Goal: Communication & Community: Answer question/provide support

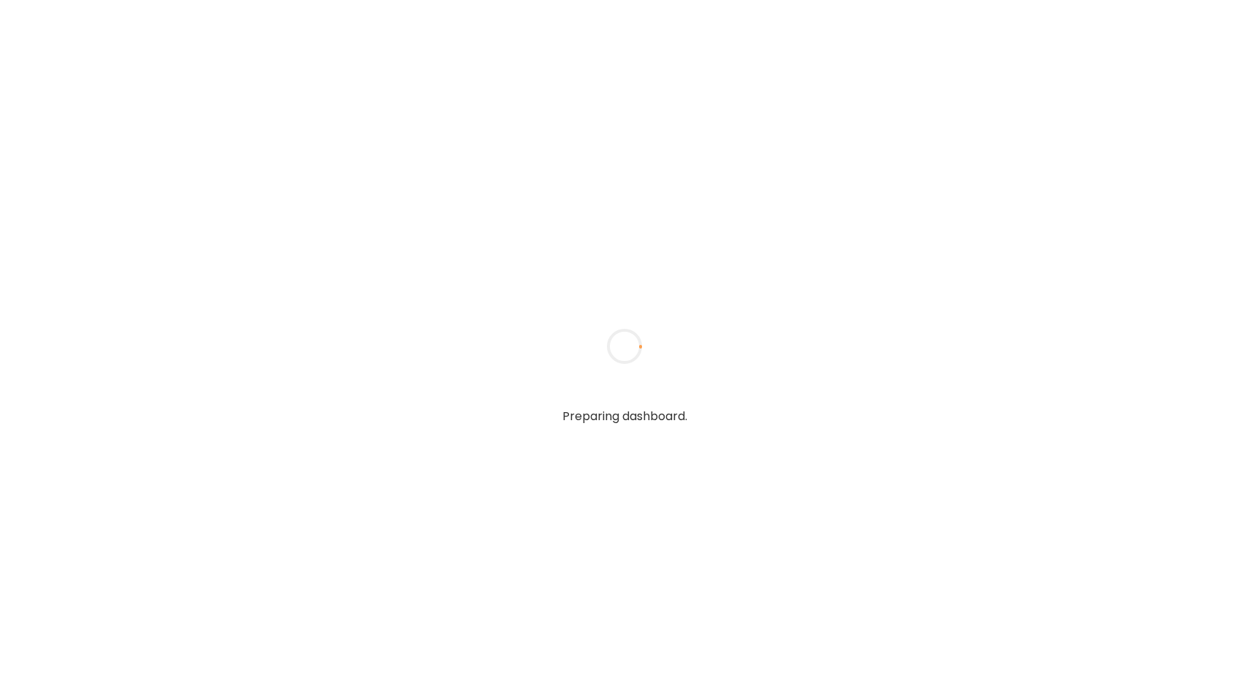
type input "**********"
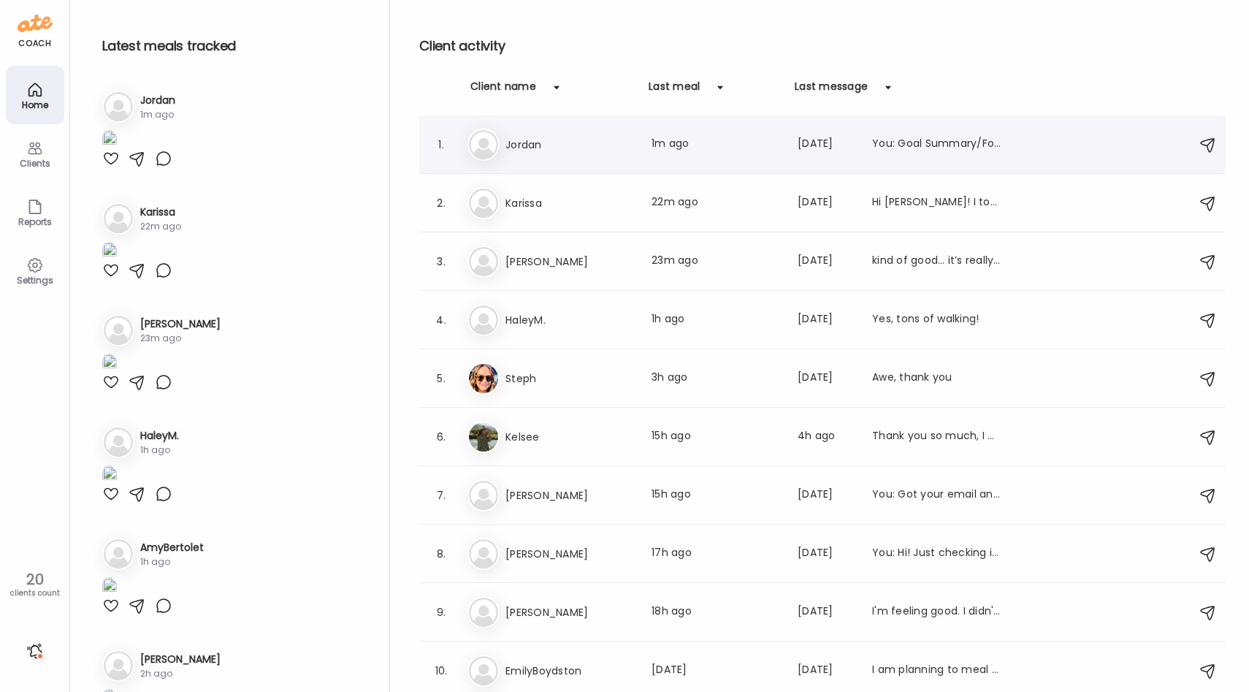
click at [586, 144] on h3 "Jordan" at bounding box center [569, 145] width 129 height 18
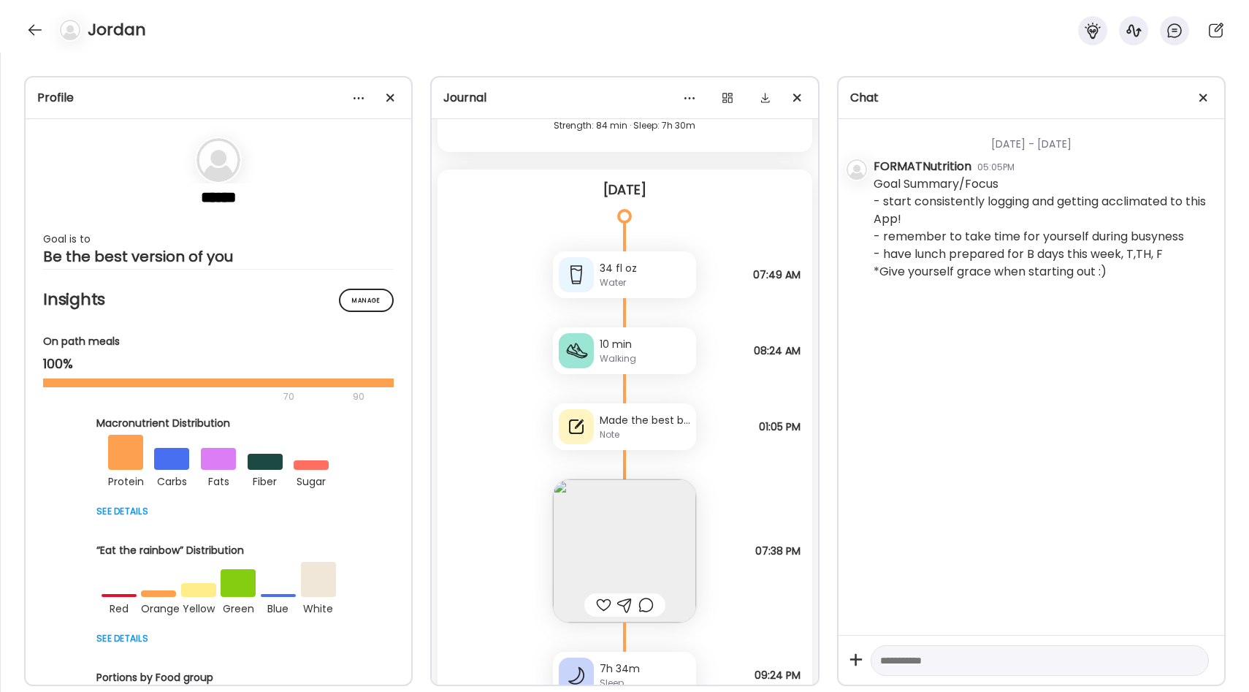
scroll to position [1436, 0]
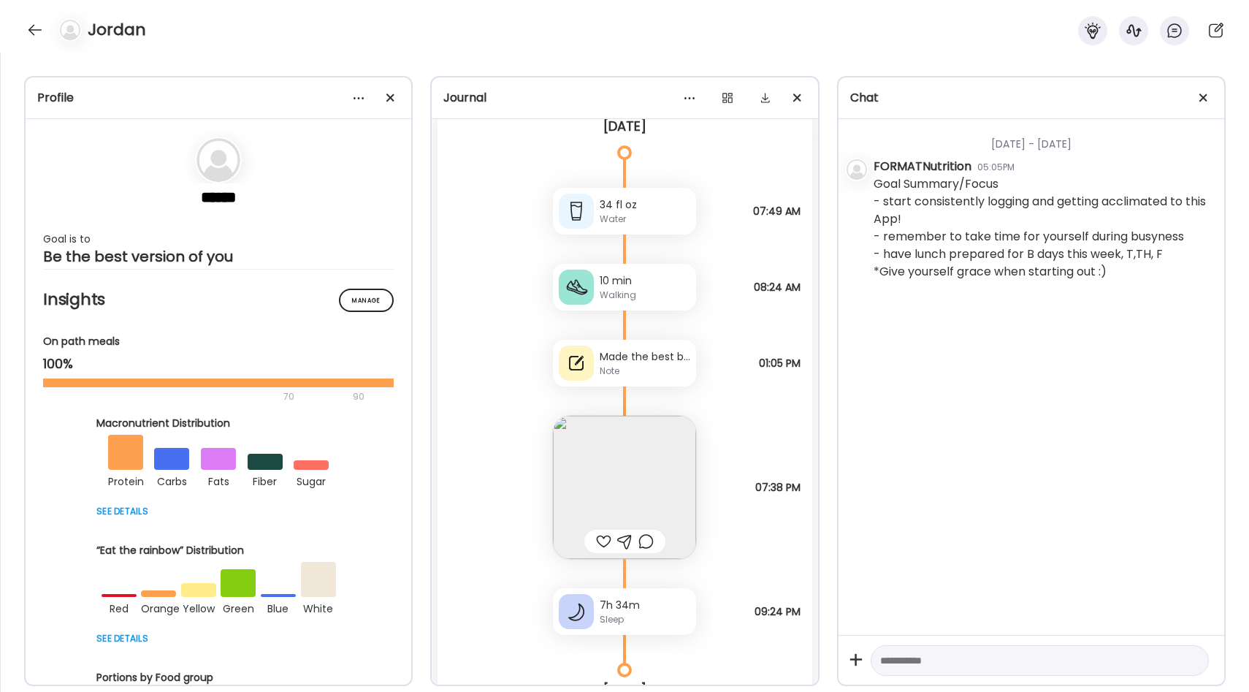
click at [648, 494] on img at bounding box center [624, 487] width 143 height 143
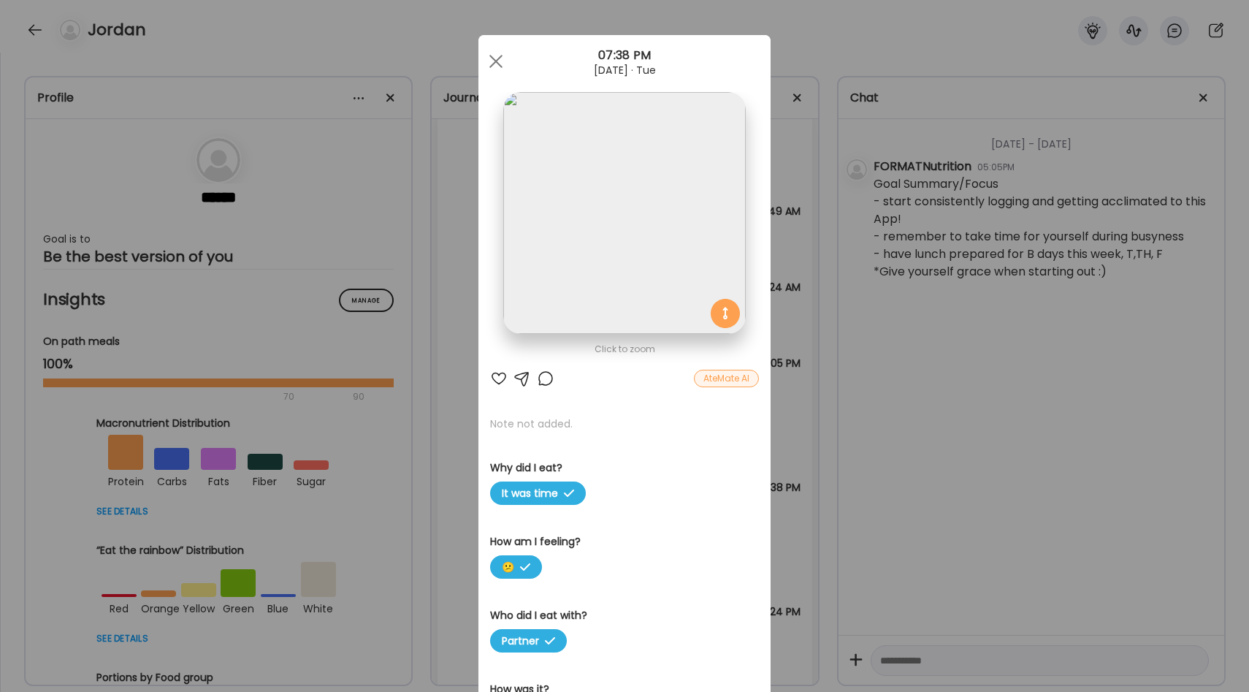
click at [795, 351] on div "Ate Coach Dashboard Wahoo! It’s official Take a moment to set up your Coach Pro…" at bounding box center [624, 346] width 1249 height 692
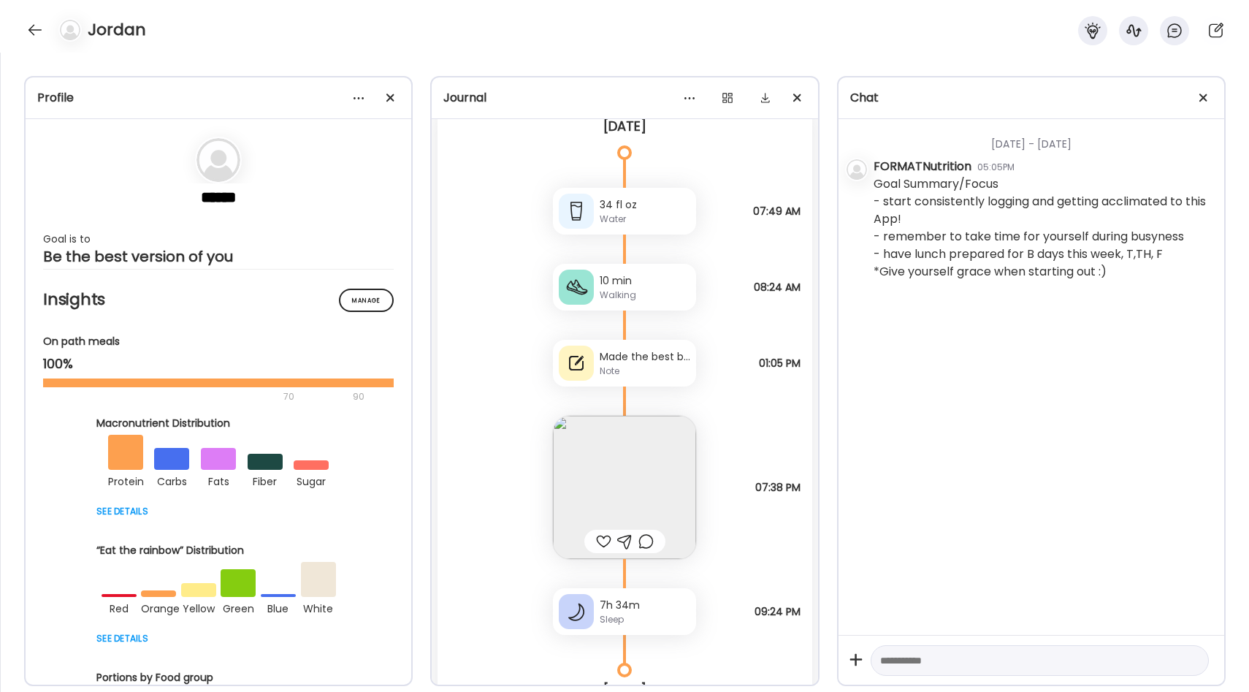
click at [668, 364] on div "Note" at bounding box center [645, 370] width 91 height 13
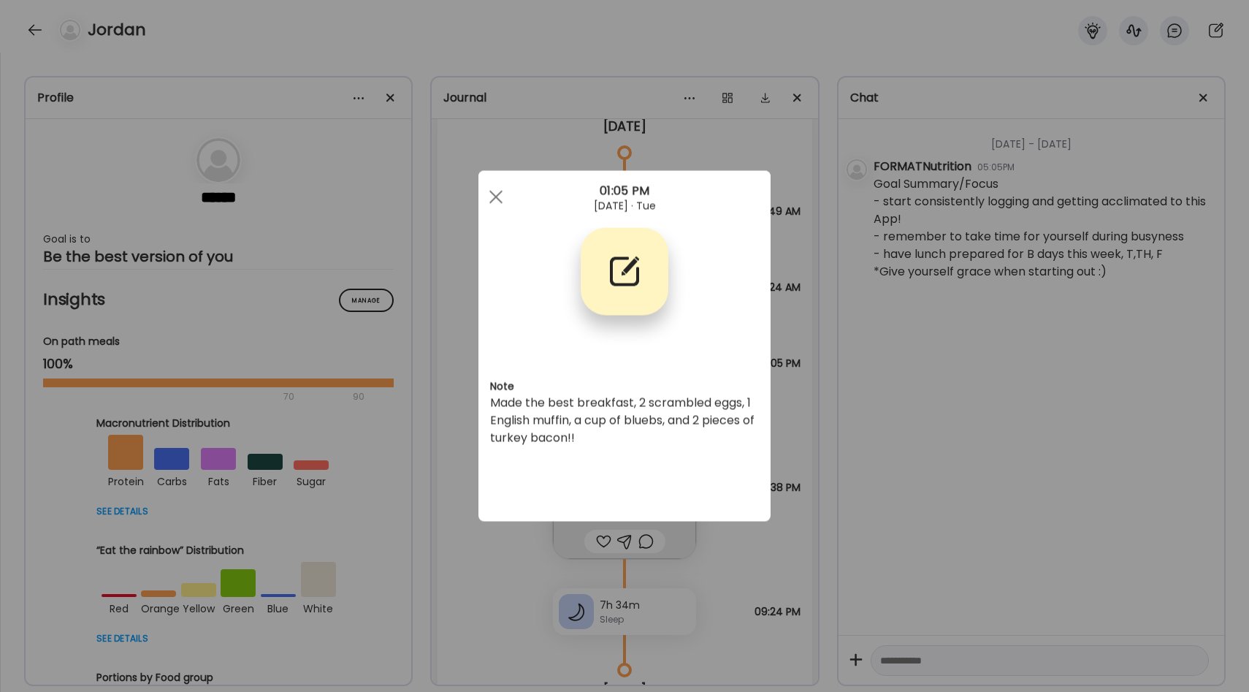
click at [779, 405] on div "Ate Coach Dashboard Wahoo! It’s official Take a moment to set up your Coach Pro…" at bounding box center [624, 346] width 1249 height 692
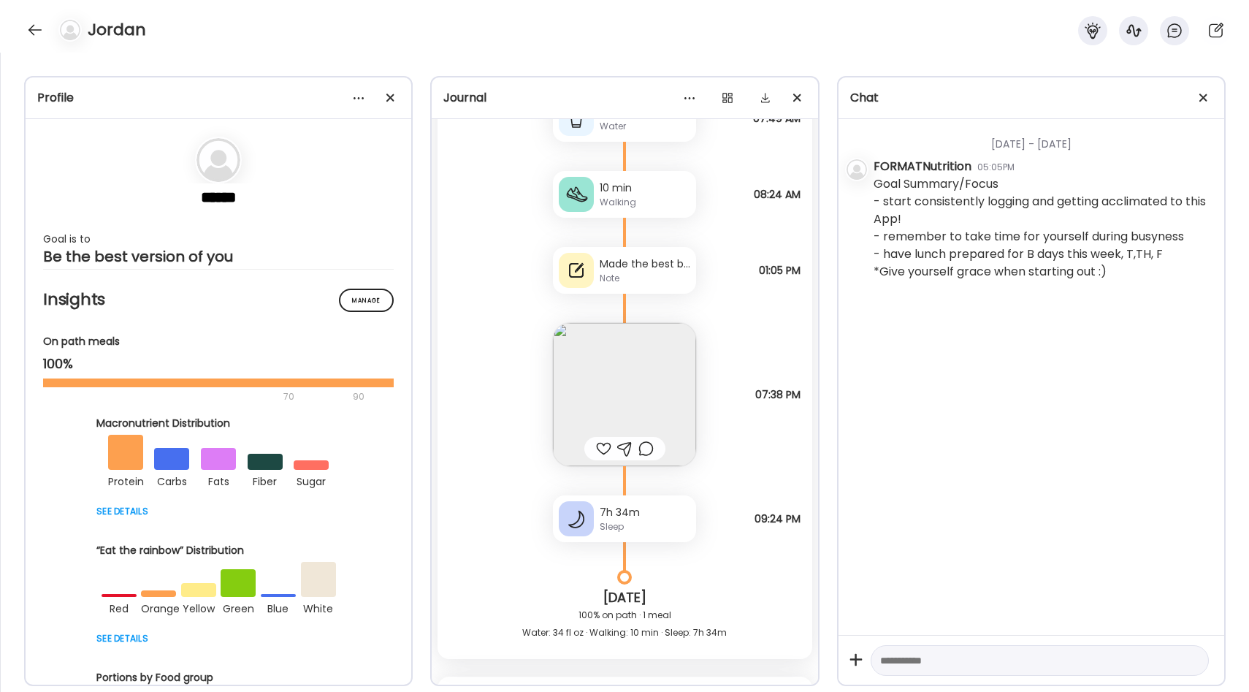
scroll to position [1540, 0]
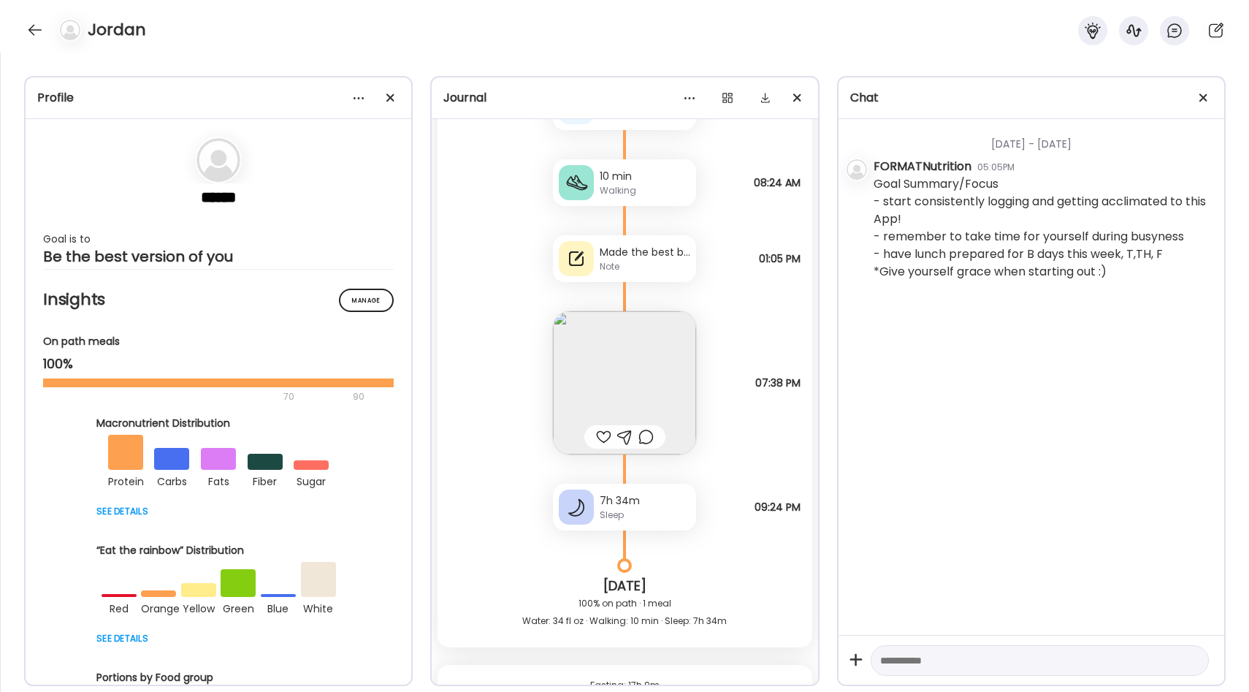
click at [648, 382] on img at bounding box center [624, 382] width 143 height 143
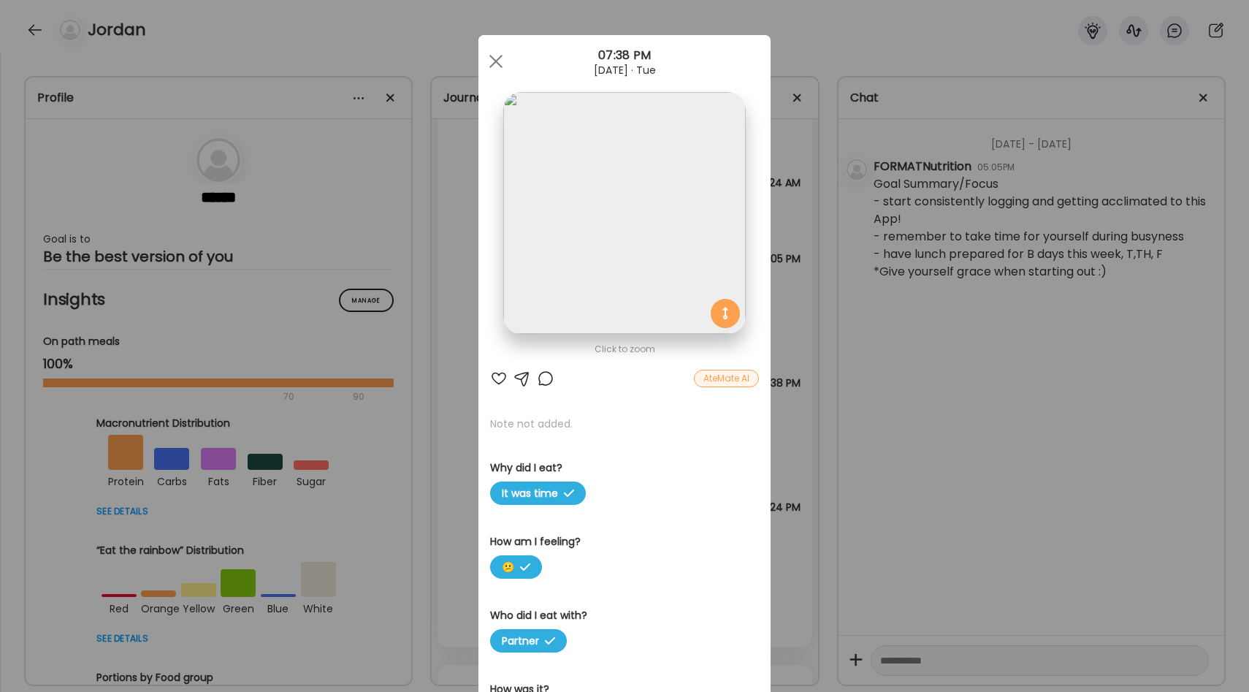
click at [776, 343] on div "Ate Coach Dashboard Wahoo! It’s official Take a moment to set up your Coach Pro…" at bounding box center [624, 346] width 1249 height 692
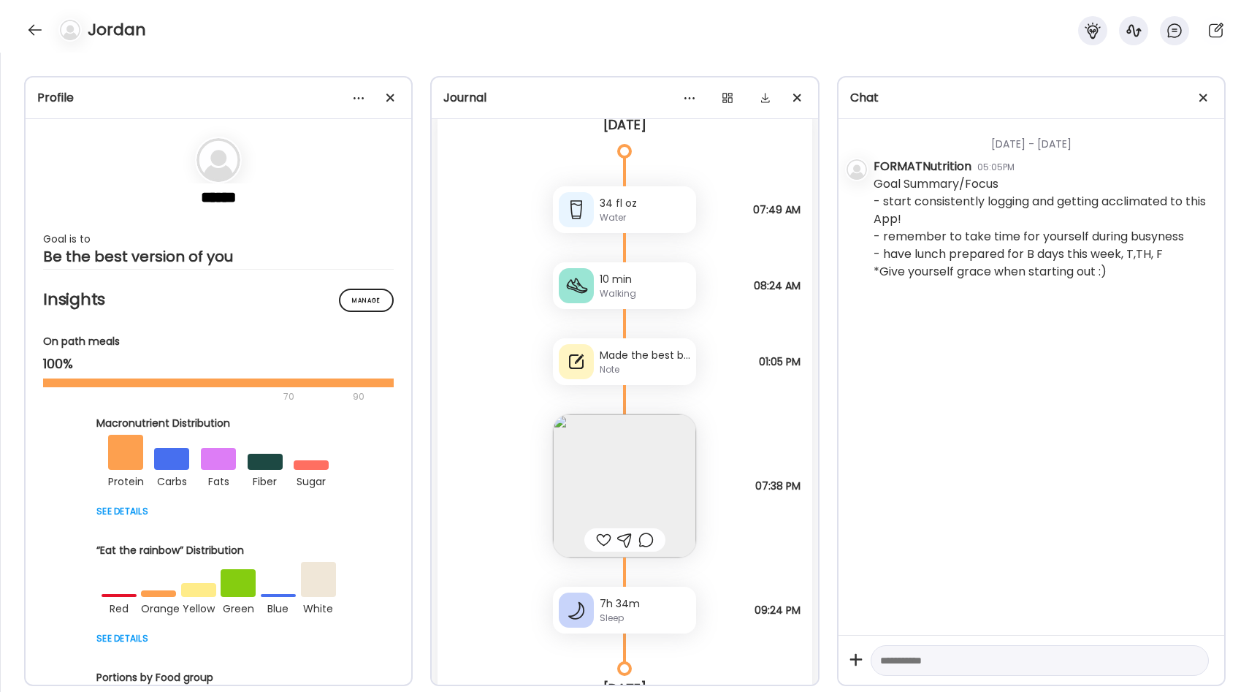
scroll to position [1435, 0]
click at [599, 538] on div at bounding box center [603, 542] width 15 height 18
click at [632, 484] on img at bounding box center [624, 487] width 143 height 143
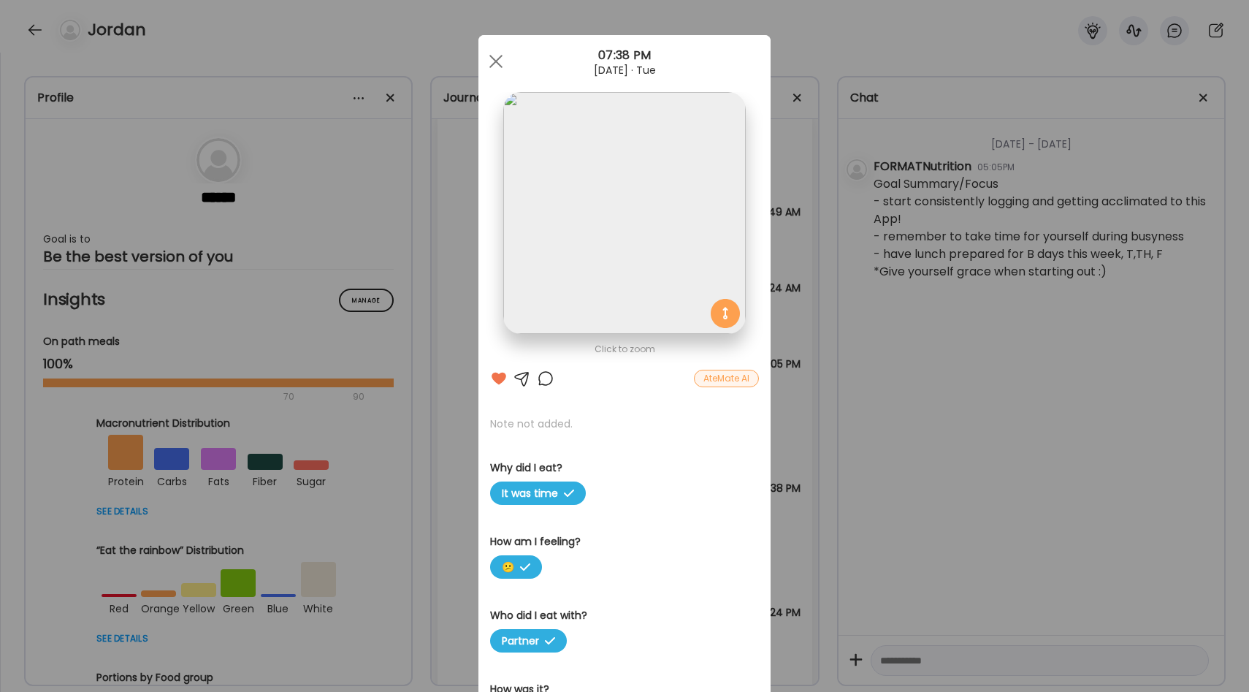
click at [795, 399] on div "Ate Coach Dashboard Wahoo! It’s official Take a moment to set up your Coach Pro…" at bounding box center [624, 346] width 1249 height 692
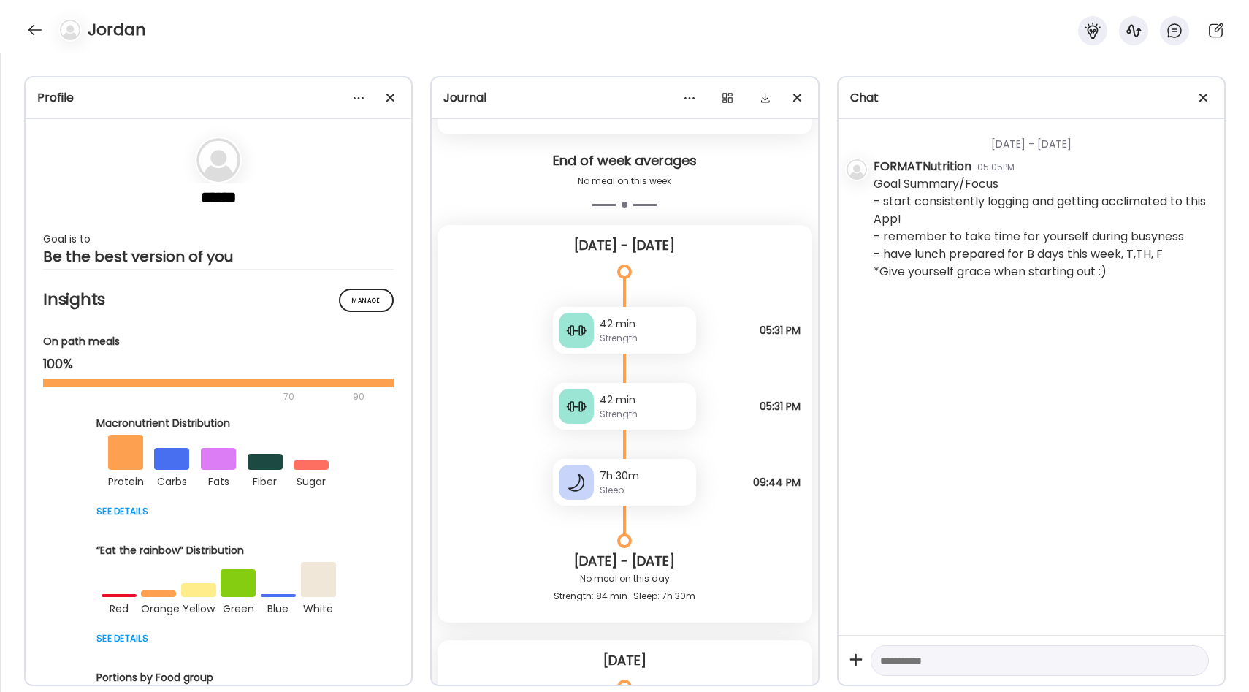
scroll to position [957, 0]
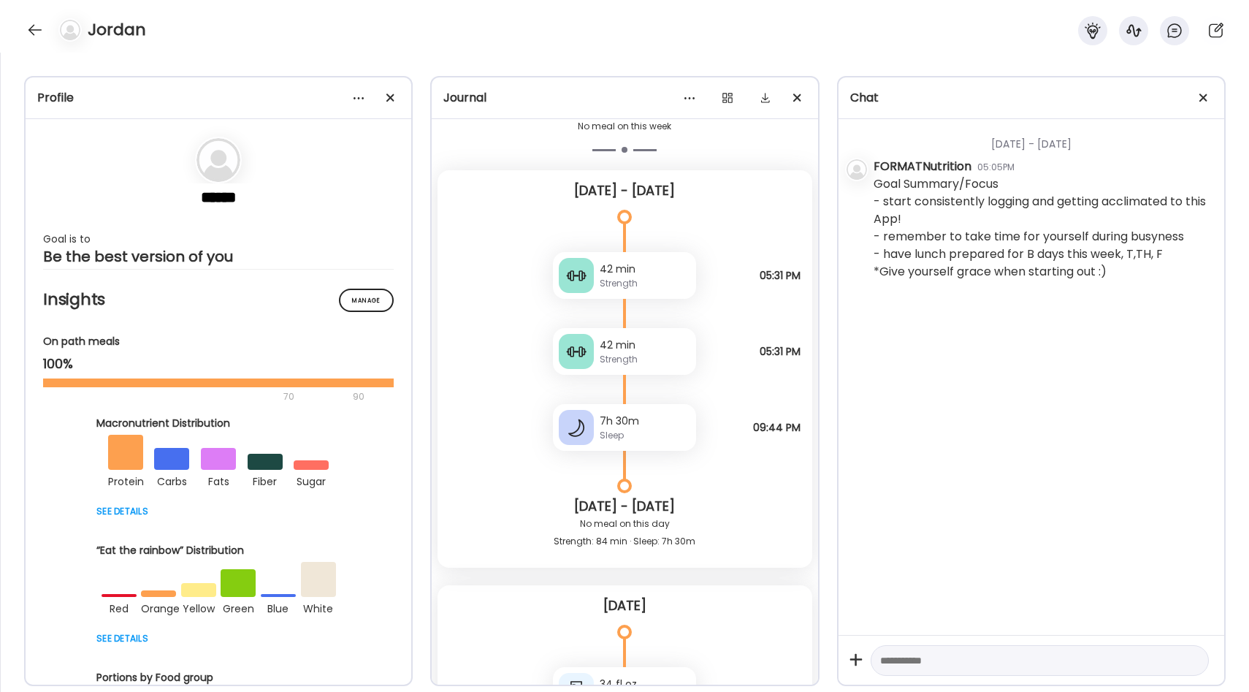
click at [643, 347] on div "42 min" at bounding box center [645, 344] width 91 height 15
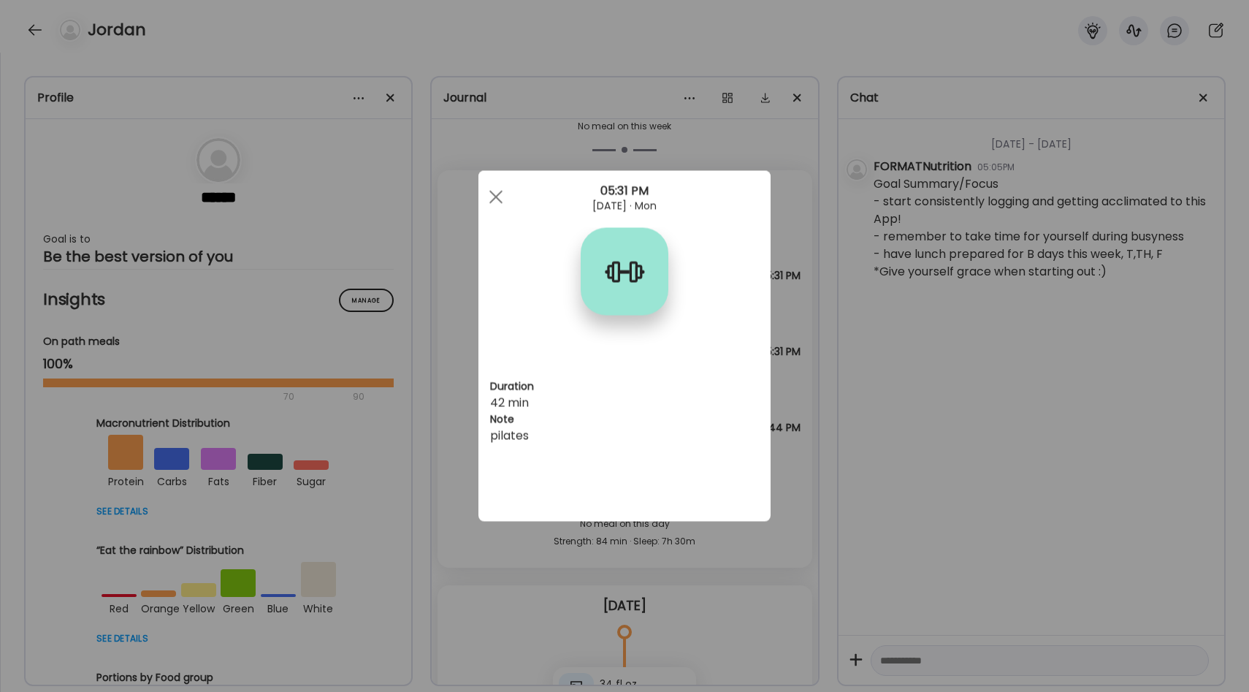
click at [787, 347] on div "Ate Coach Dashboard Wahoo! It’s official Take a moment to set up your Coach Pro…" at bounding box center [624, 346] width 1249 height 692
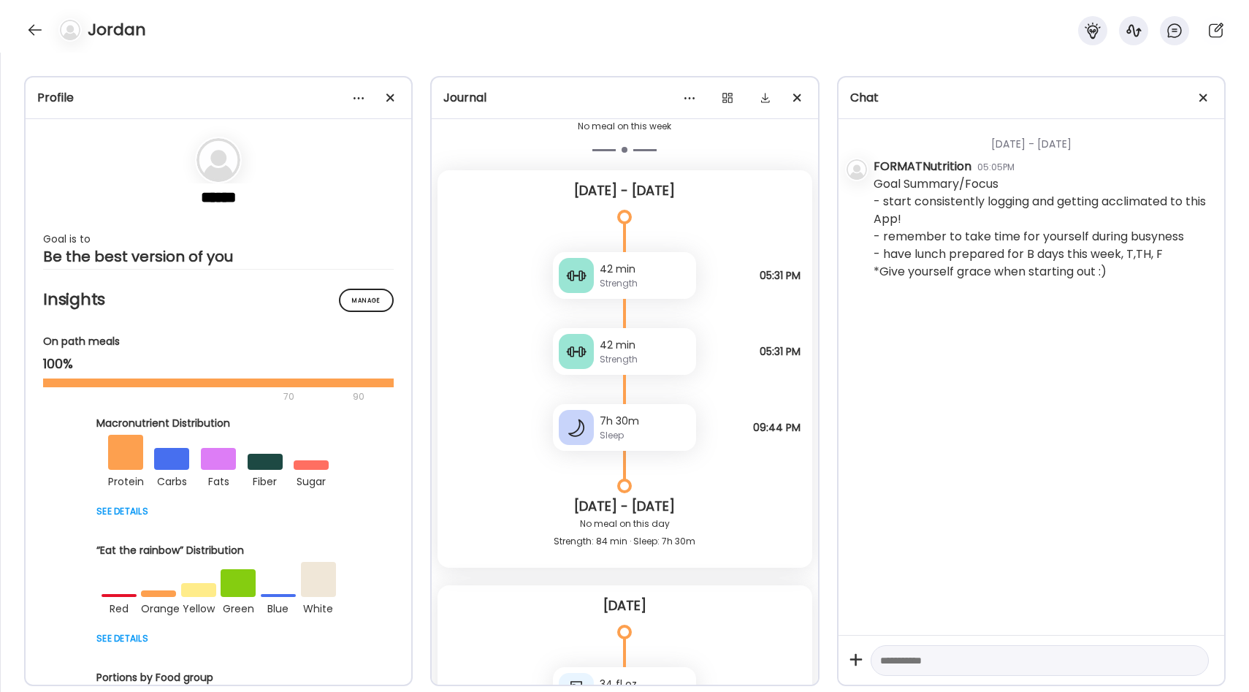
click at [664, 286] on div "Strength" at bounding box center [645, 283] width 91 height 13
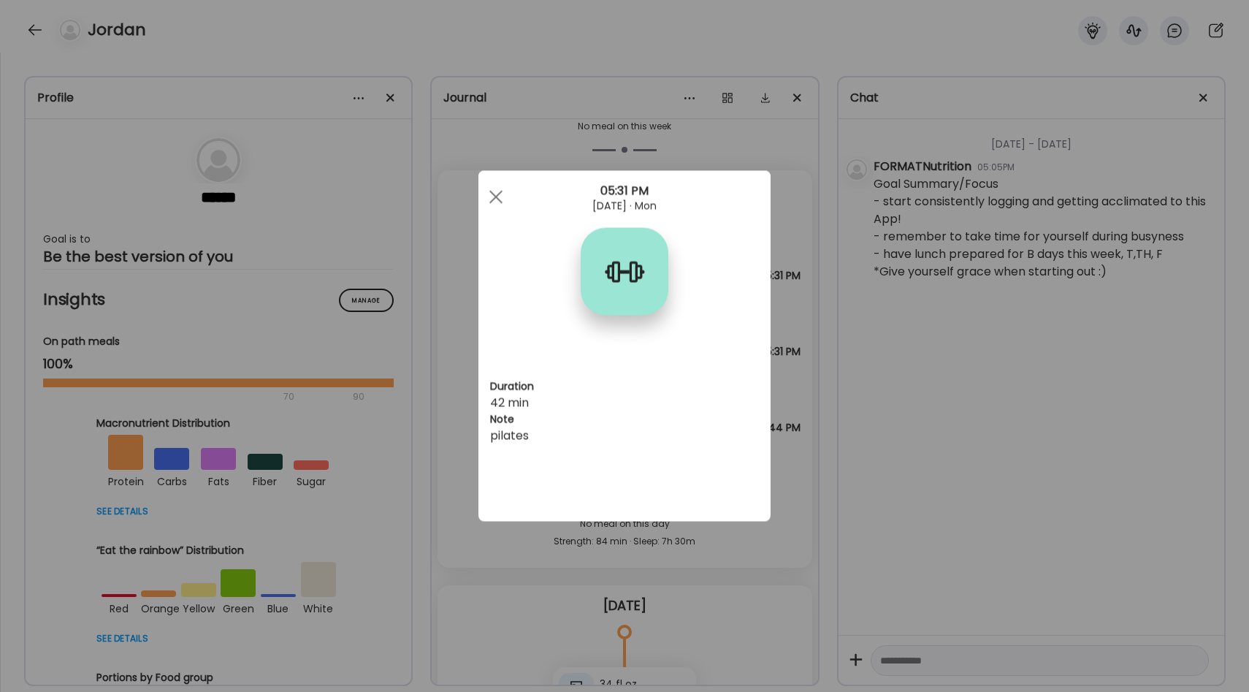
click at [788, 318] on div "Ate Coach Dashboard Wahoo! It’s official Take a moment to set up your Coach Pro…" at bounding box center [624, 346] width 1249 height 692
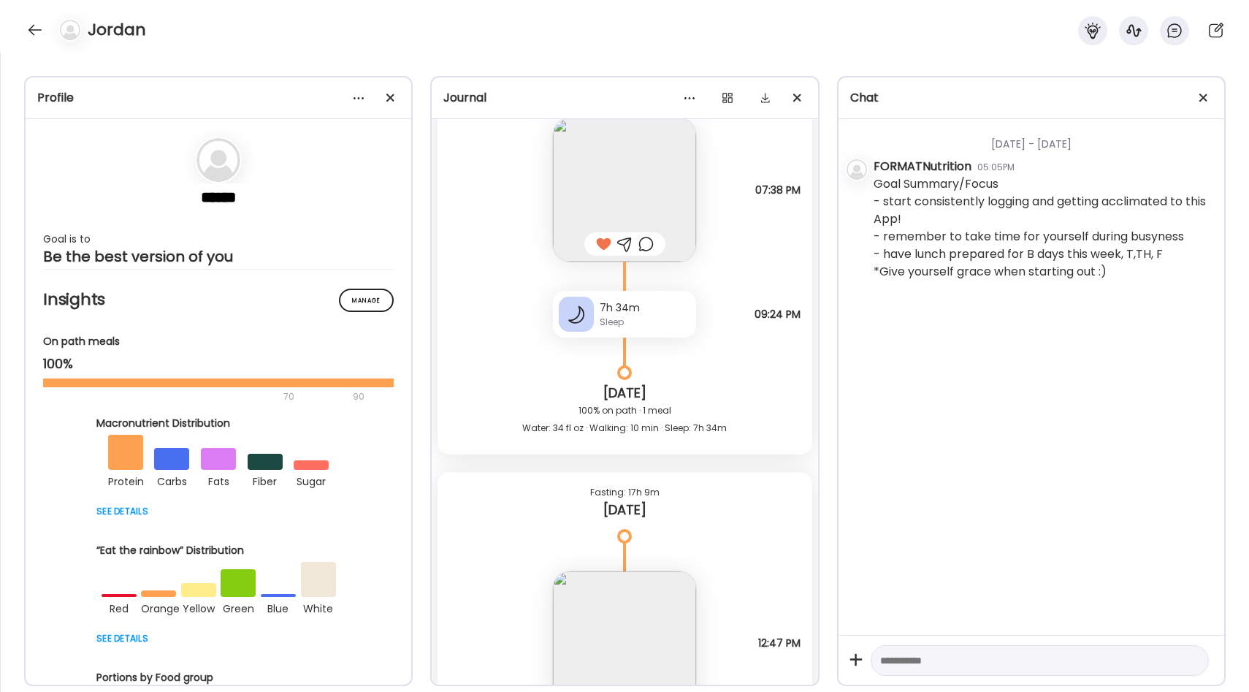
scroll to position [1886, 0]
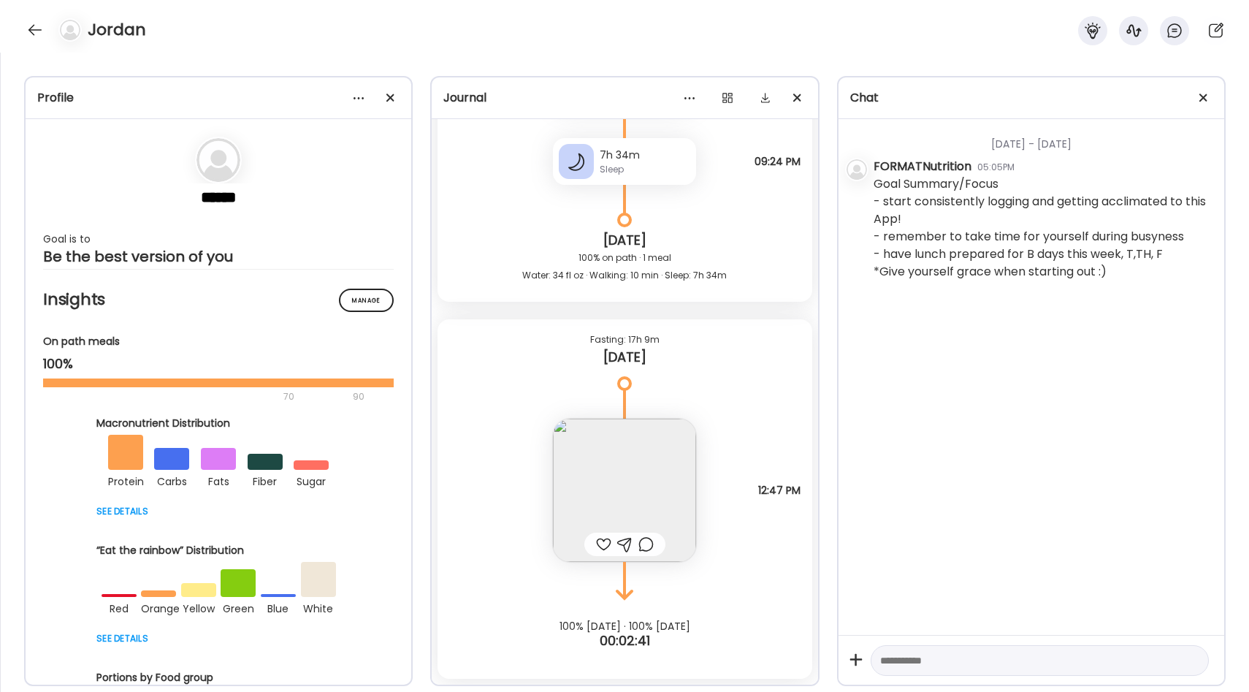
click at [643, 494] on img at bounding box center [624, 489] width 143 height 143
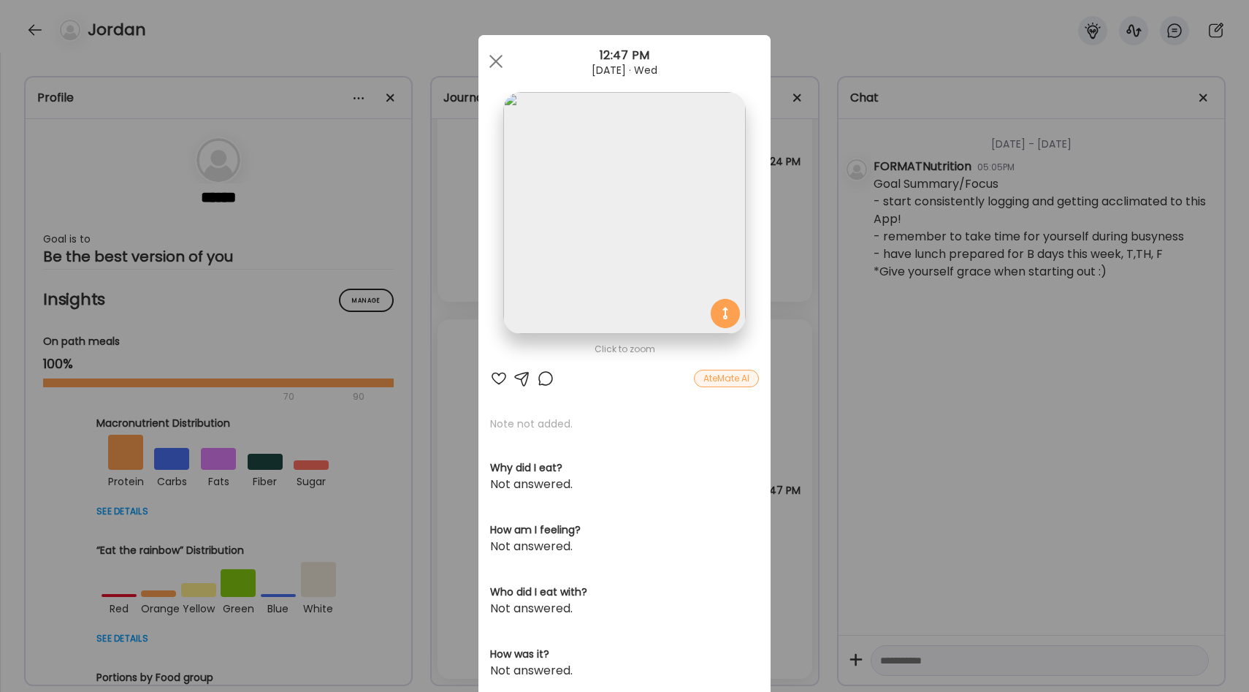
click at [791, 237] on div "Ate Coach Dashboard Wahoo! It’s official Take a moment to set up your Coach Pro…" at bounding box center [624, 346] width 1249 height 692
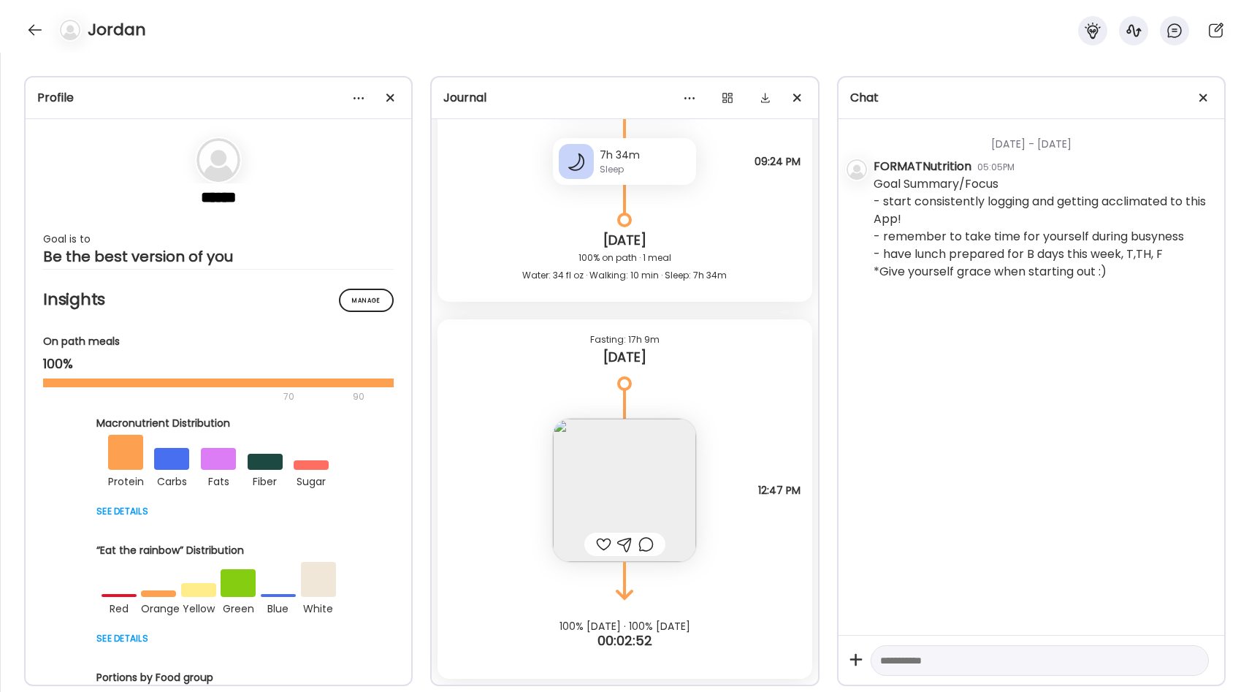
click at [600, 546] on div at bounding box center [603, 544] width 15 height 18
click at [654, 492] on img at bounding box center [624, 489] width 143 height 143
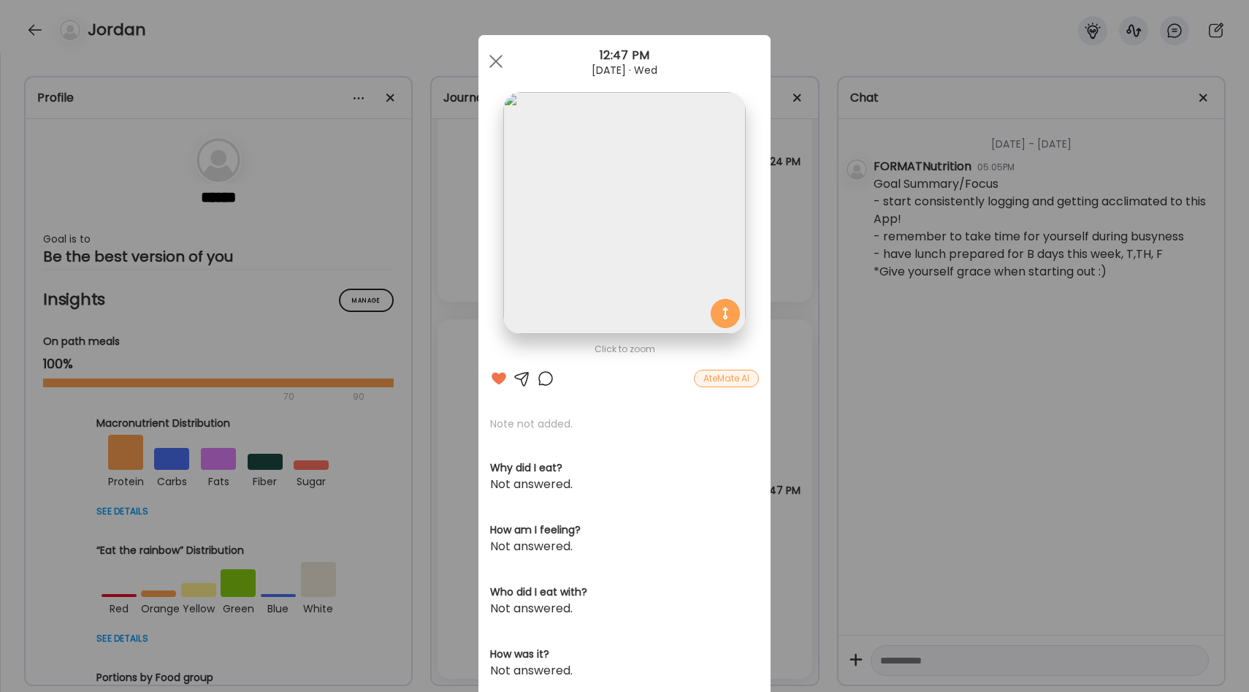
click at [551, 378] on div at bounding box center [546, 379] width 18 height 18
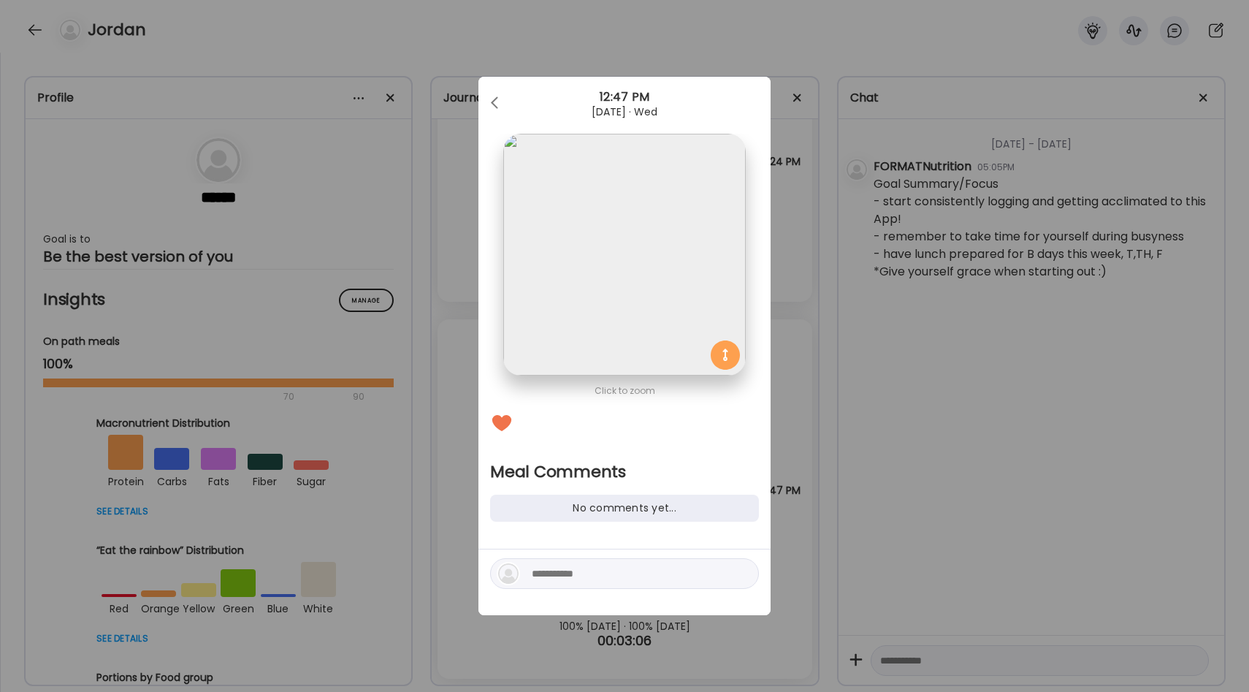
click at [561, 582] on div at bounding box center [624, 573] width 269 height 31
click at [560, 579] on textarea at bounding box center [630, 574] width 197 height 18
type textarea "**********"
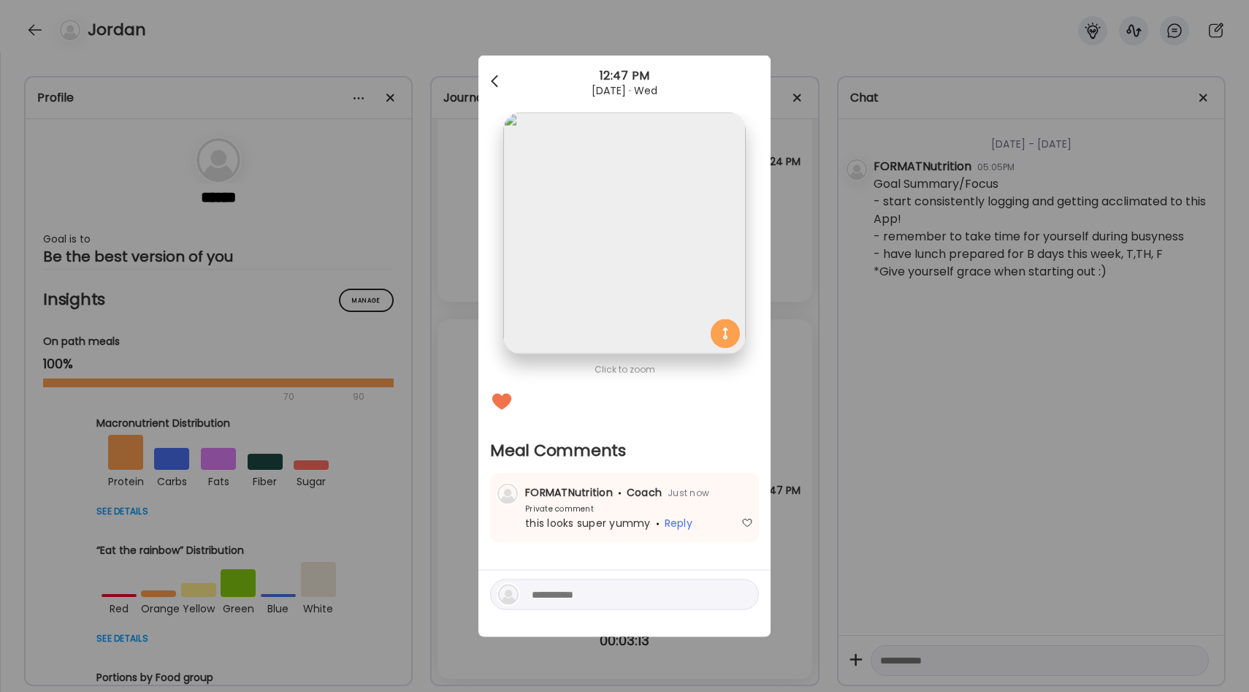
click at [495, 77] on span at bounding box center [494, 78] width 7 height 7
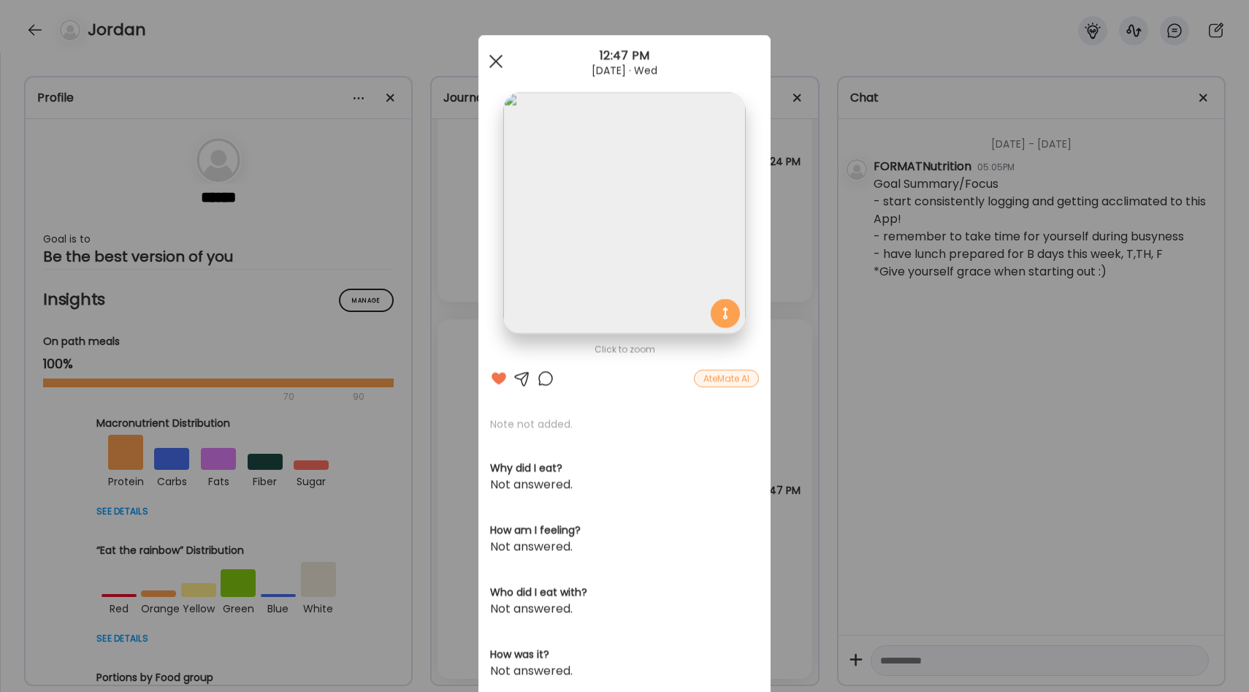
click at [488, 56] on div at bounding box center [495, 61] width 29 height 29
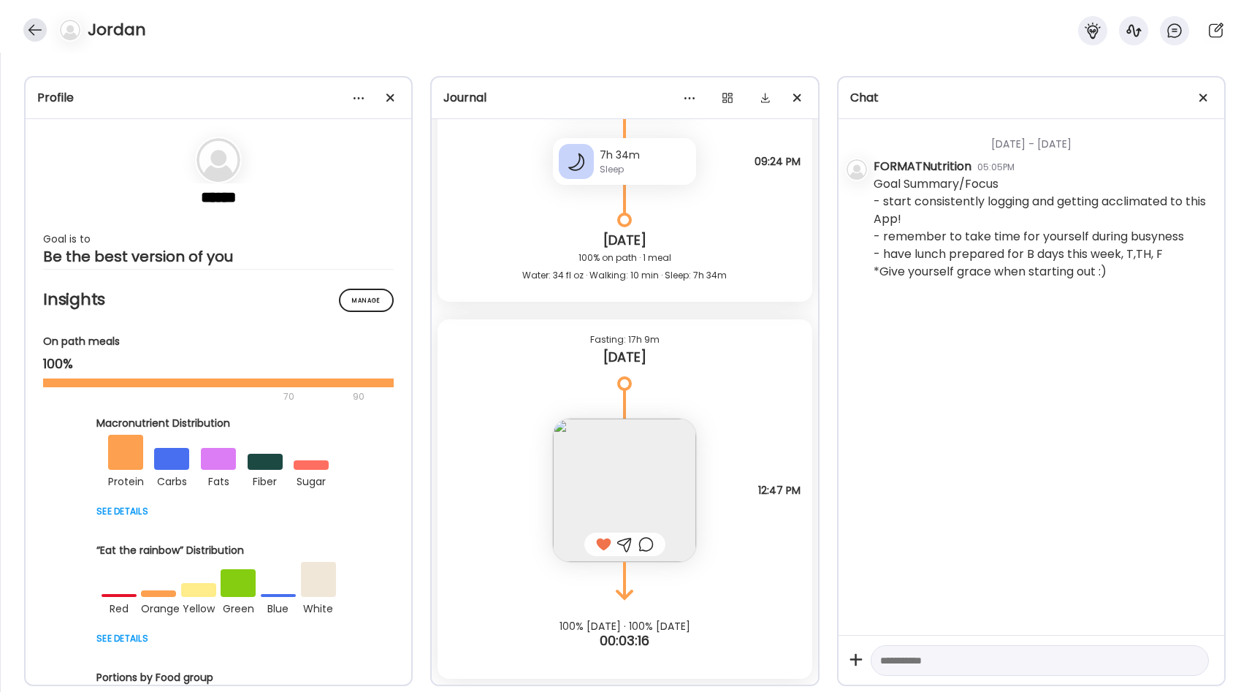
click at [23, 31] on div at bounding box center [34, 29] width 23 height 23
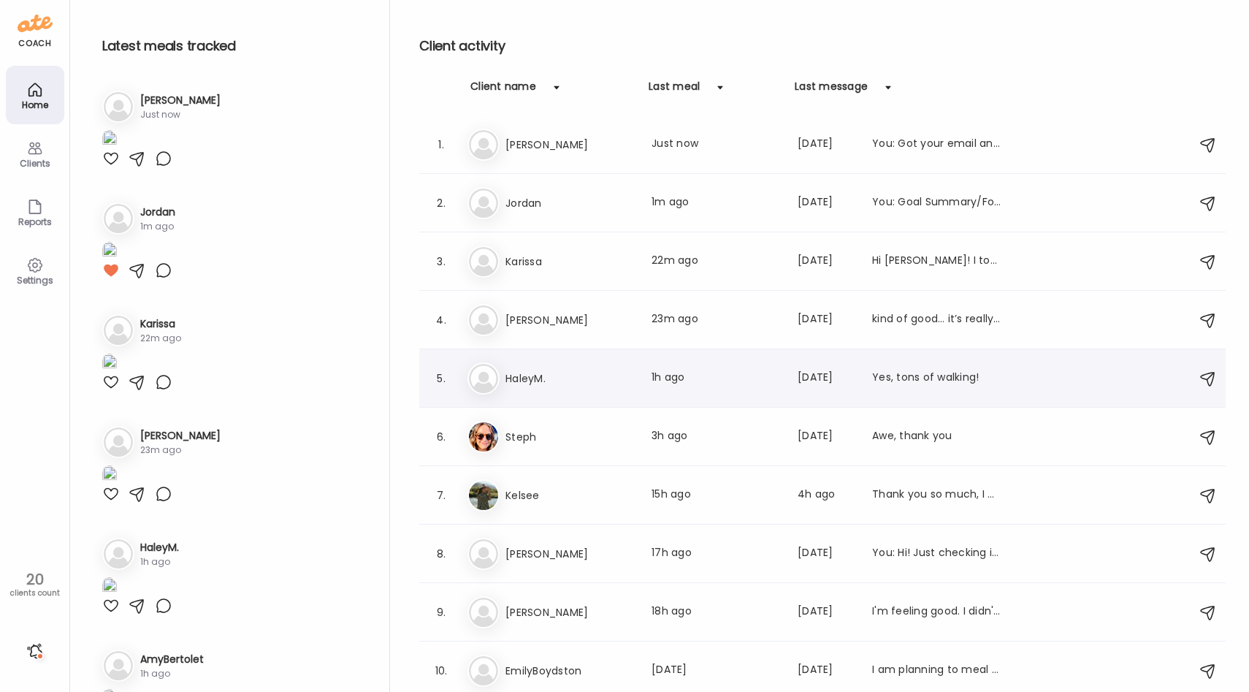
click at [582, 383] on h3 "HaleyM." at bounding box center [569, 379] width 129 height 18
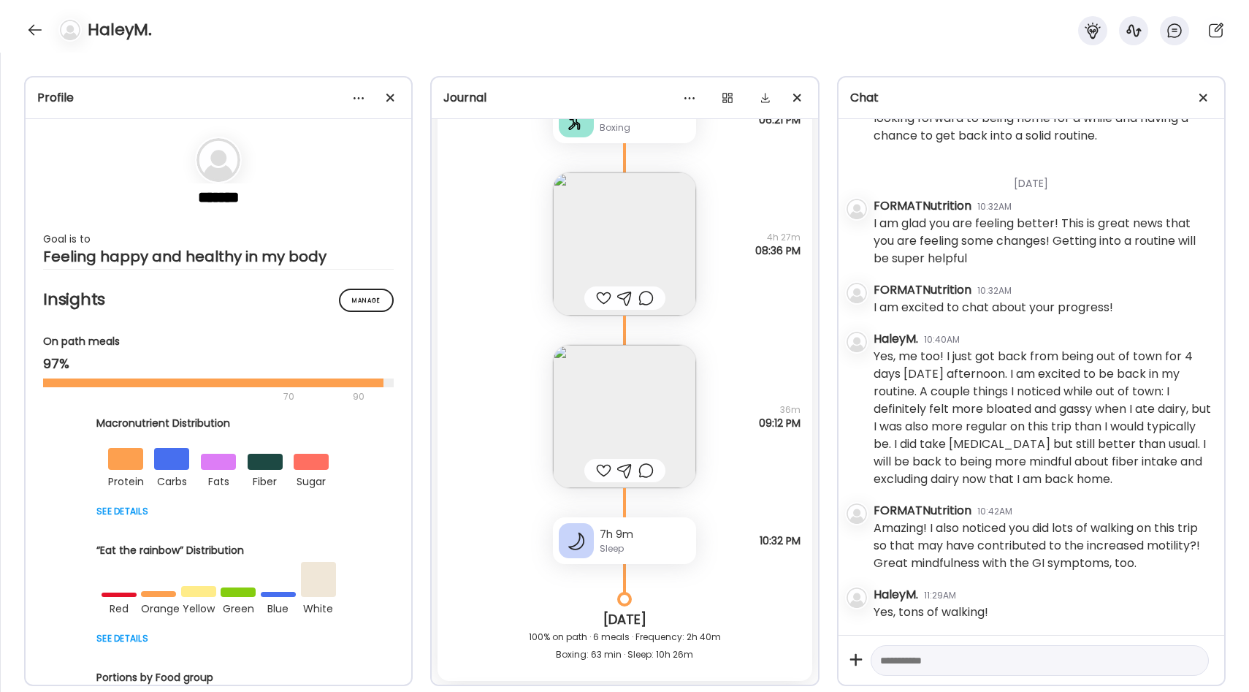
scroll to position [22180, 0]
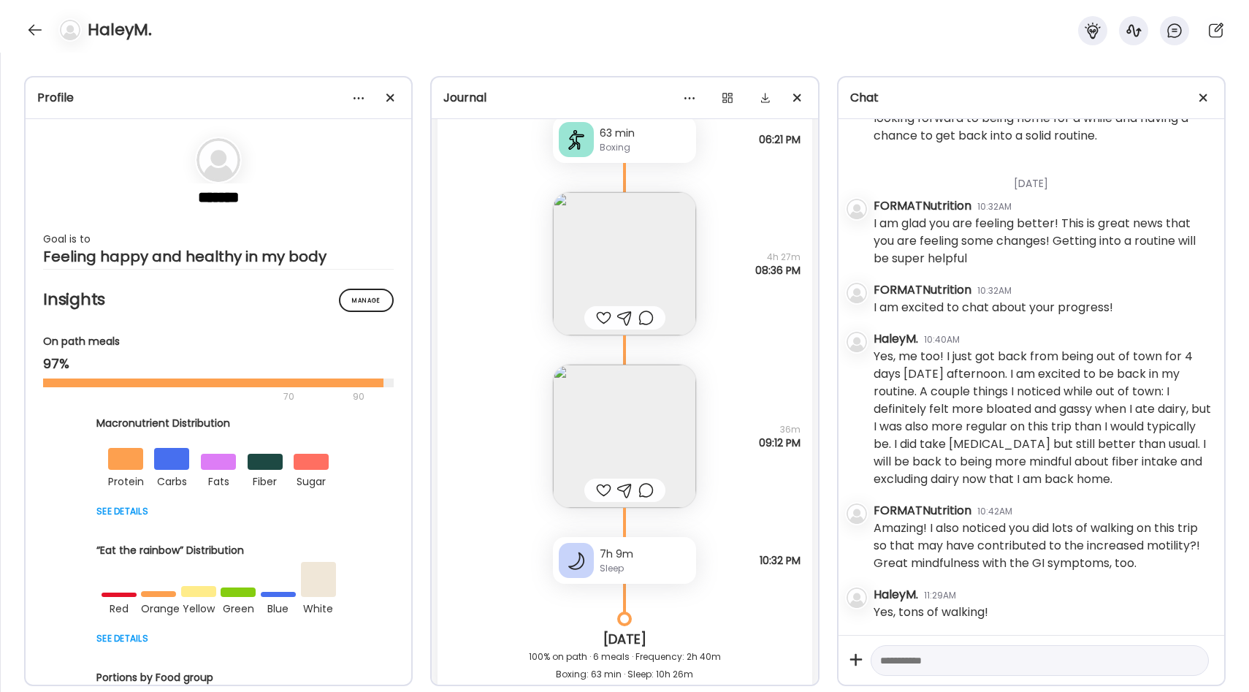
click at [638, 426] on img at bounding box center [624, 435] width 143 height 143
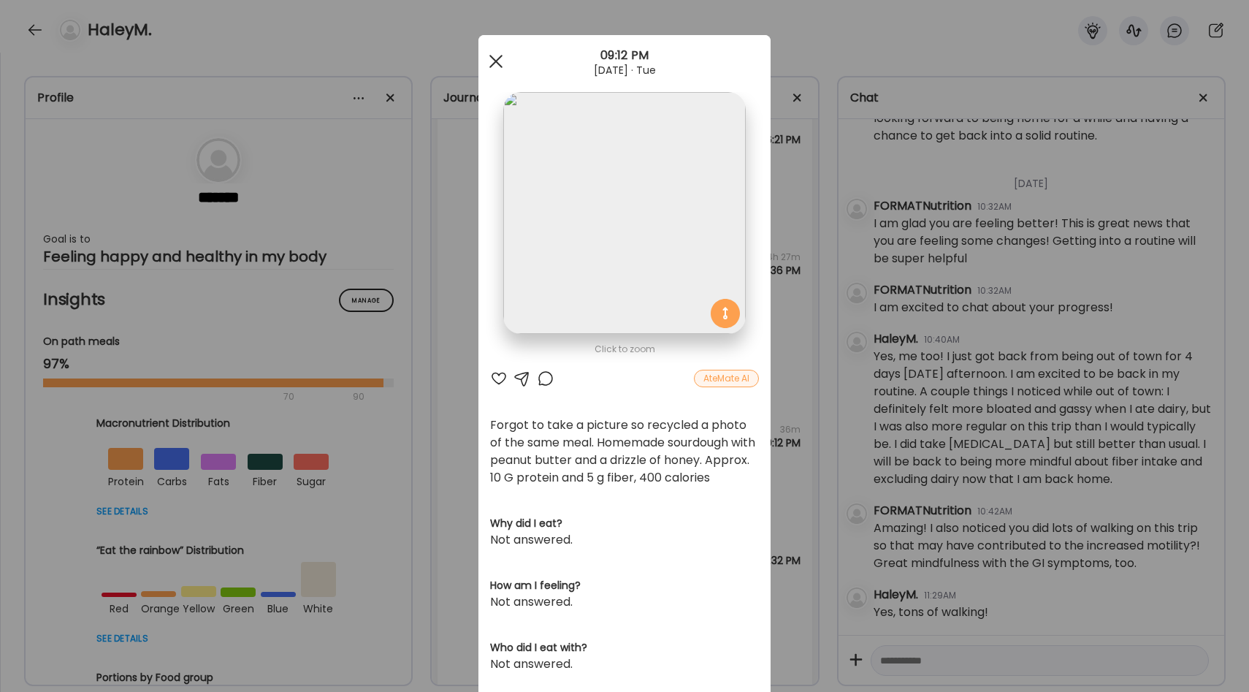
click at [493, 55] on div at bounding box center [495, 61] width 29 height 29
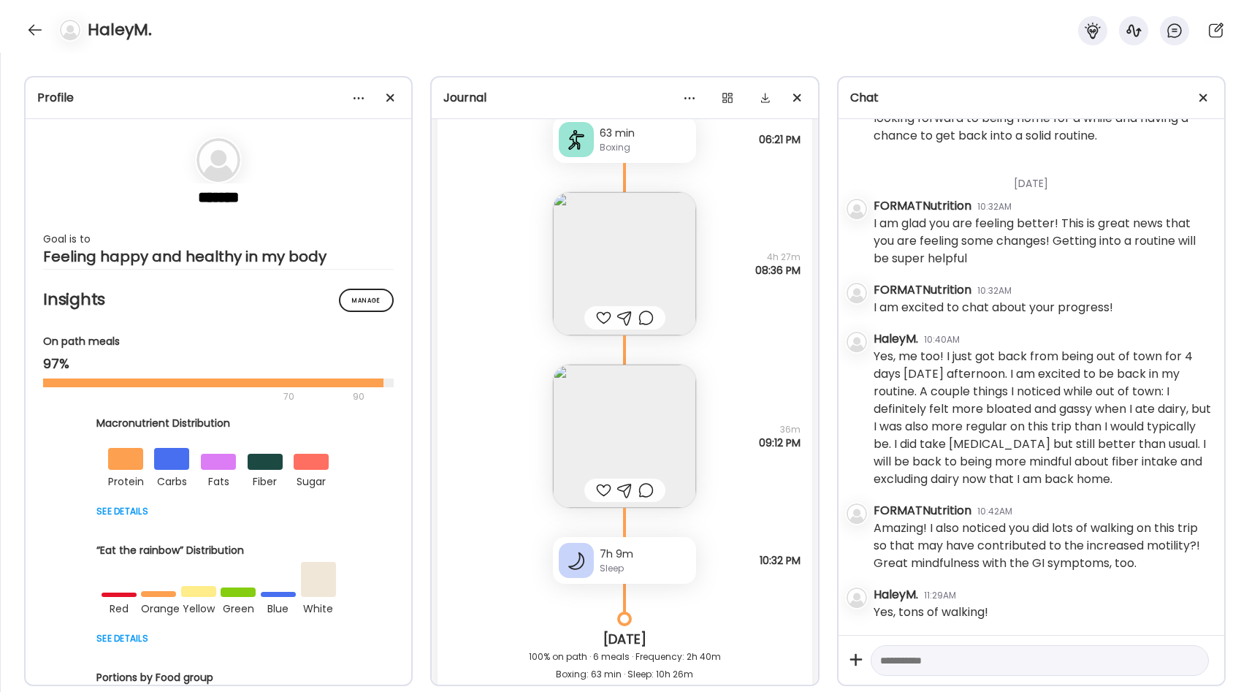
click at [600, 494] on div at bounding box center [603, 490] width 15 height 18
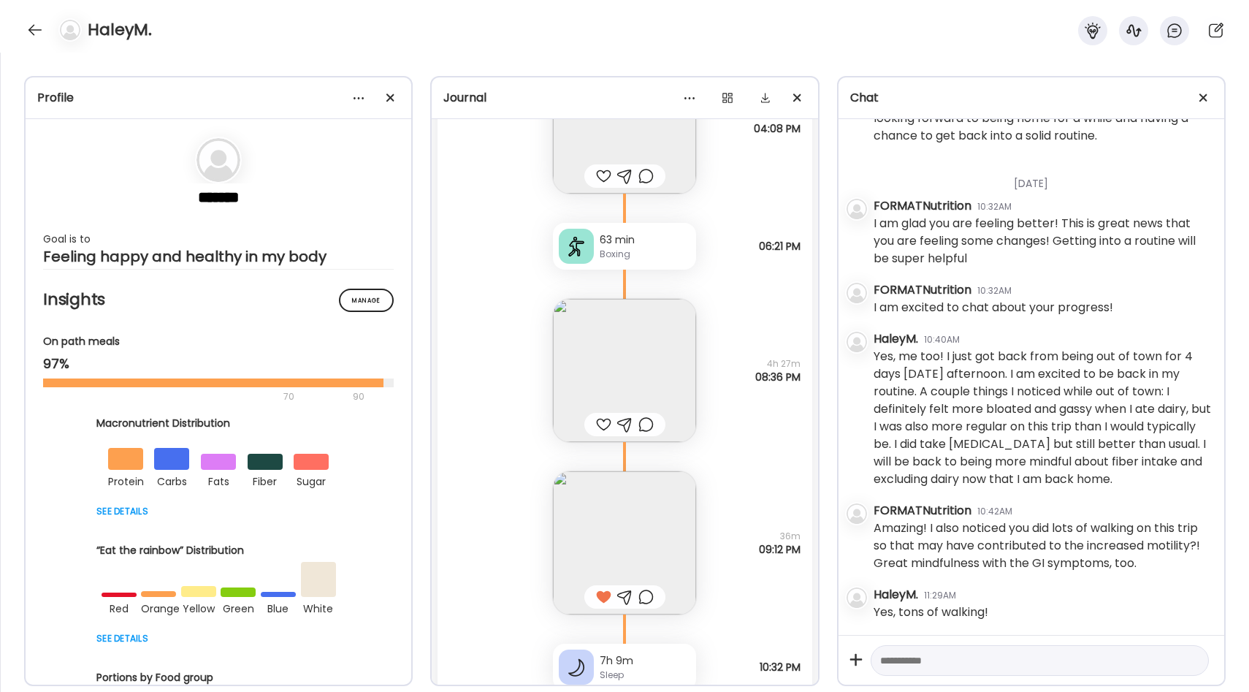
scroll to position [22073, 0]
click at [628, 380] on img at bounding box center [624, 370] width 143 height 143
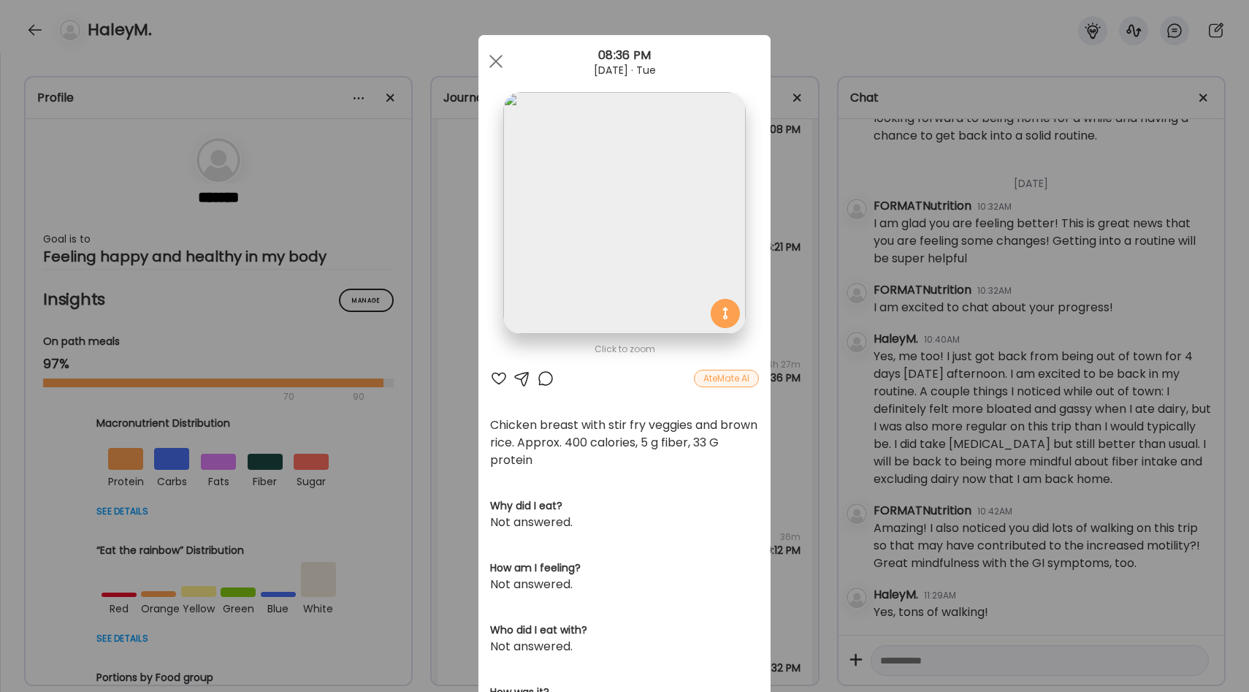
click at [786, 375] on div "Ate Coach Dashboard Wahoo! It’s official Take a moment to set up your Coach Pro…" at bounding box center [624, 346] width 1249 height 692
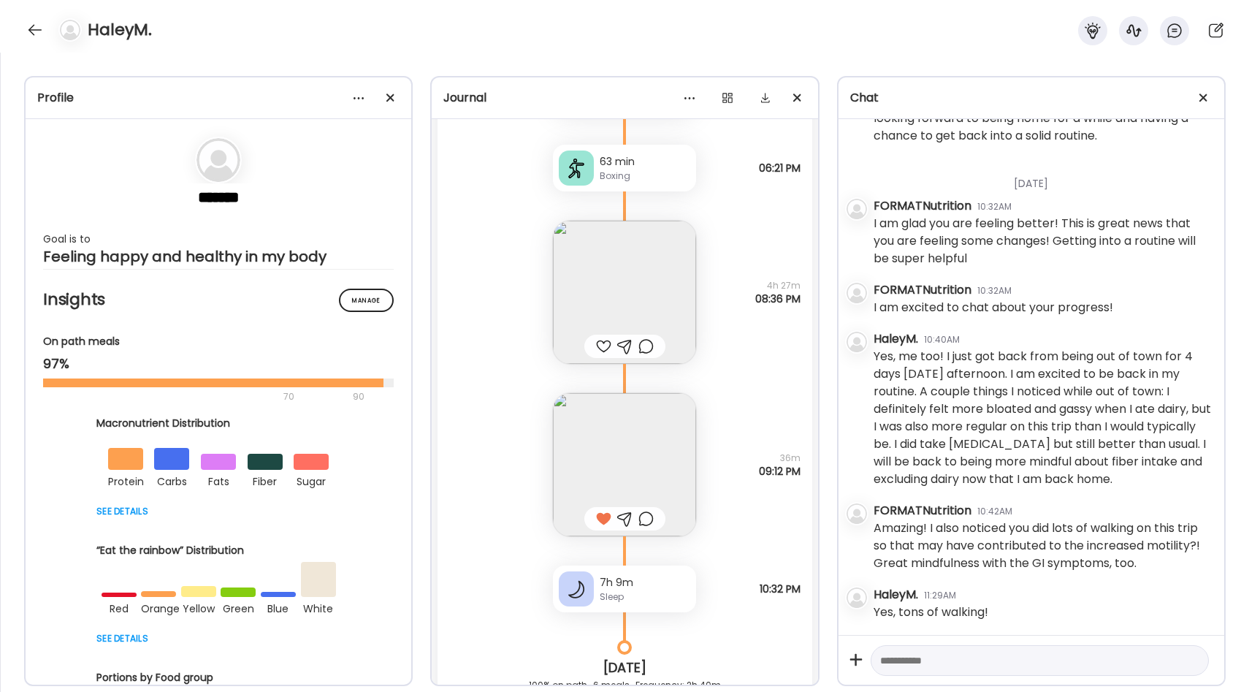
scroll to position [22166, 0]
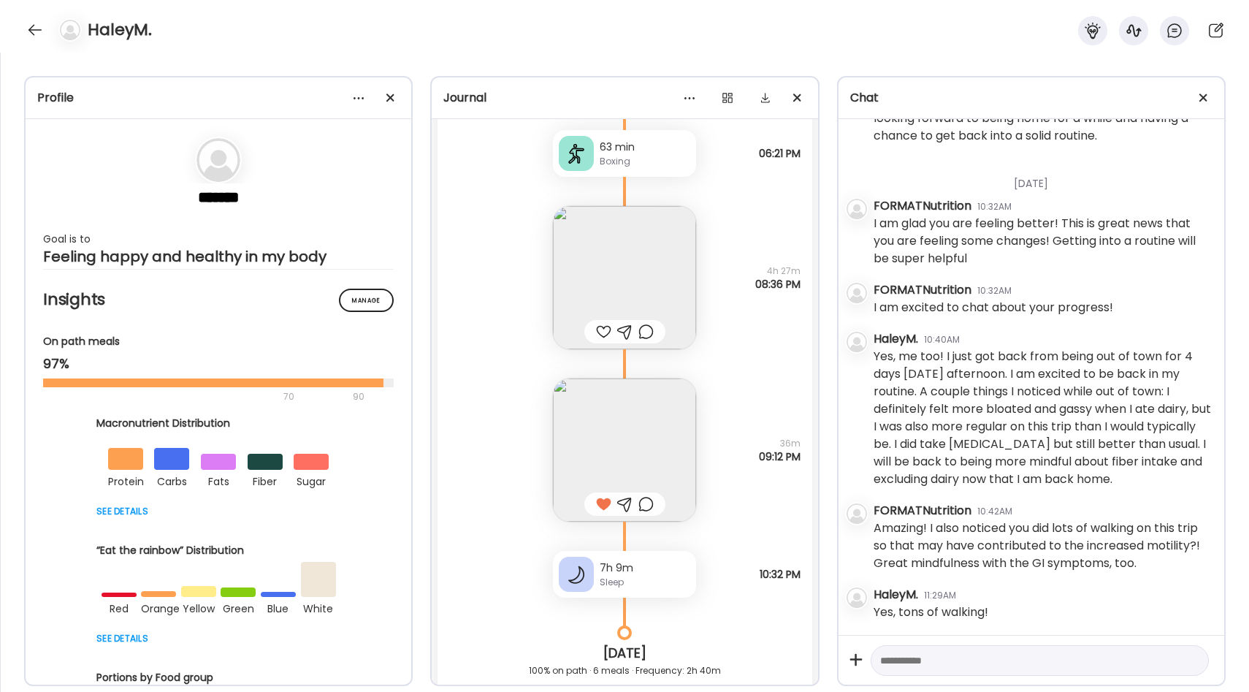
click at [606, 323] on div at bounding box center [603, 332] width 15 height 18
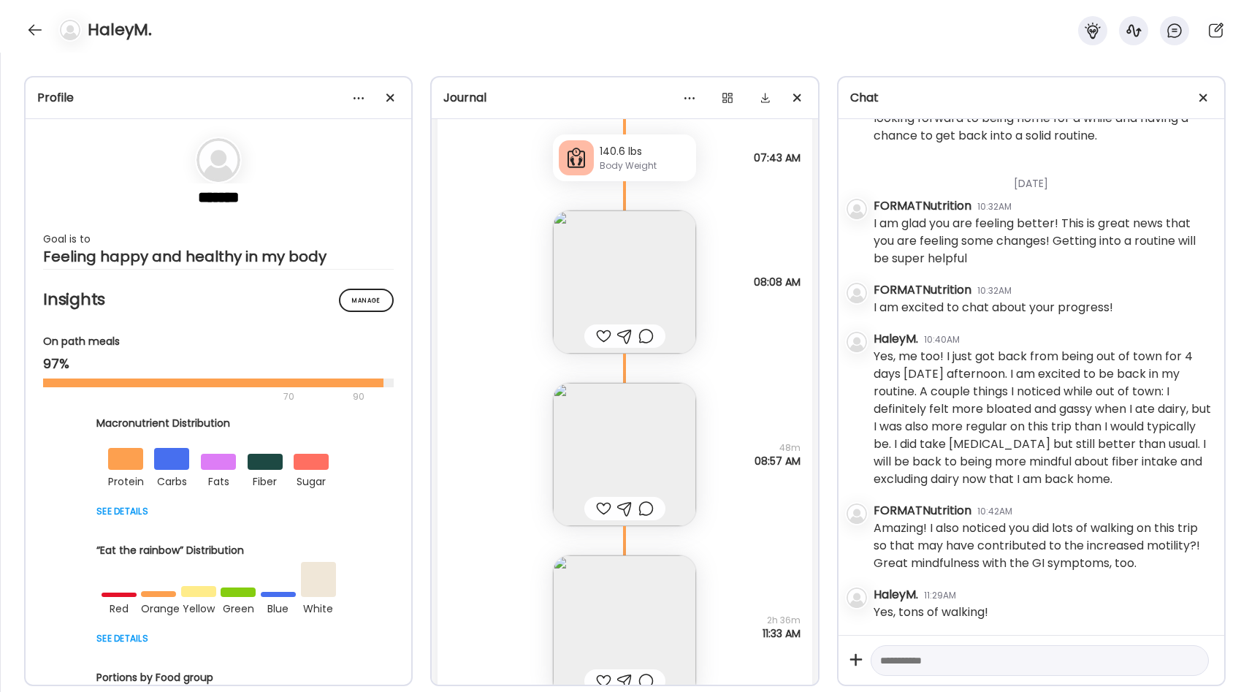
scroll to position [22884, 0]
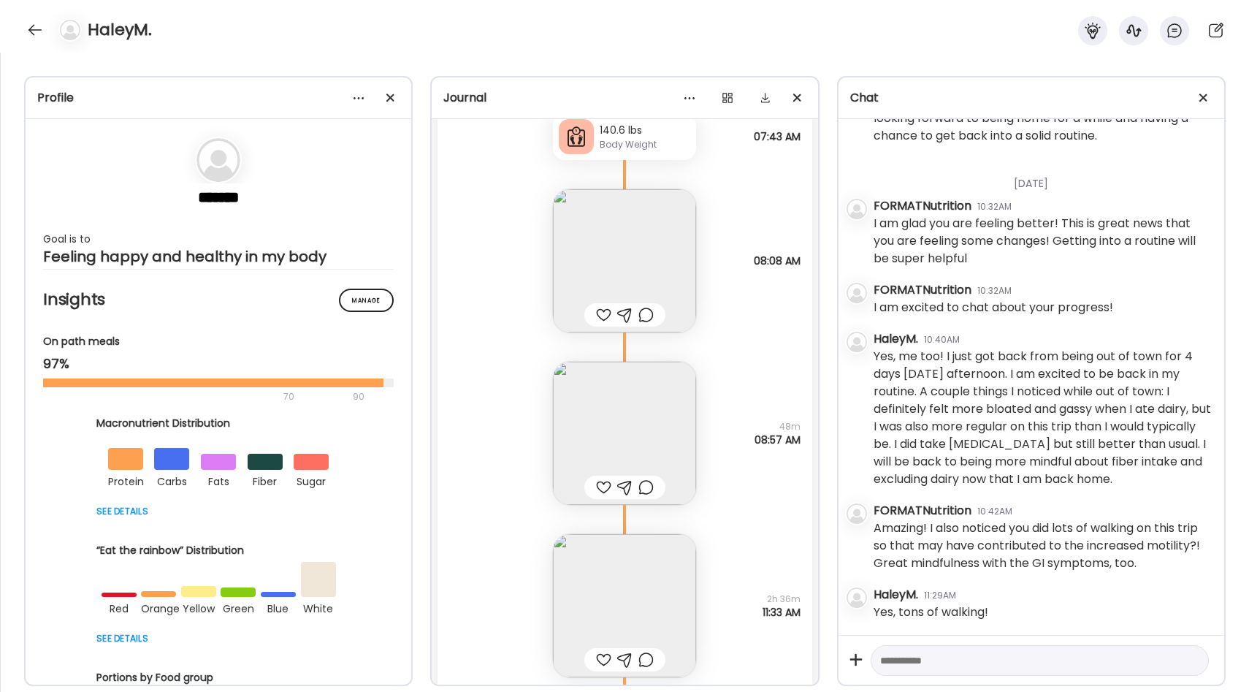
click at [661, 278] on img at bounding box center [624, 260] width 143 height 143
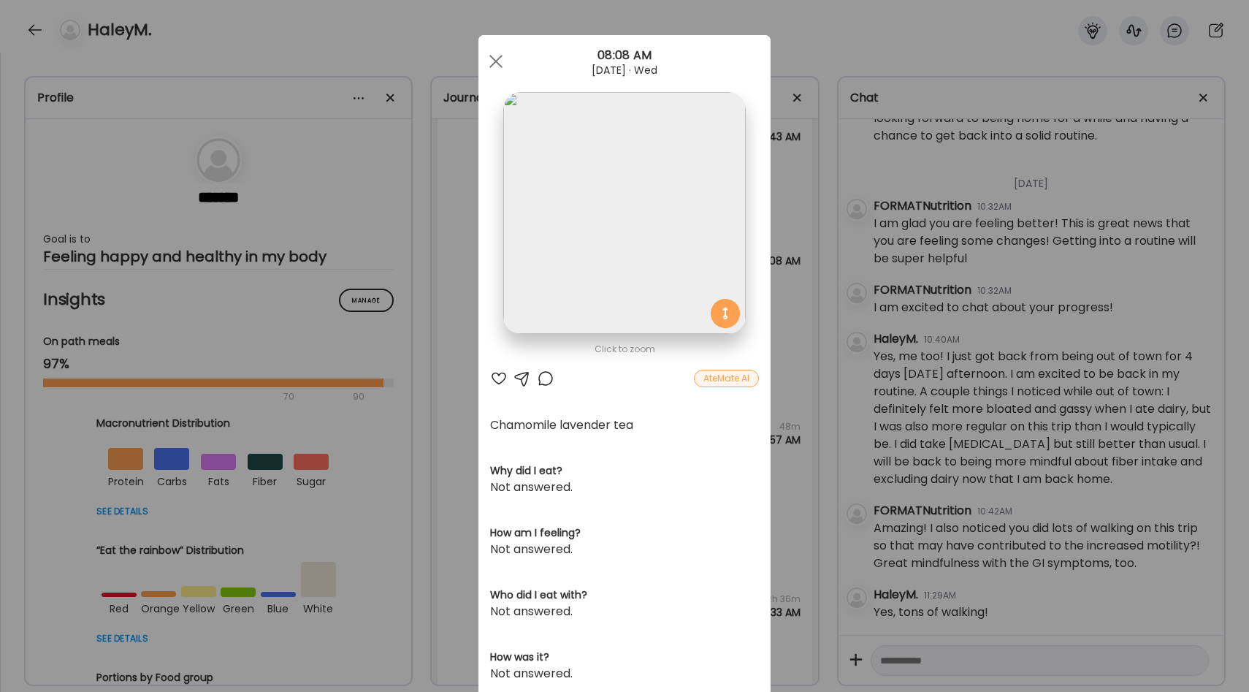
click at [808, 294] on div "Ate Coach Dashboard Wahoo! It’s official Take a moment to set up your Coach Pro…" at bounding box center [624, 346] width 1249 height 692
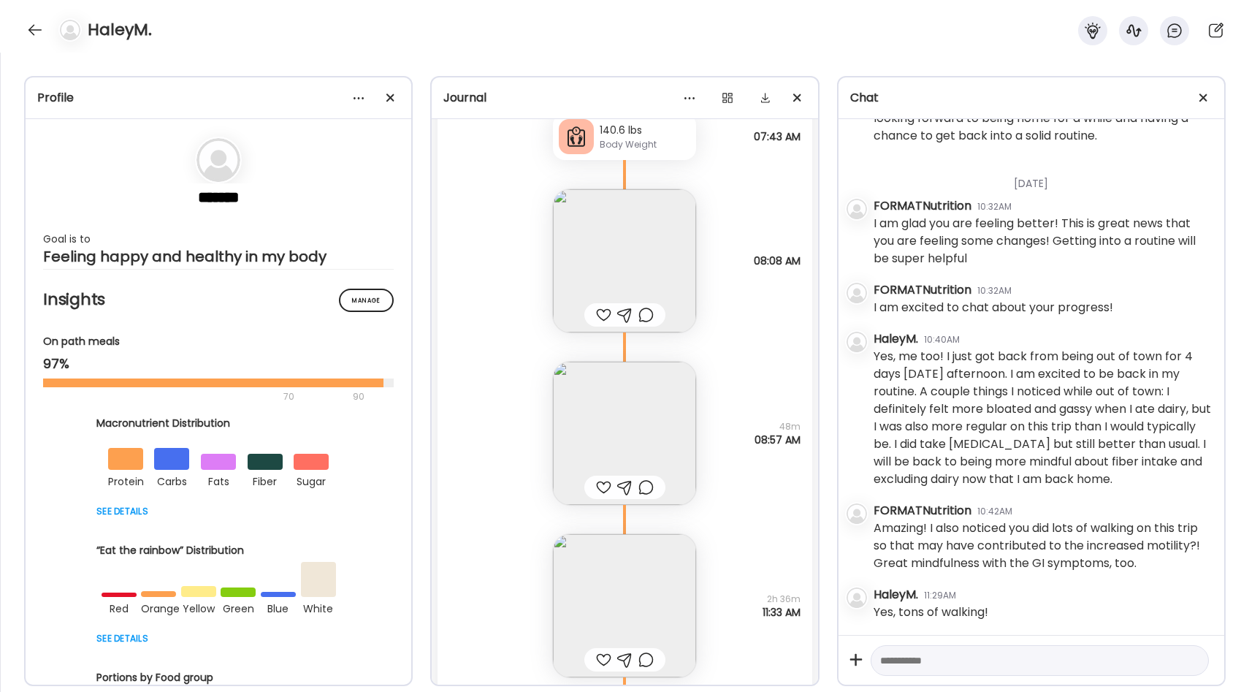
click at [673, 286] on img at bounding box center [624, 260] width 143 height 143
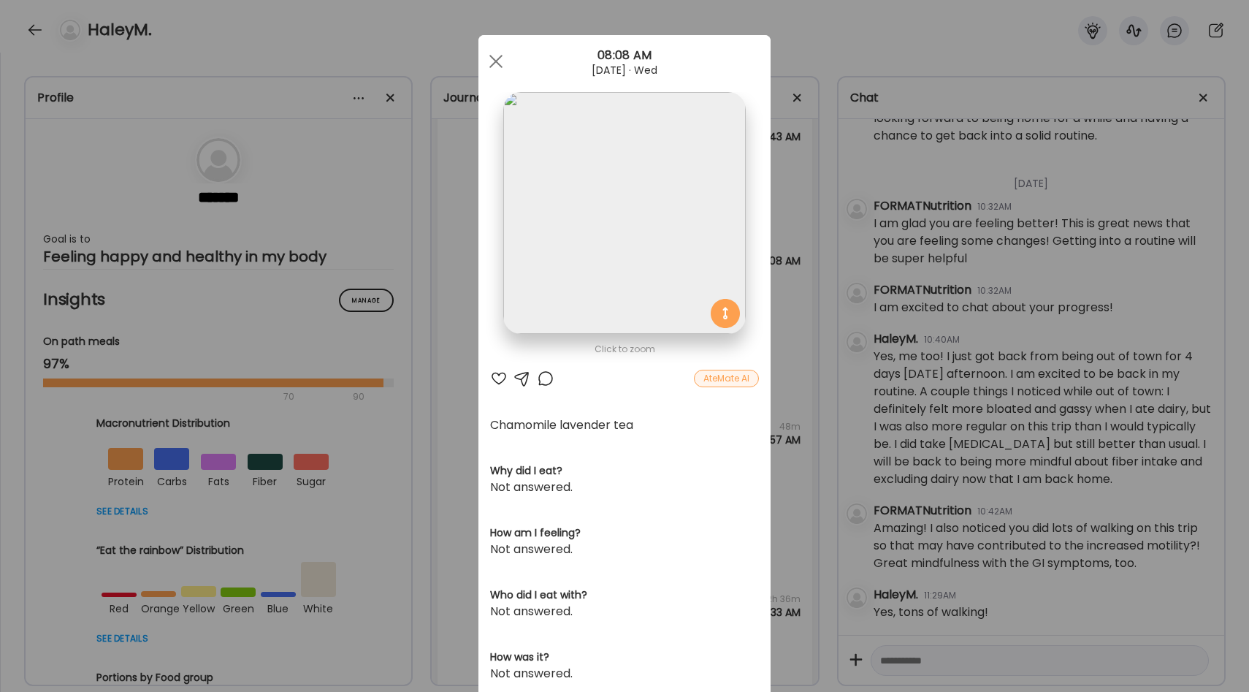
click at [500, 382] on div at bounding box center [499, 379] width 18 height 18
click at [800, 360] on div "Ate Coach Dashboard Wahoo! It’s official Take a moment to set up your Coach Pro…" at bounding box center [624, 346] width 1249 height 692
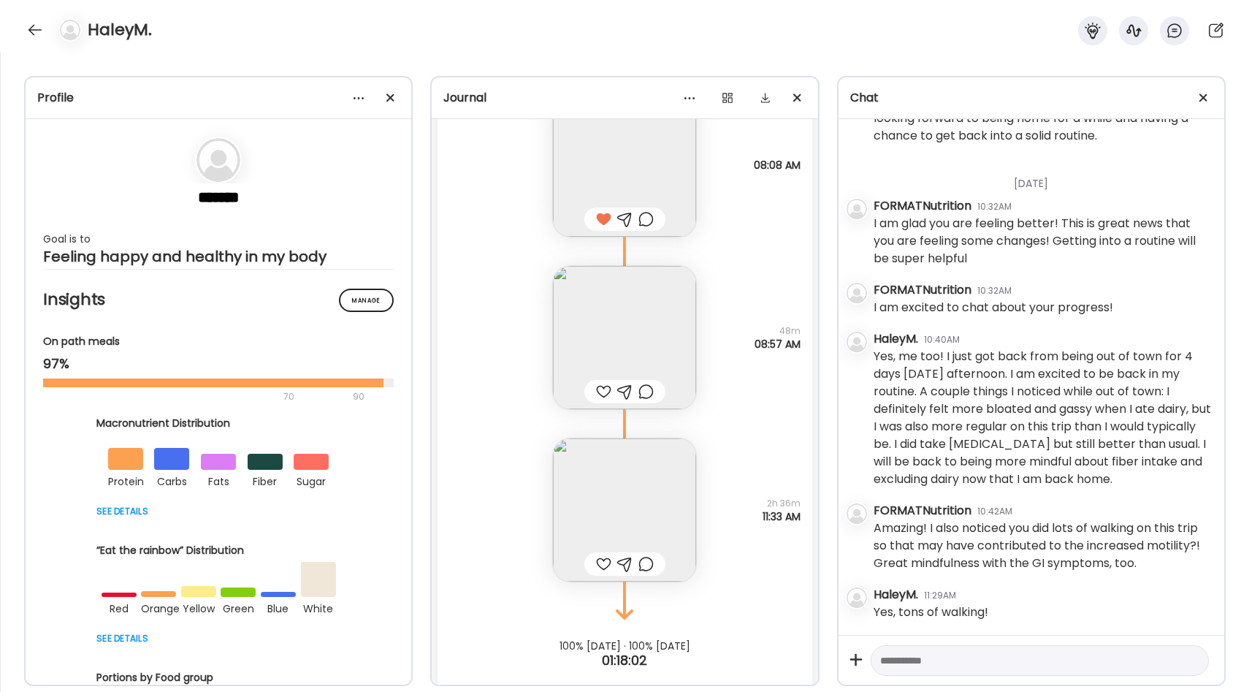
scroll to position [22983, 0]
click at [657, 325] on img at bounding box center [624, 333] width 143 height 143
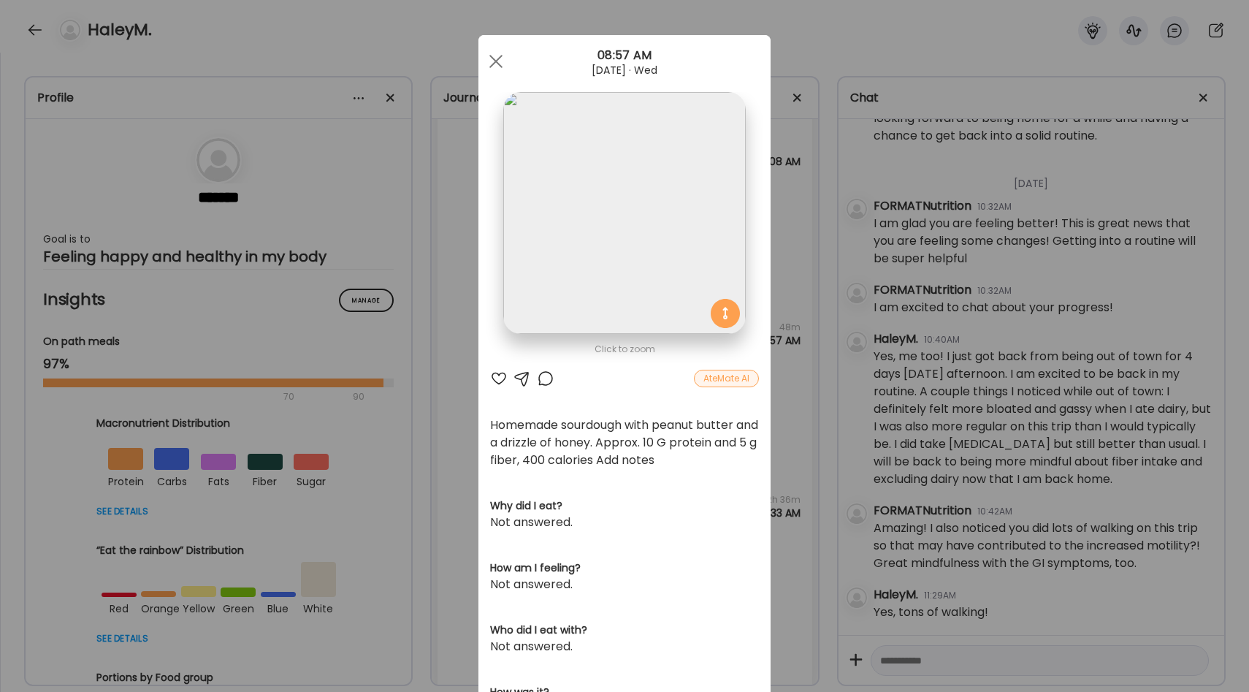
click at [780, 393] on div "Ate Coach Dashboard Wahoo! It’s official Take a moment to set up your Coach Pro…" at bounding box center [624, 346] width 1249 height 692
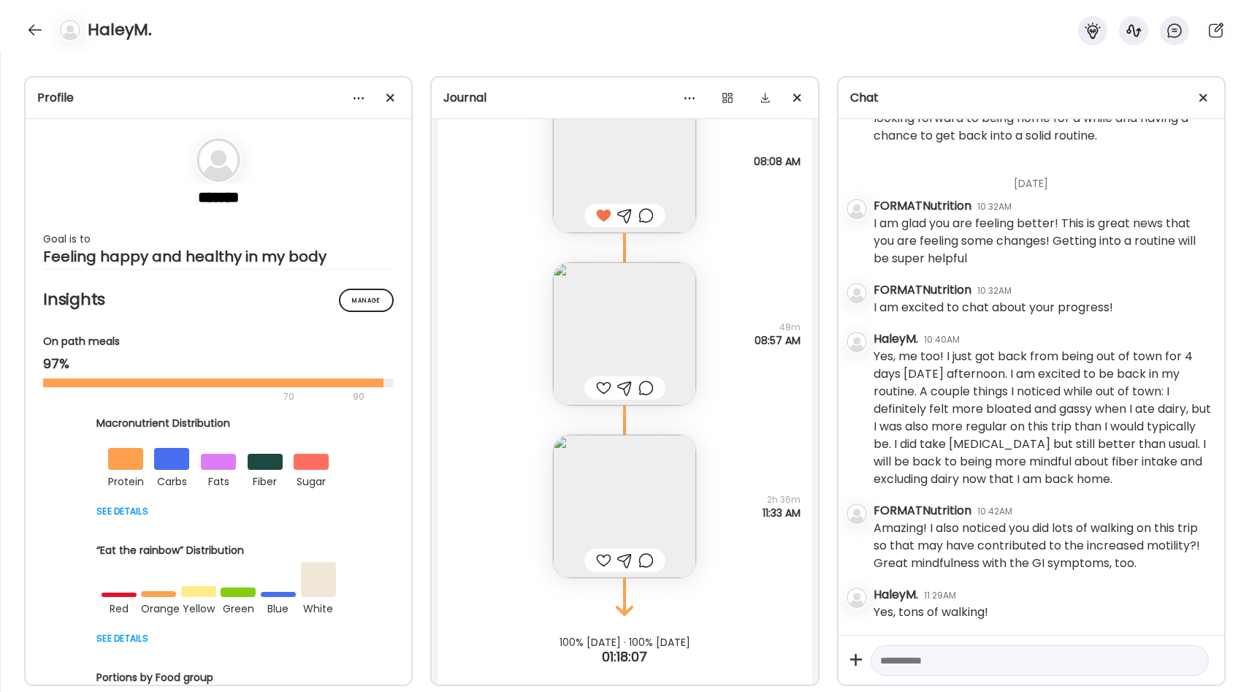
scroll to position [22999, 0]
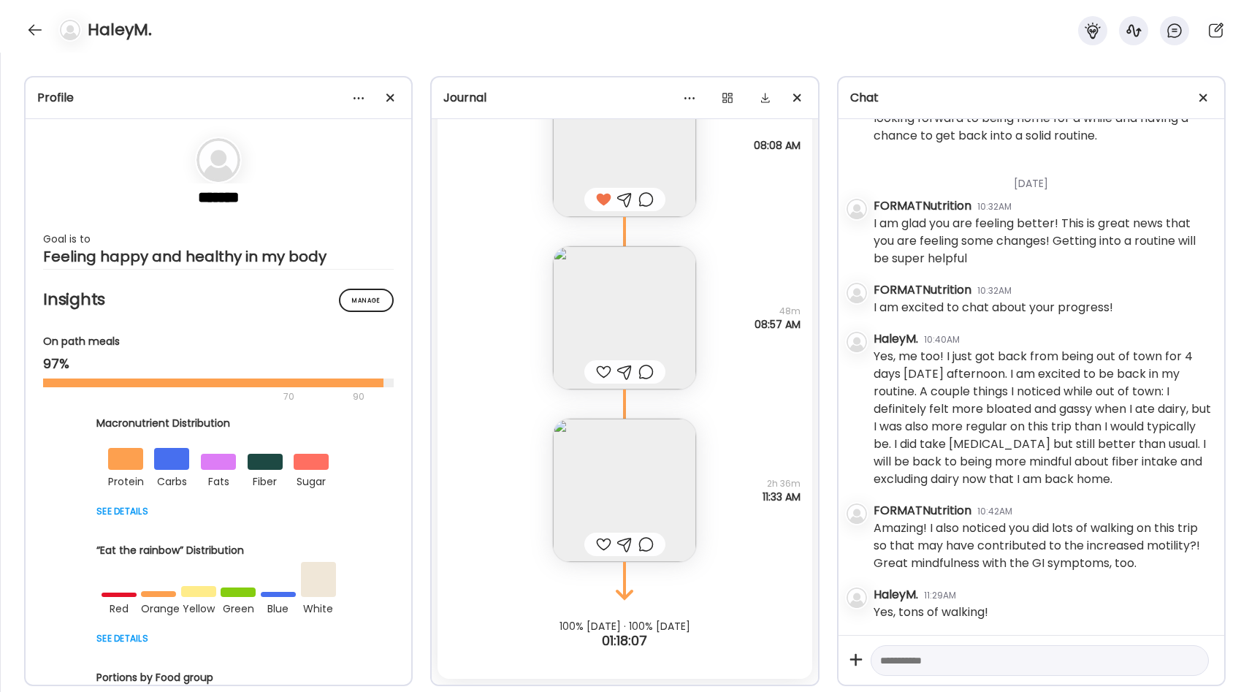
click at [617, 463] on img at bounding box center [624, 489] width 143 height 143
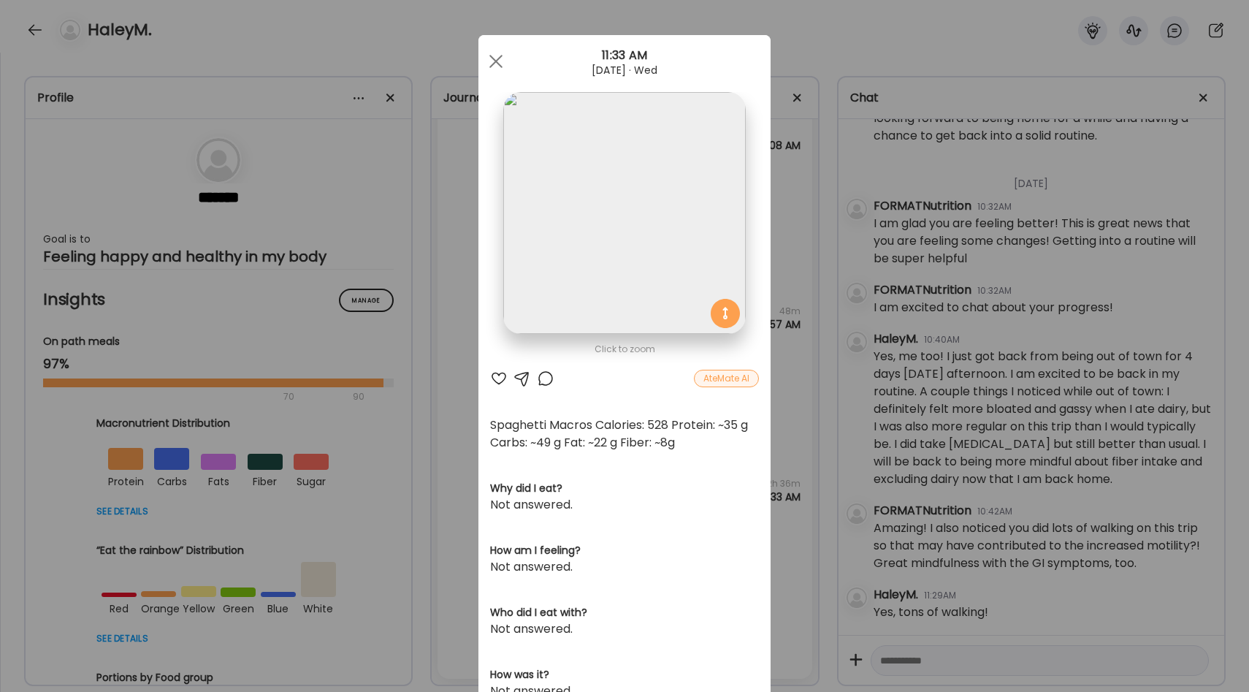
click at [798, 376] on div "Ate Coach Dashboard Wahoo! It’s official Take a moment to set up your Coach Pro…" at bounding box center [624, 346] width 1249 height 692
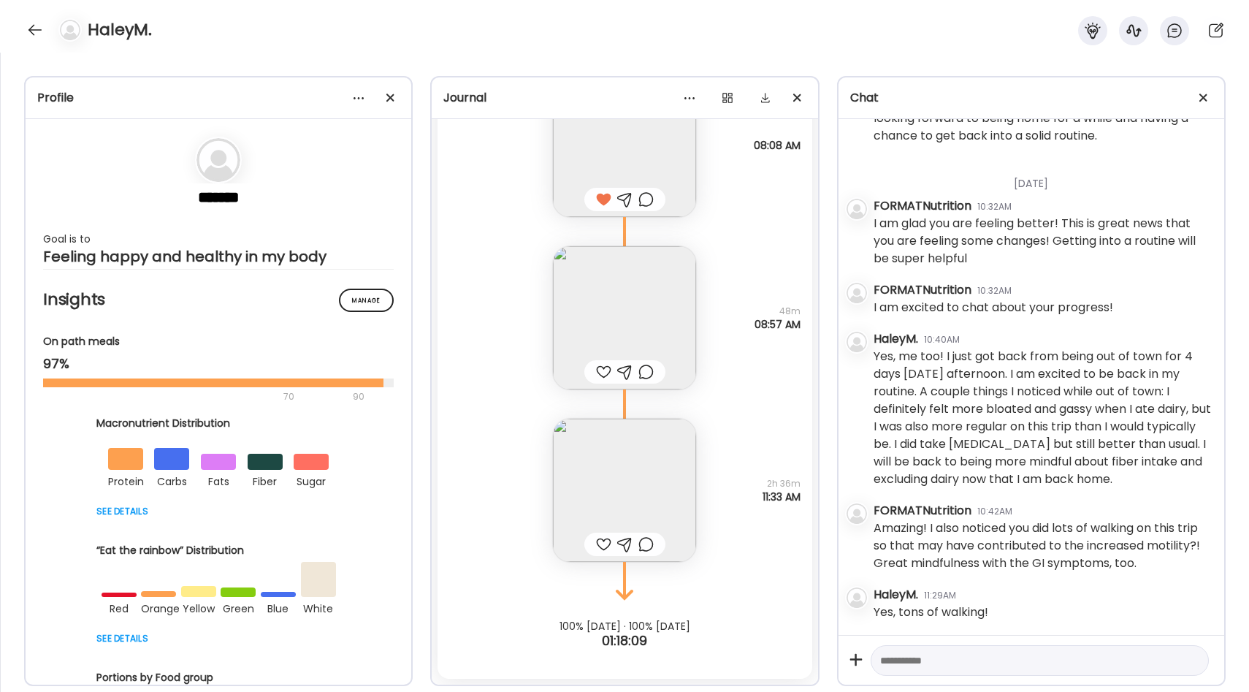
click at [657, 335] on img at bounding box center [624, 317] width 143 height 143
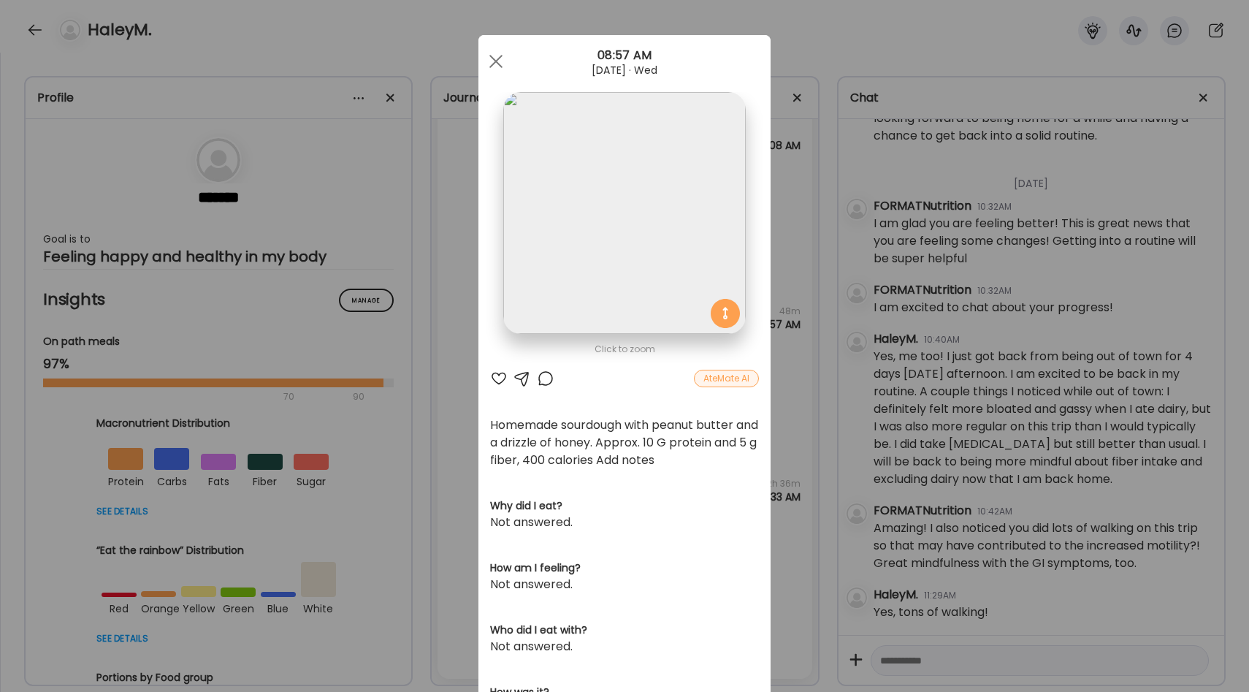
click at [784, 244] on div "Ate Coach Dashboard Wahoo! It’s official Take a moment to set up your Coach Pro…" at bounding box center [624, 346] width 1249 height 692
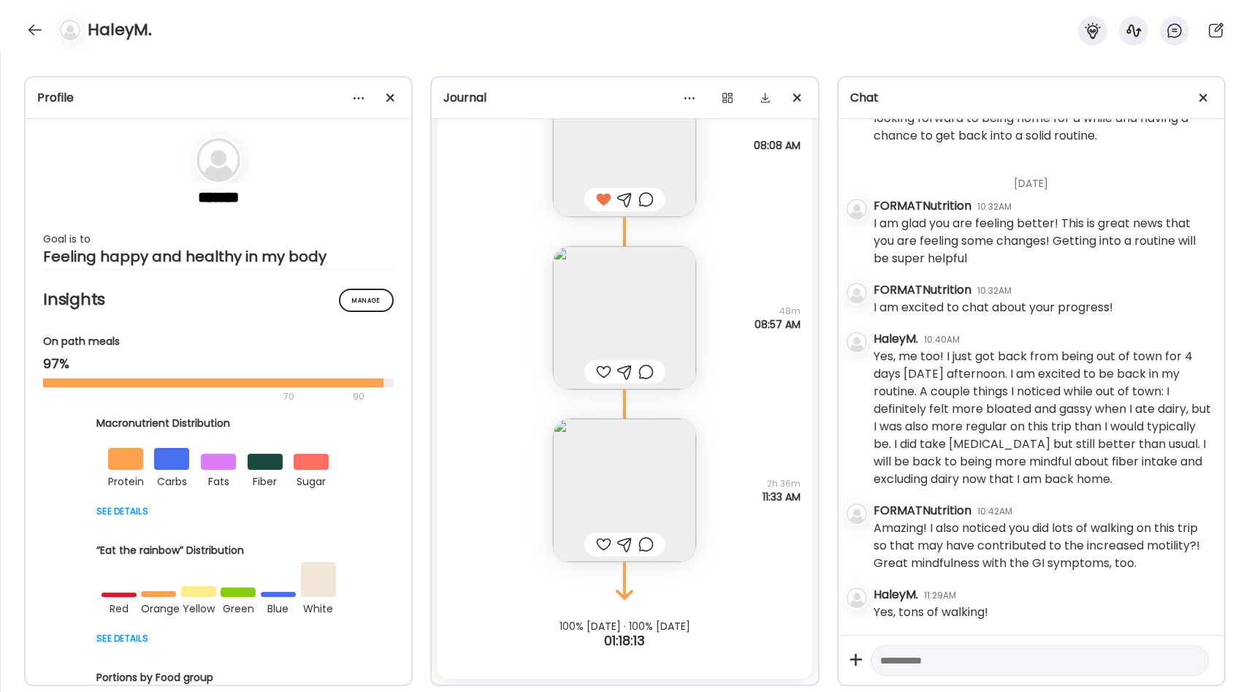
click at [605, 500] on img at bounding box center [624, 489] width 143 height 143
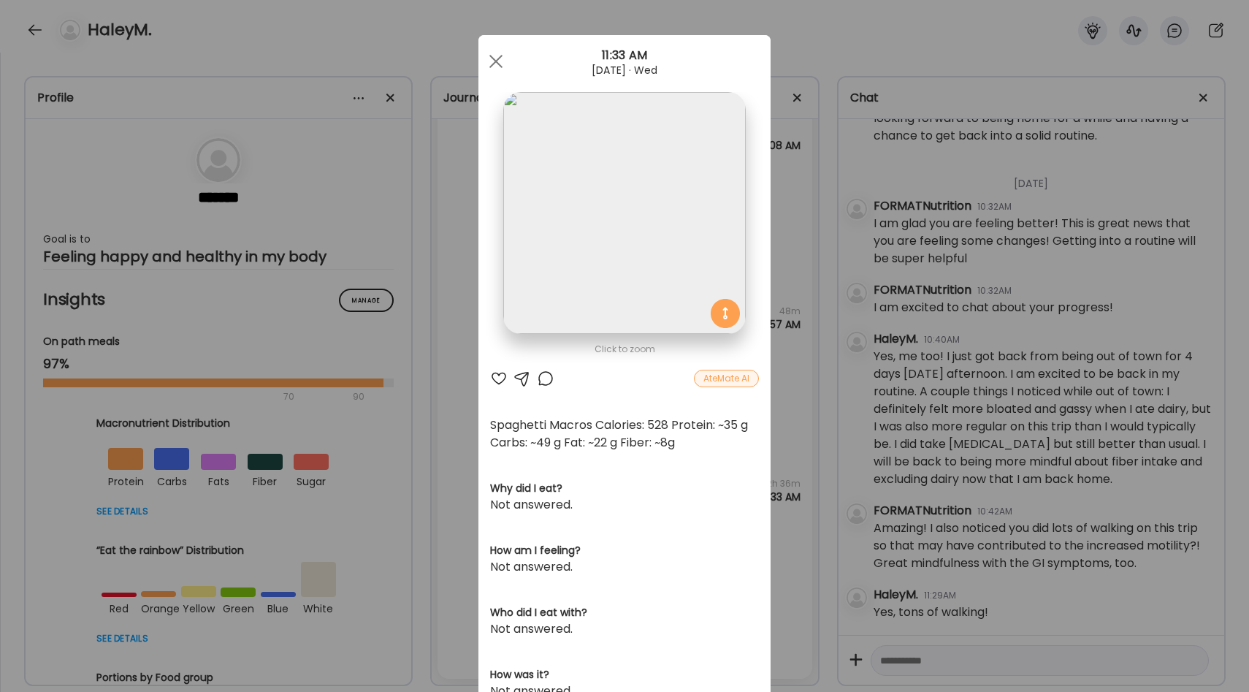
click at [780, 421] on div "Ate Coach Dashboard Wahoo! It’s official Take a moment to set up your Coach Pro…" at bounding box center [624, 346] width 1249 height 692
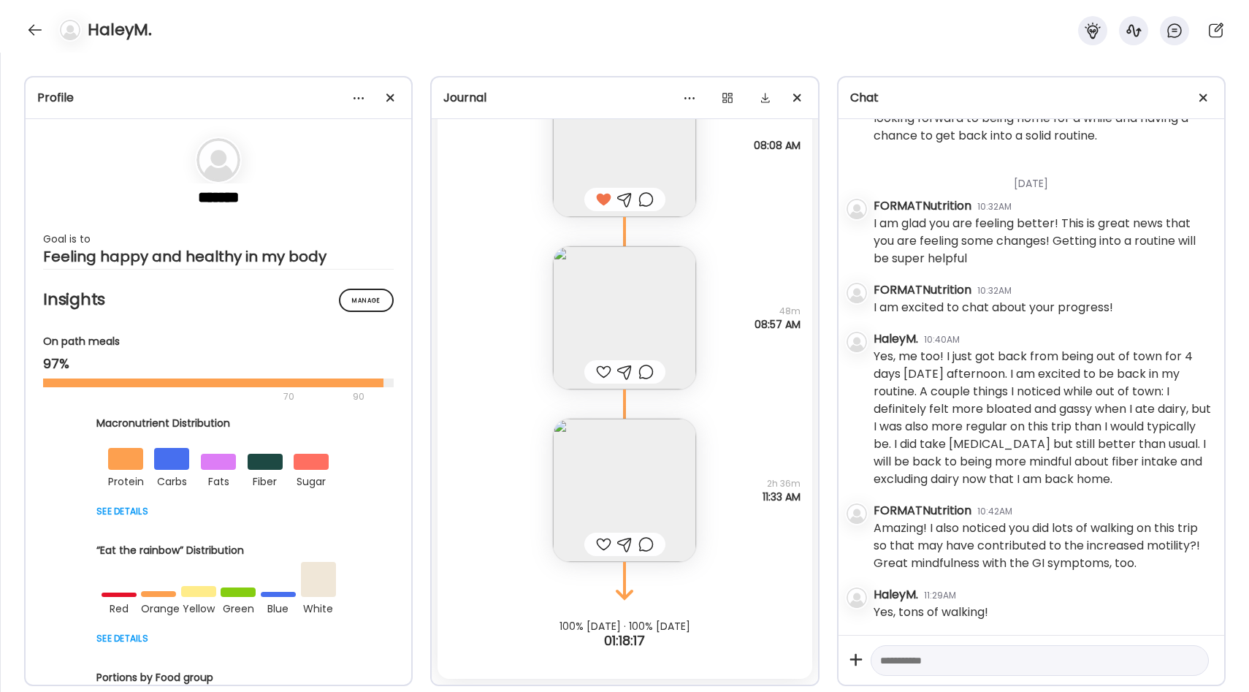
click at [605, 538] on div at bounding box center [603, 544] width 15 height 18
click at [661, 464] on img at bounding box center [624, 489] width 143 height 143
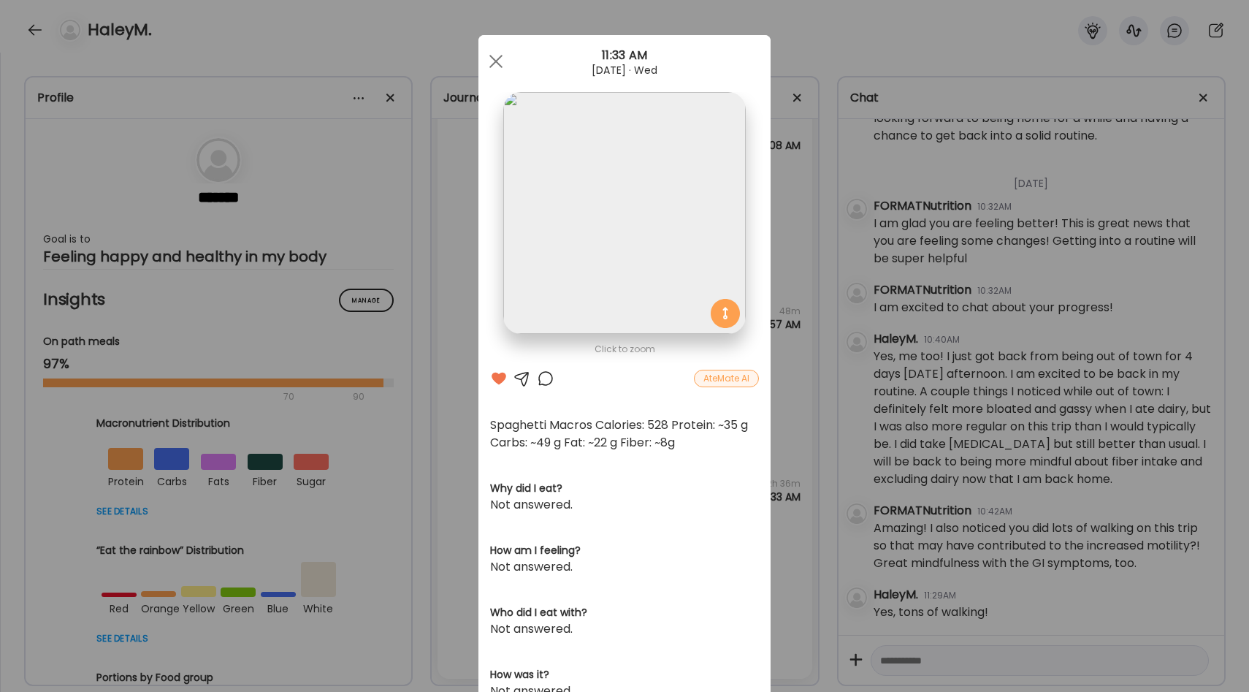
scroll to position [17, 0]
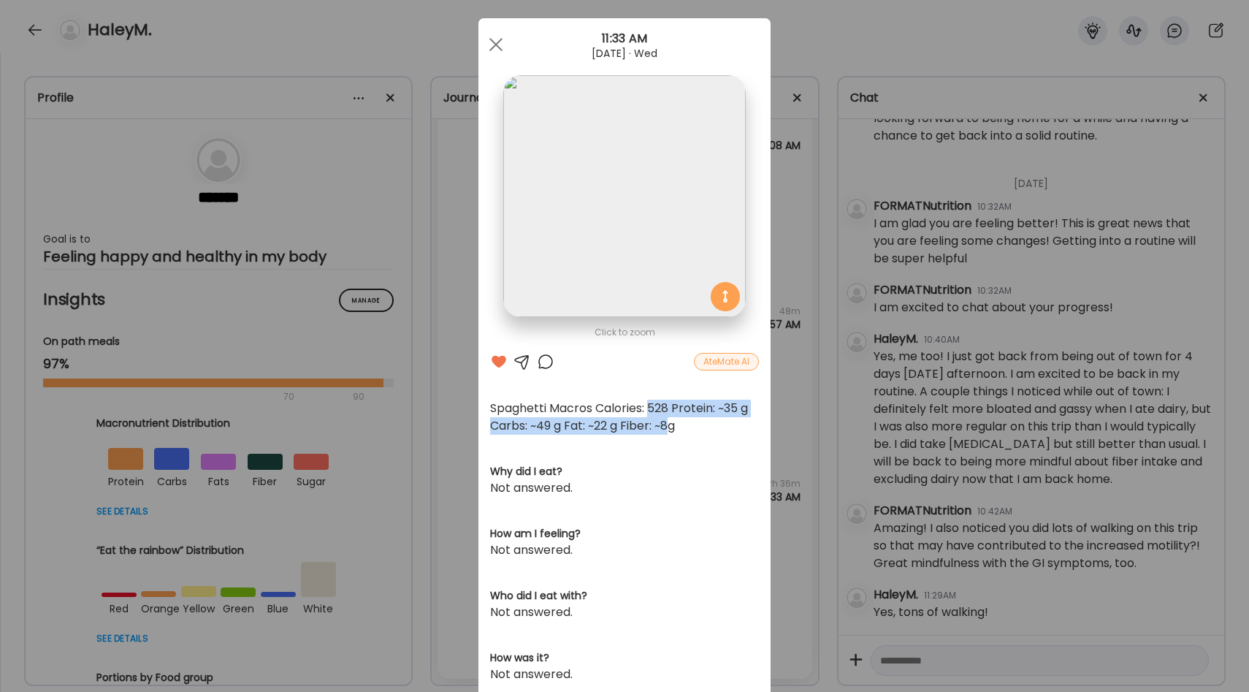
drag, startPoint x: 650, startPoint y: 410, endPoint x: 668, endPoint y: 424, distance: 22.9
click at [668, 424] on div "Spaghetti Macros Calories: 528 Protein: ~35 g Carbs: ~49 g Fat: ~22 g Fiber: ~8g" at bounding box center [624, 416] width 269 height 35
click at [792, 407] on div "Ate Coach Dashboard Wahoo! It’s official Take a moment to set up your Coach Pro…" at bounding box center [624, 346] width 1249 height 692
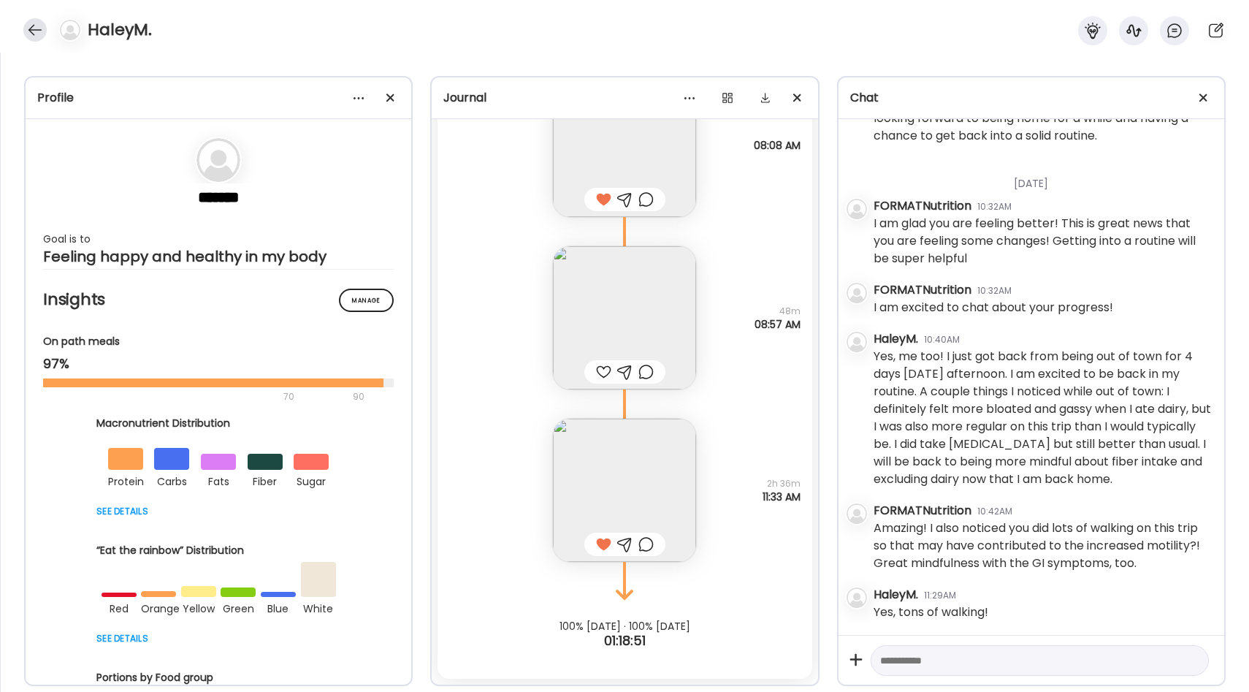
click at [26, 31] on div at bounding box center [34, 29] width 23 height 23
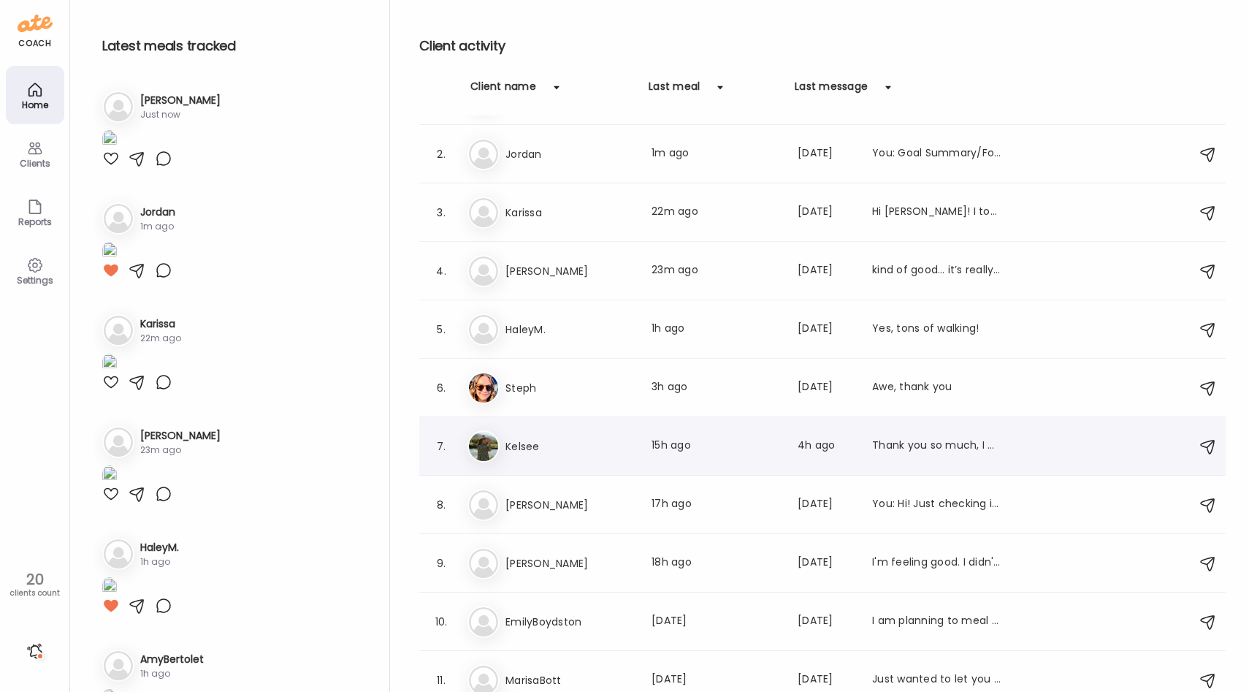
scroll to position [56, 0]
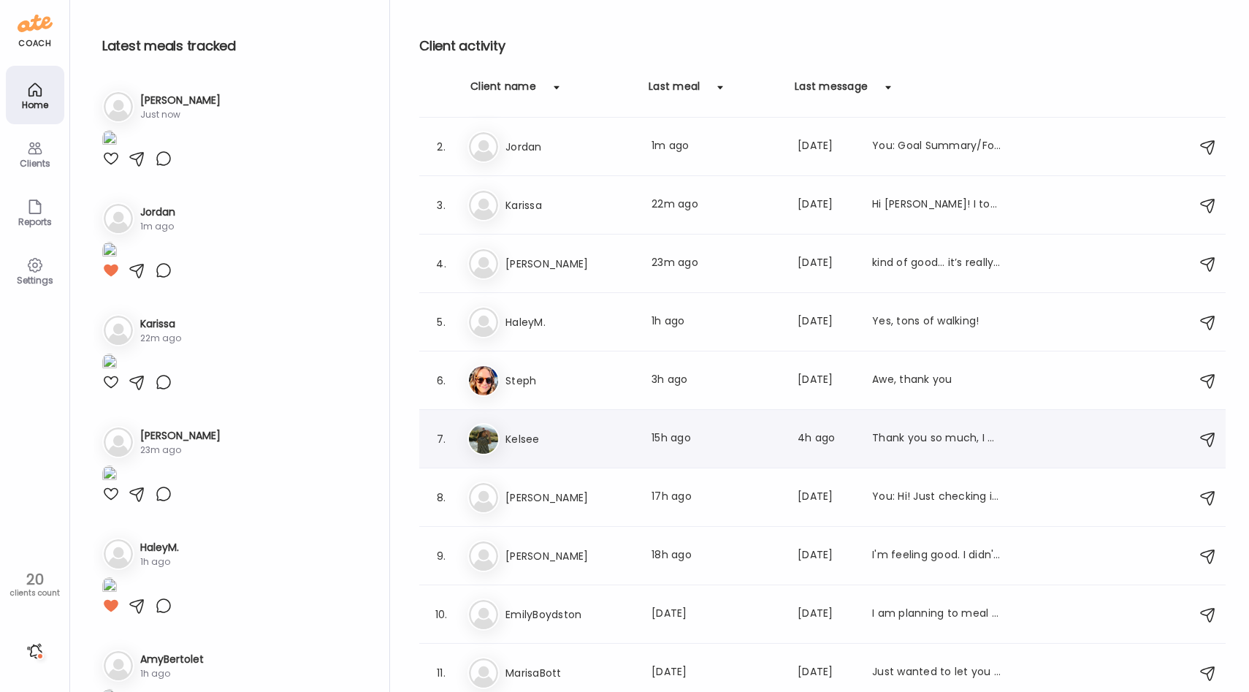
click at [555, 432] on h3 "Kelsee" at bounding box center [569, 439] width 129 height 18
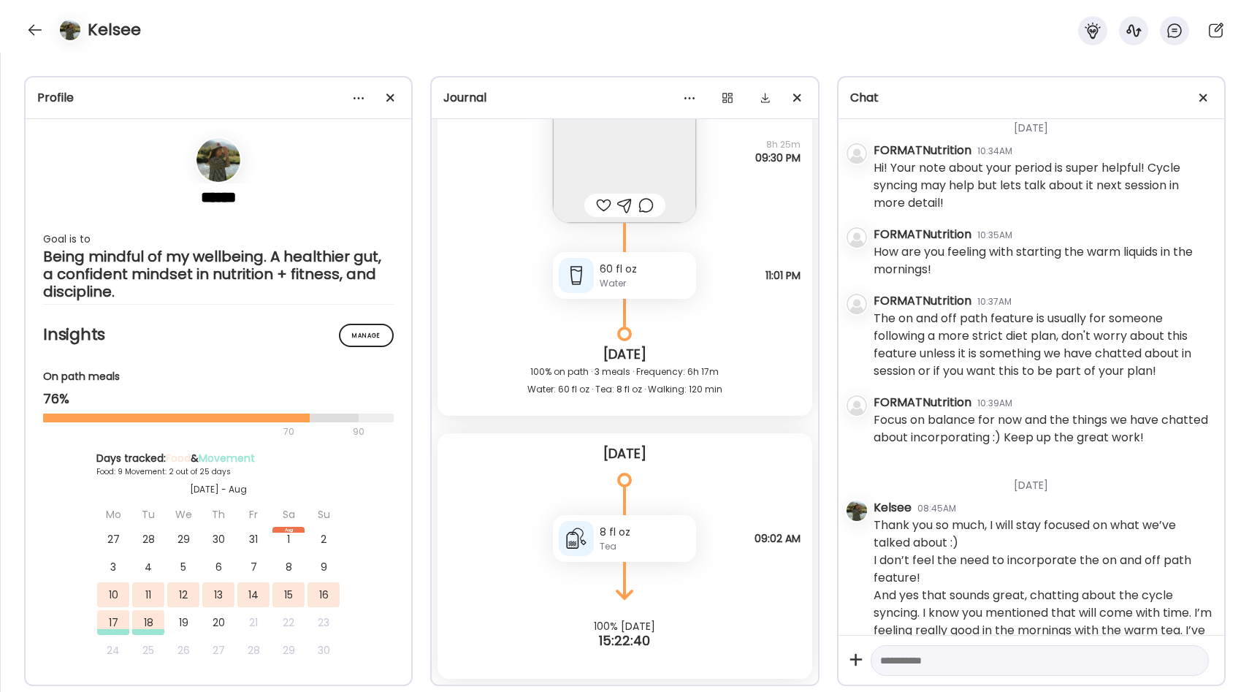
scroll to position [556, 0]
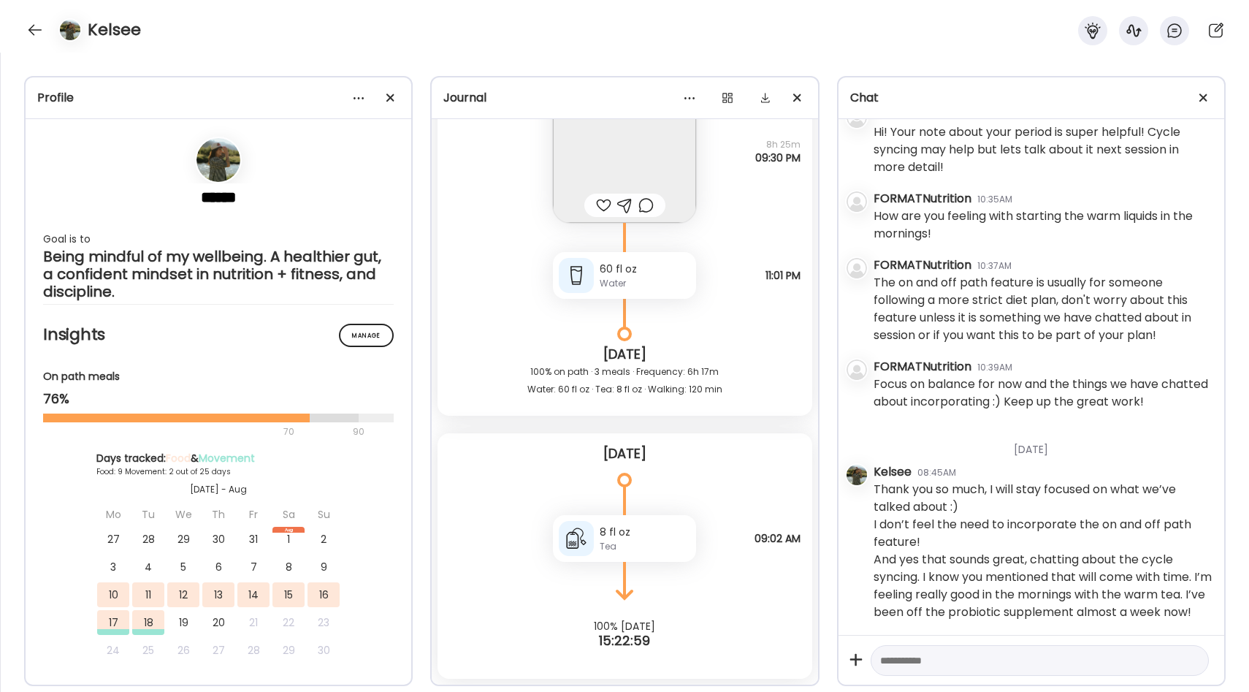
click at [930, 665] on textarea at bounding box center [1026, 660] width 293 height 18
type textarea "**********"
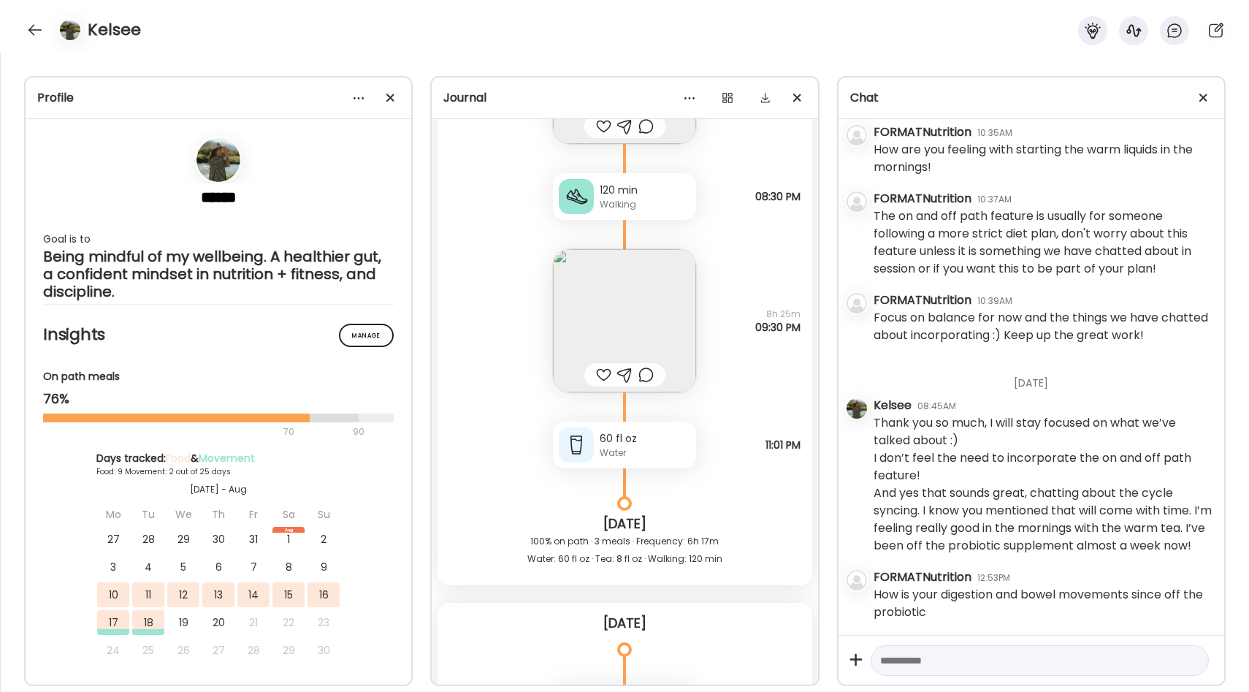
scroll to position [8470, 0]
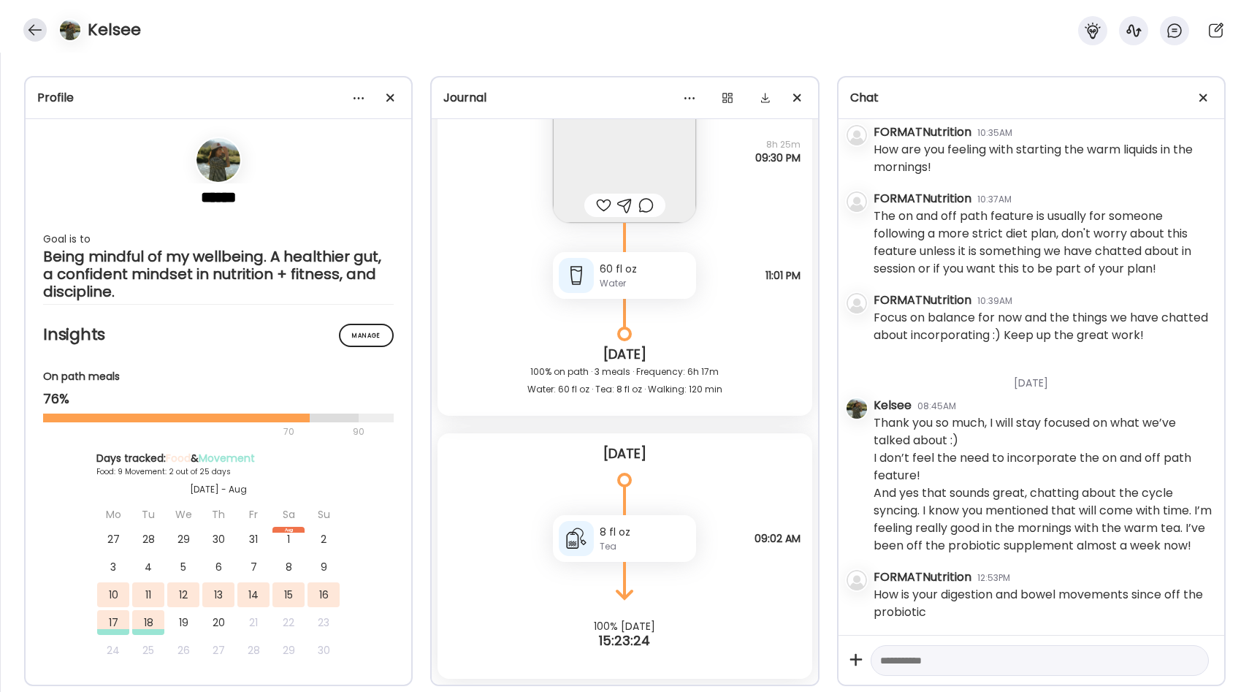
click at [39, 23] on div at bounding box center [34, 29] width 23 height 23
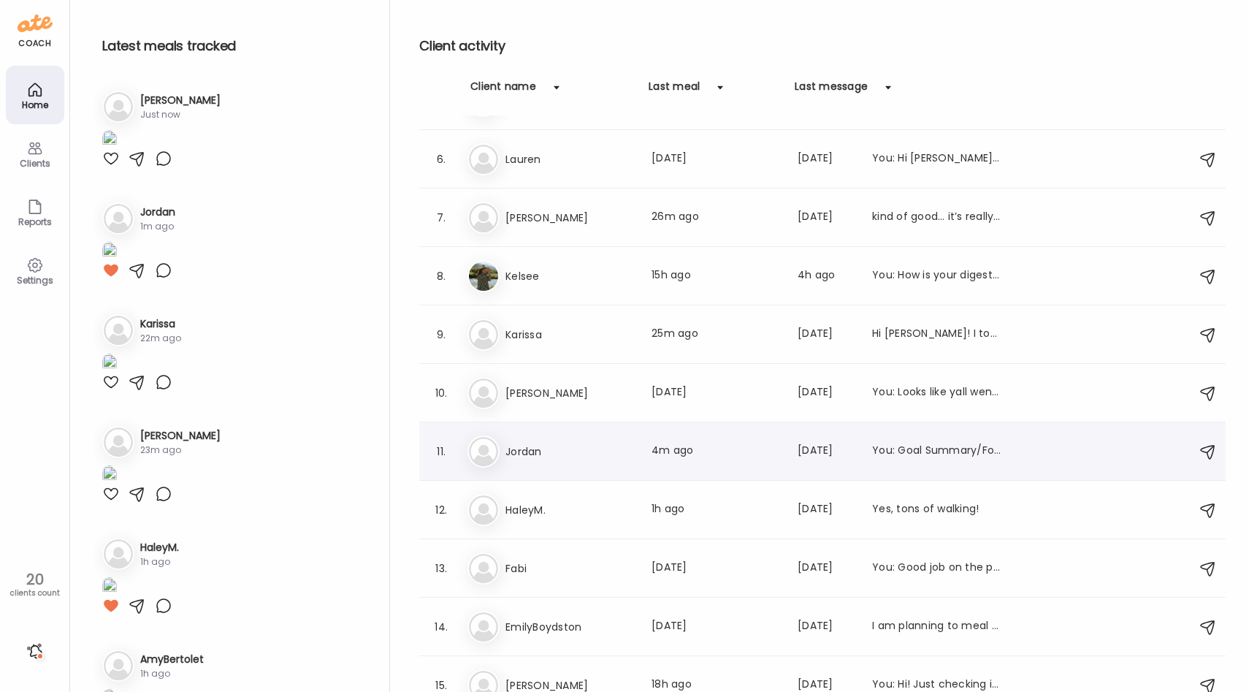
scroll to position [299, 0]
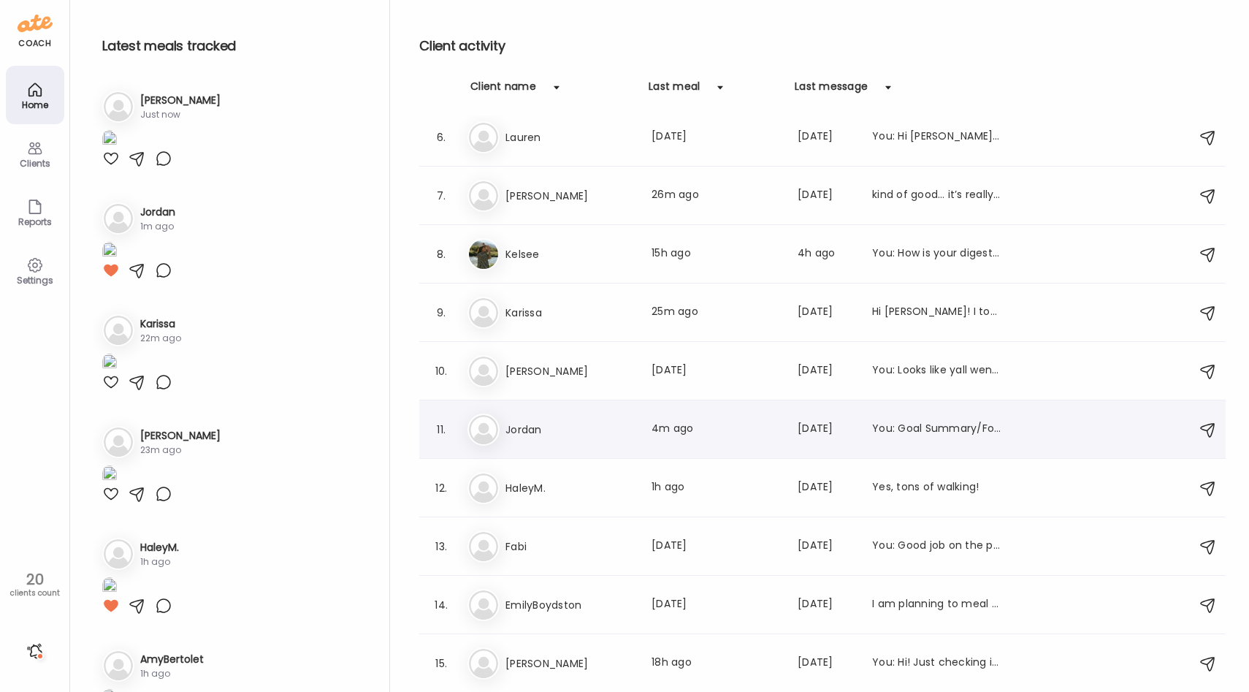
click at [578, 435] on h3 "Jordan" at bounding box center [569, 430] width 129 height 18
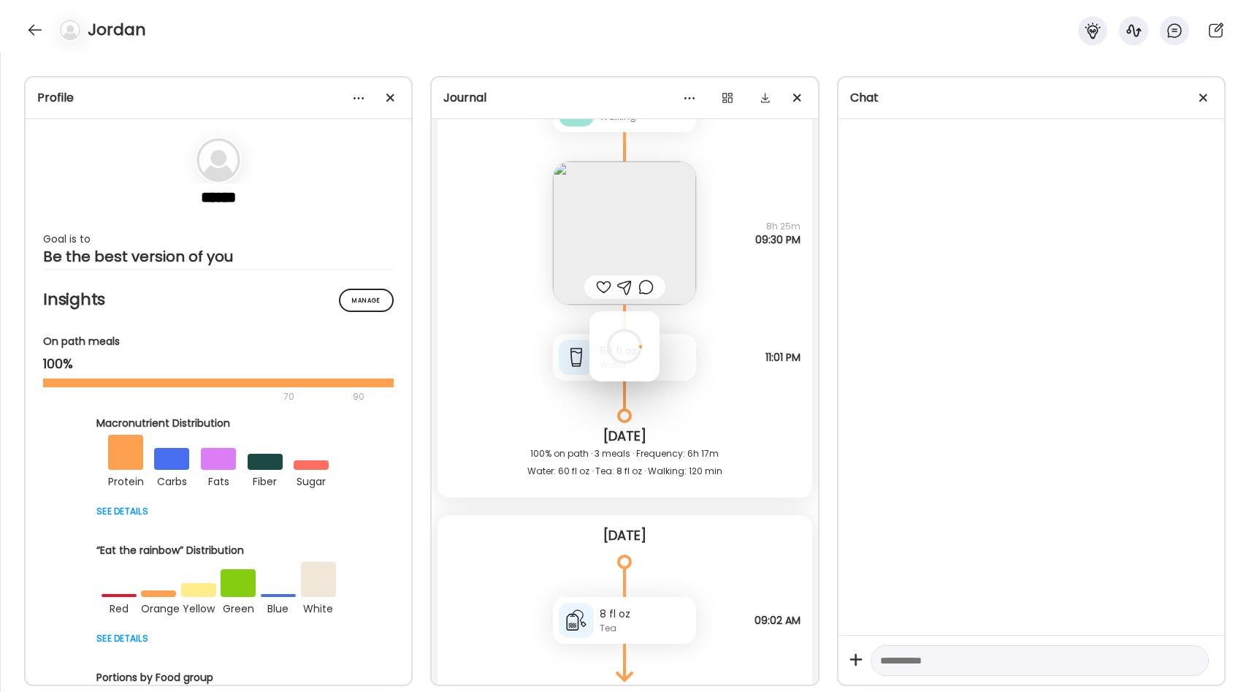
scroll to position [1886, 0]
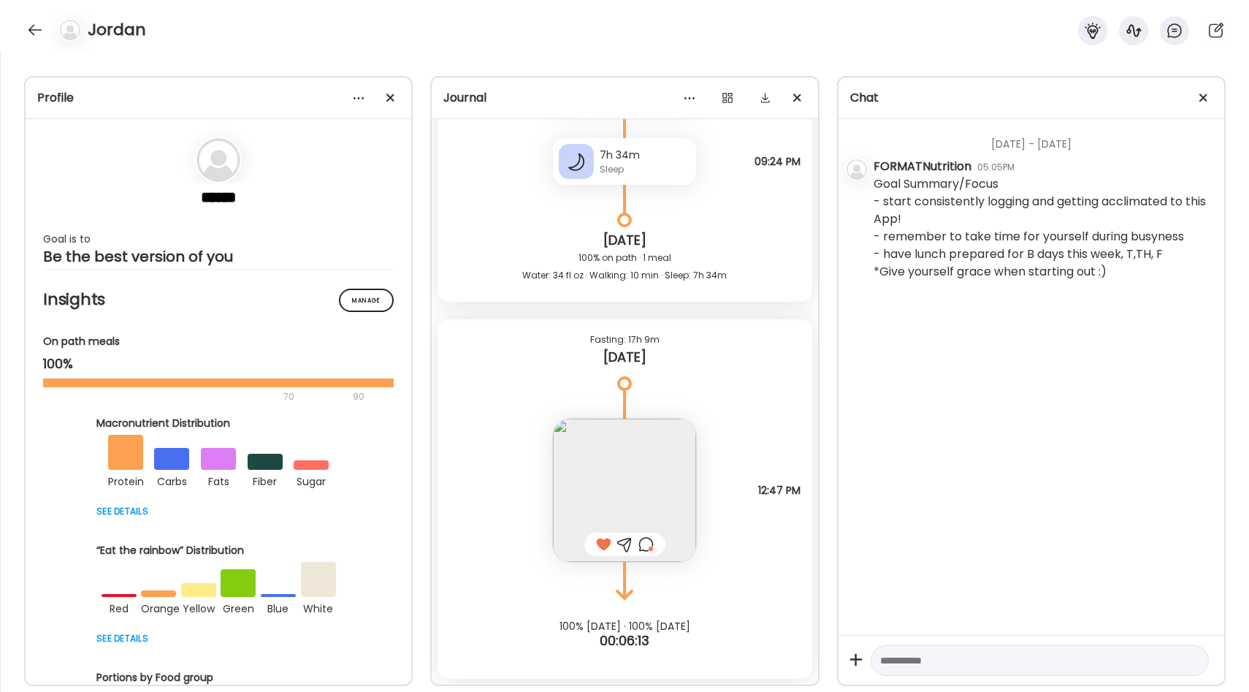
click at [643, 540] on div at bounding box center [645, 544] width 15 height 18
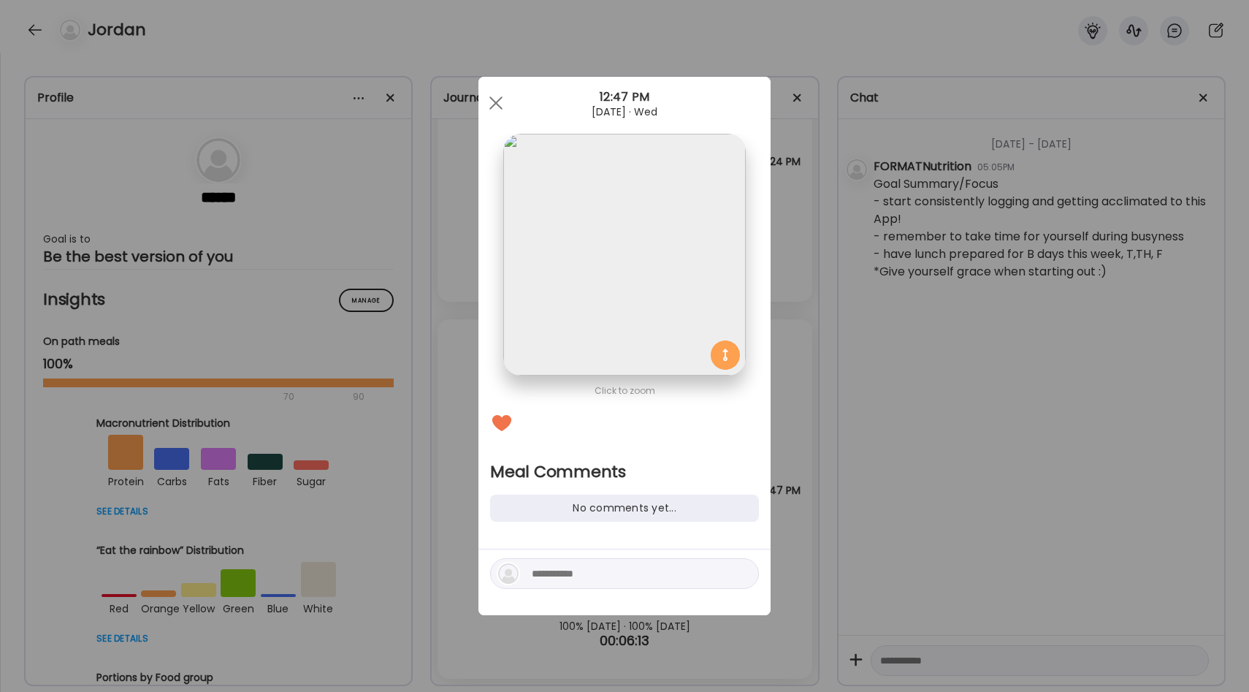
scroll to position [0, 0]
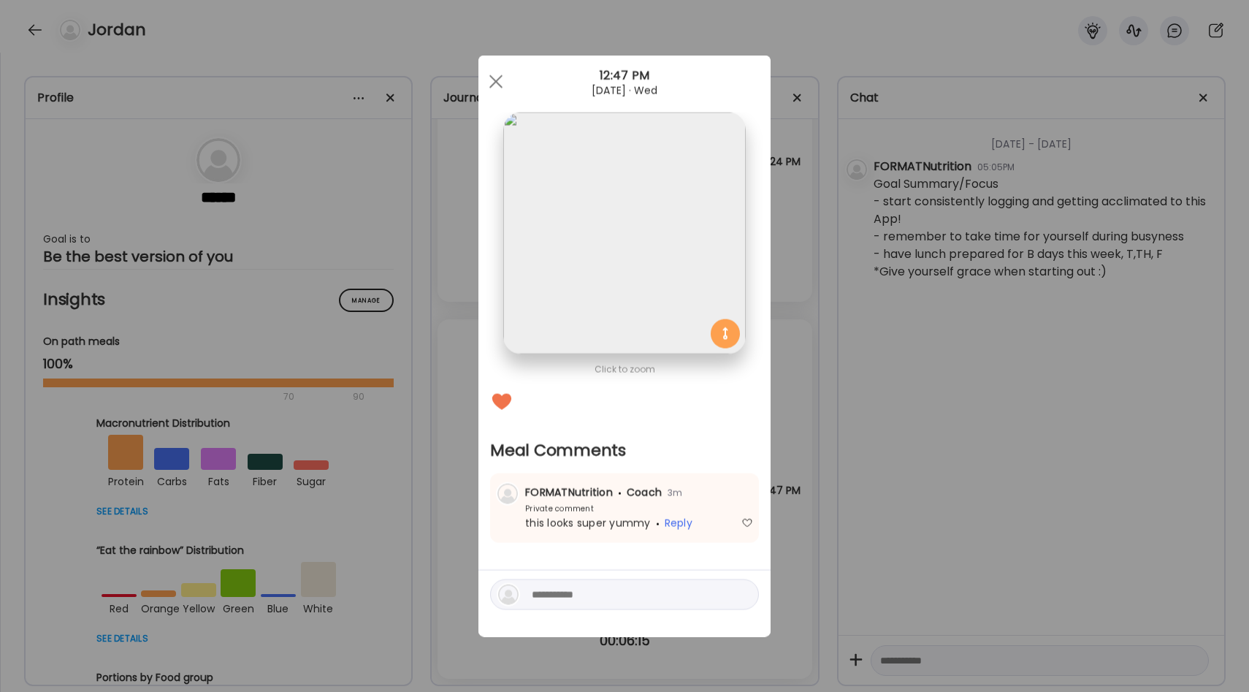
click at [804, 413] on div "Ate Coach Dashboard Wahoo! It’s official Take a moment to set up your Coach Pro…" at bounding box center [624, 346] width 1249 height 692
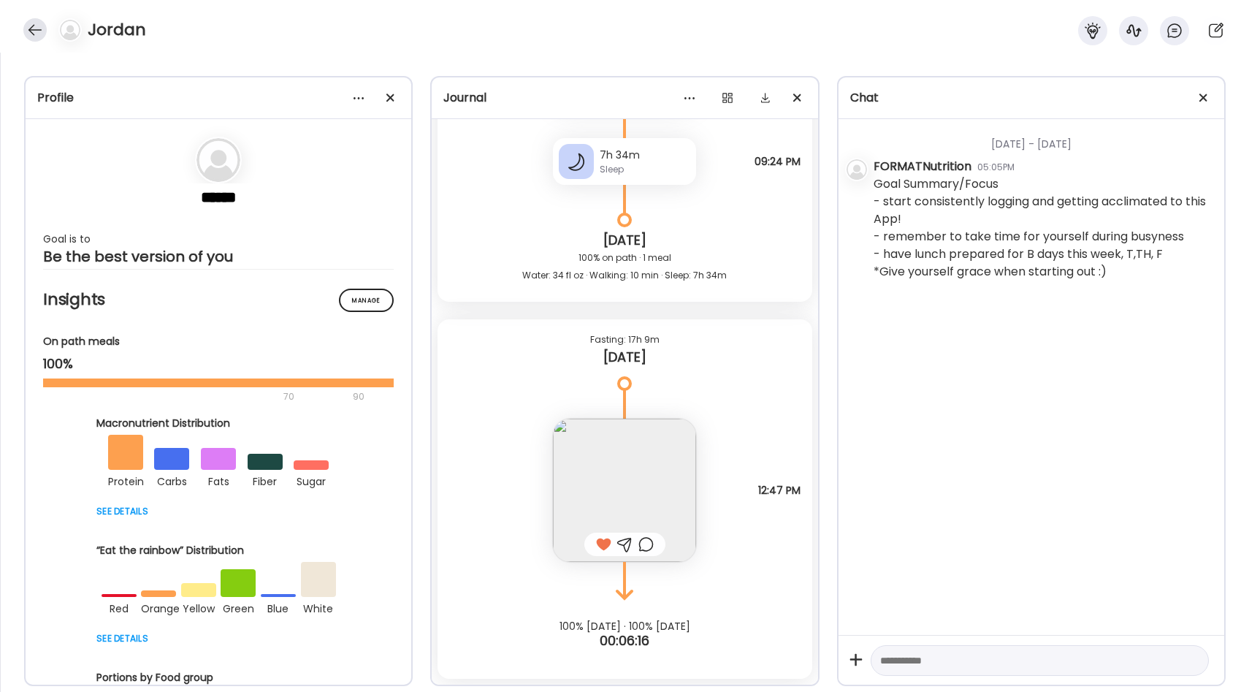
click at [33, 32] on div at bounding box center [34, 29] width 23 height 23
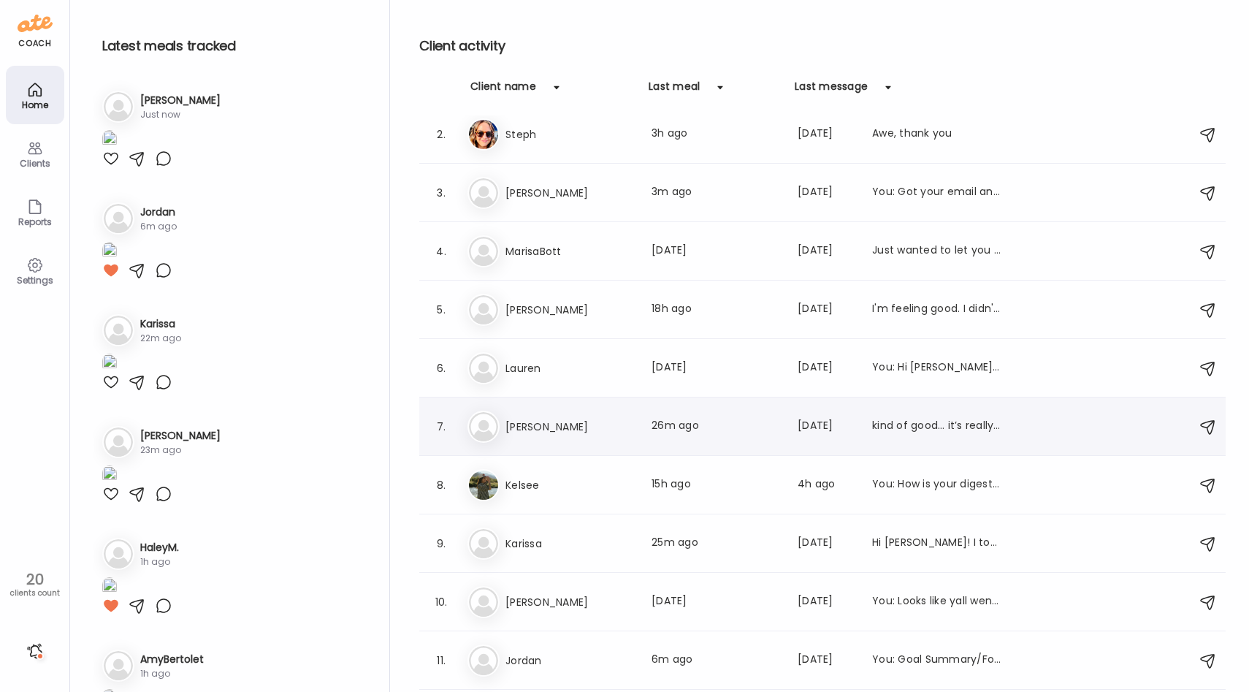
scroll to position [44, 0]
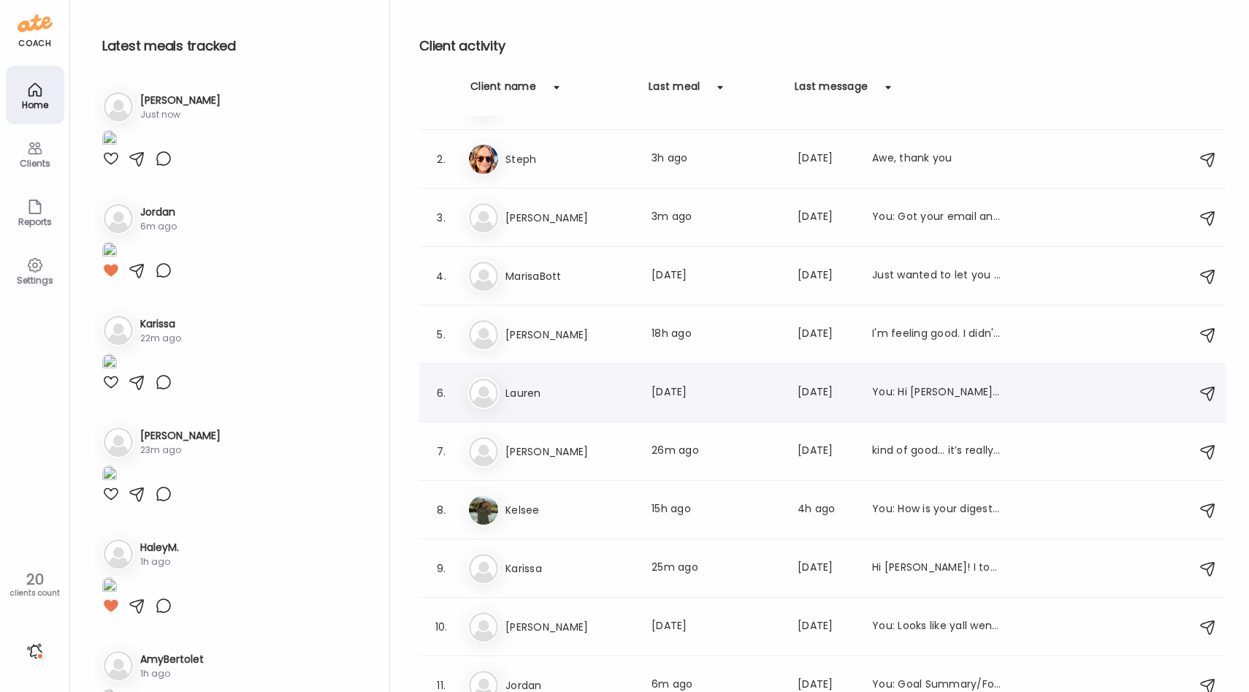
click at [549, 380] on div "La [PERSON_NAME] Last meal: [DATE] Last message: [DATE] You: Hi [PERSON_NAME]! …" at bounding box center [824, 393] width 714 height 32
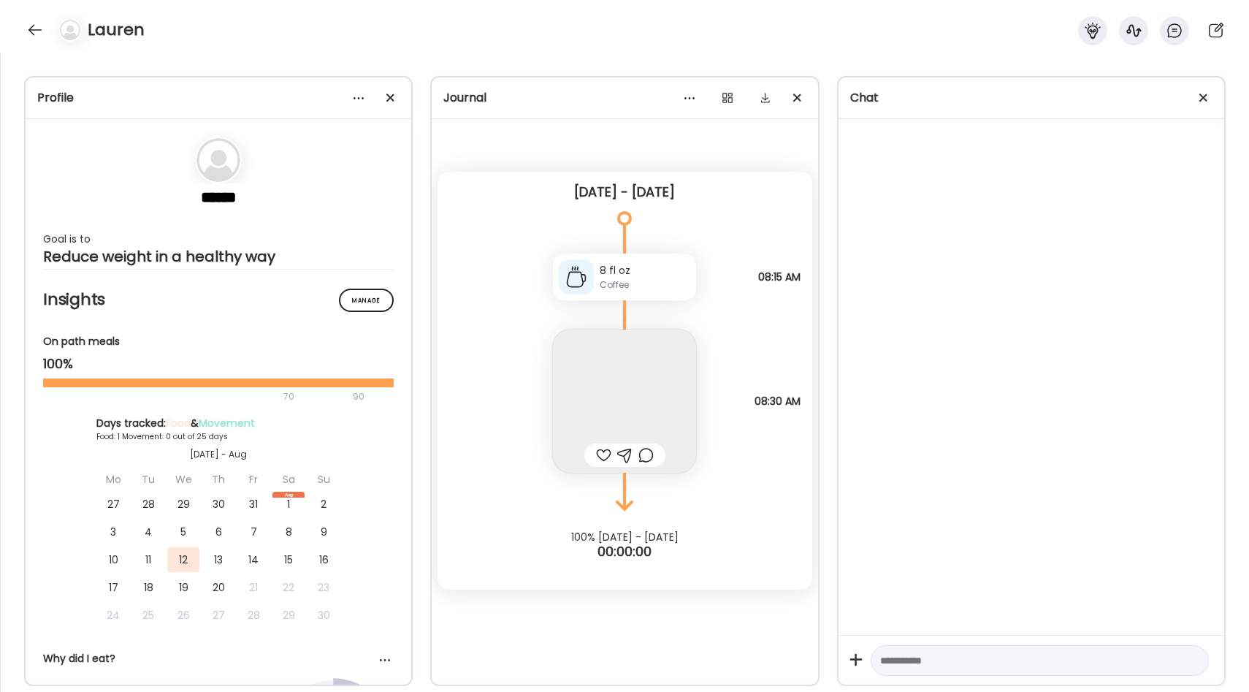
scroll to position [0, 0]
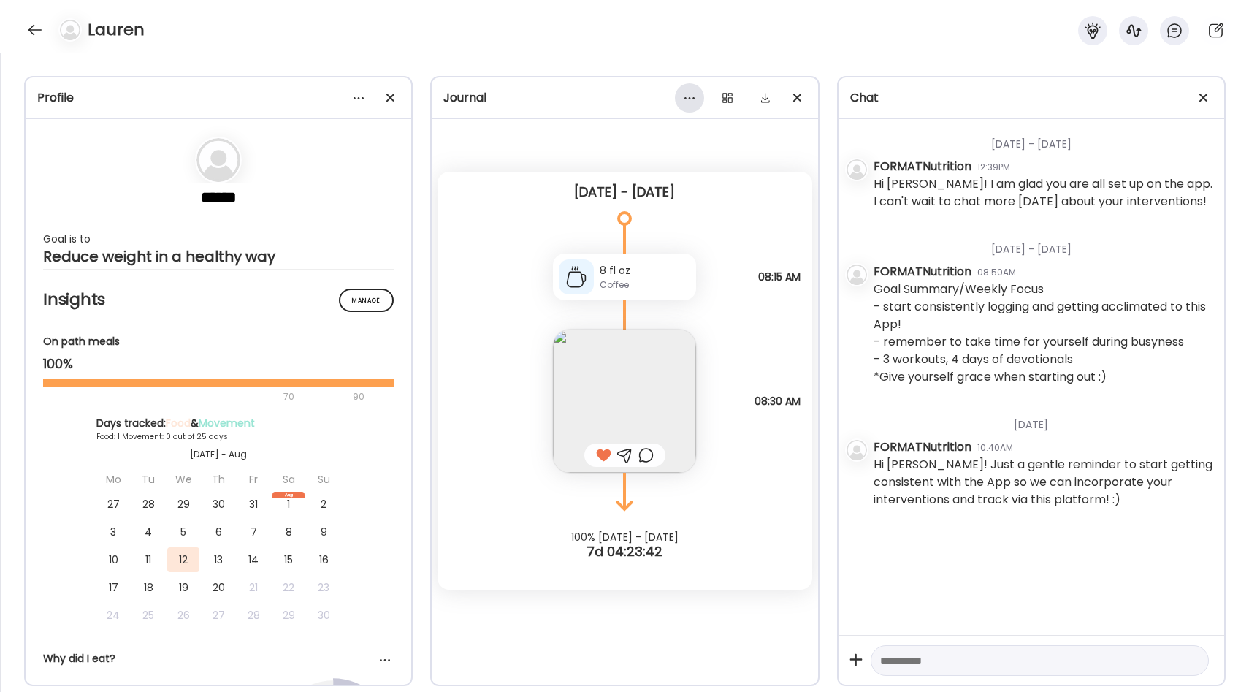
click at [690, 99] on div at bounding box center [689, 97] width 29 height 29
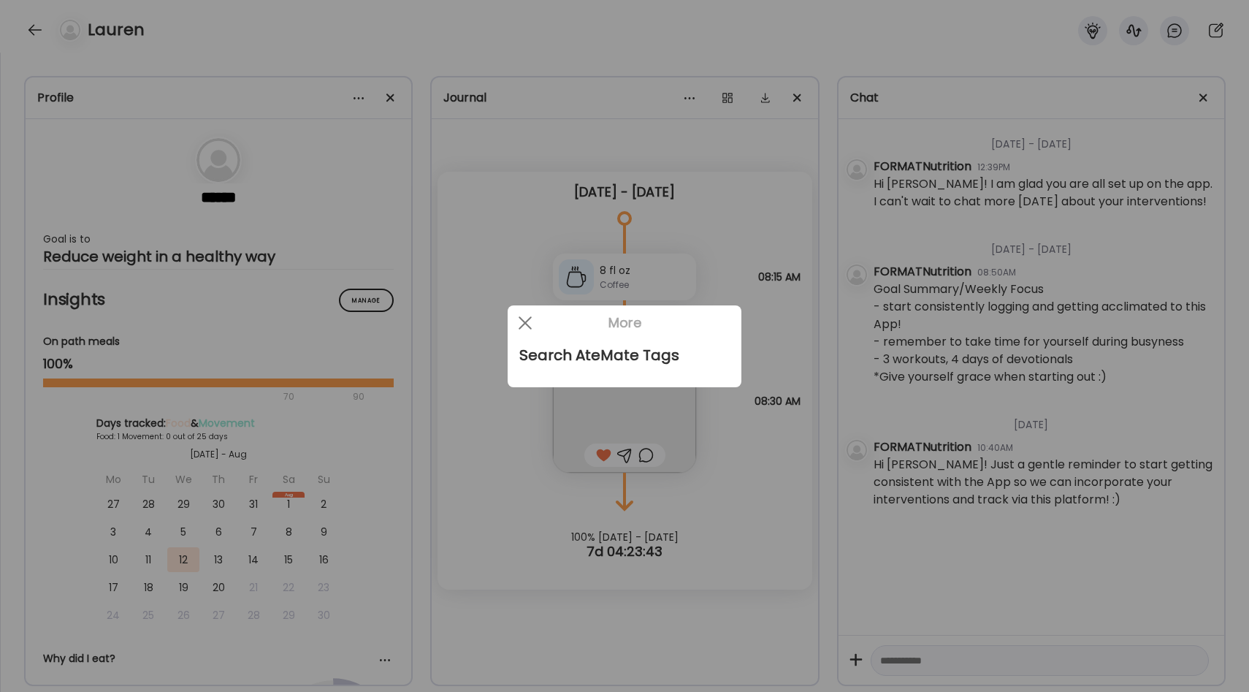
click at [685, 99] on div at bounding box center [624, 346] width 1249 height 692
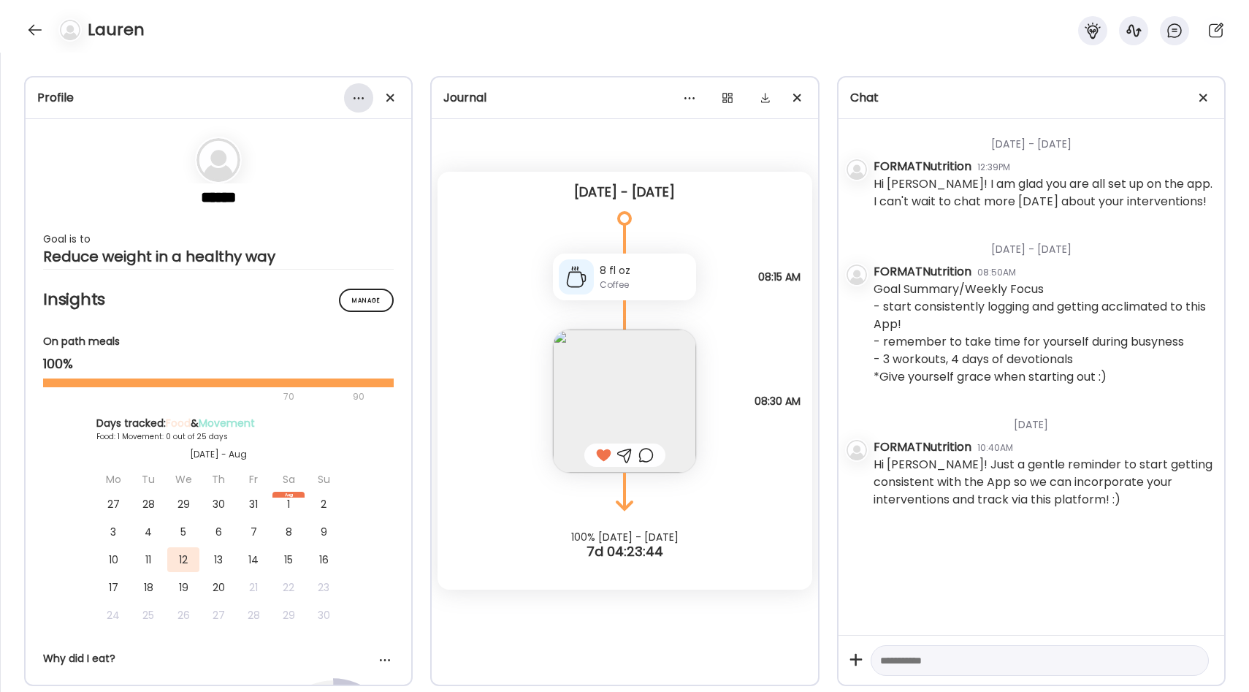
click at [352, 97] on div at bounding box center [358, 97] width 29 height 29
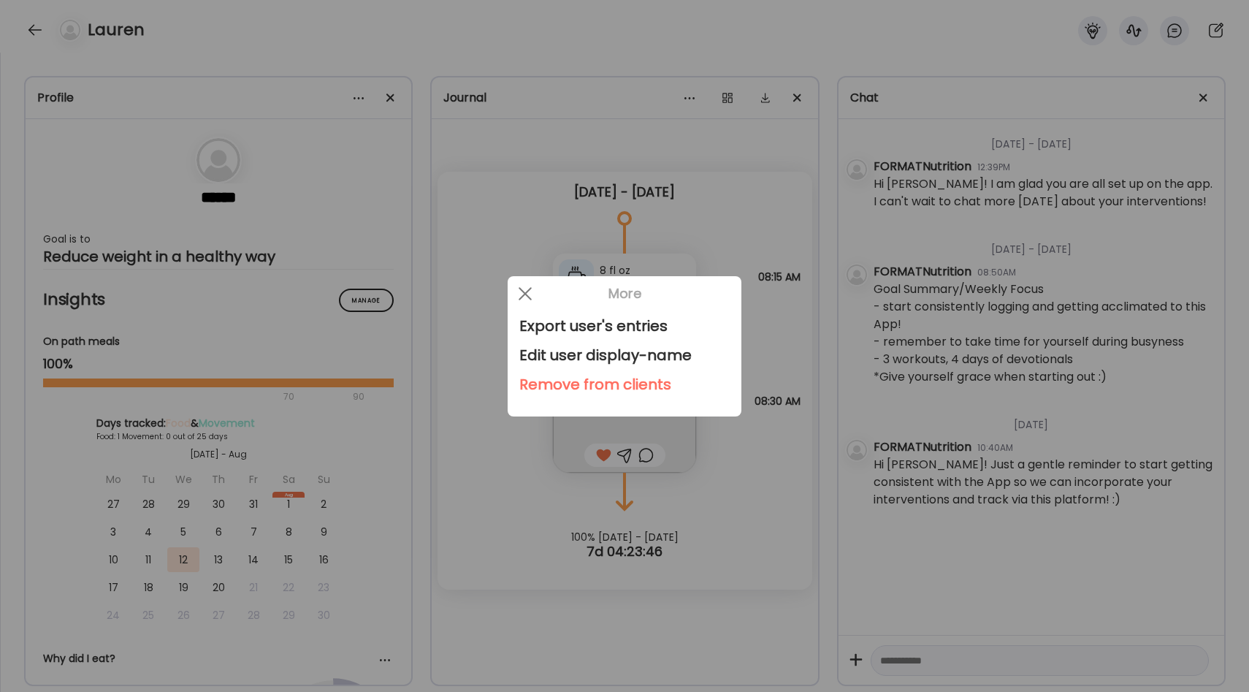
click at [611, 385] on div "Remove from clients" at bounding box center [624, 384] width 210 height 29
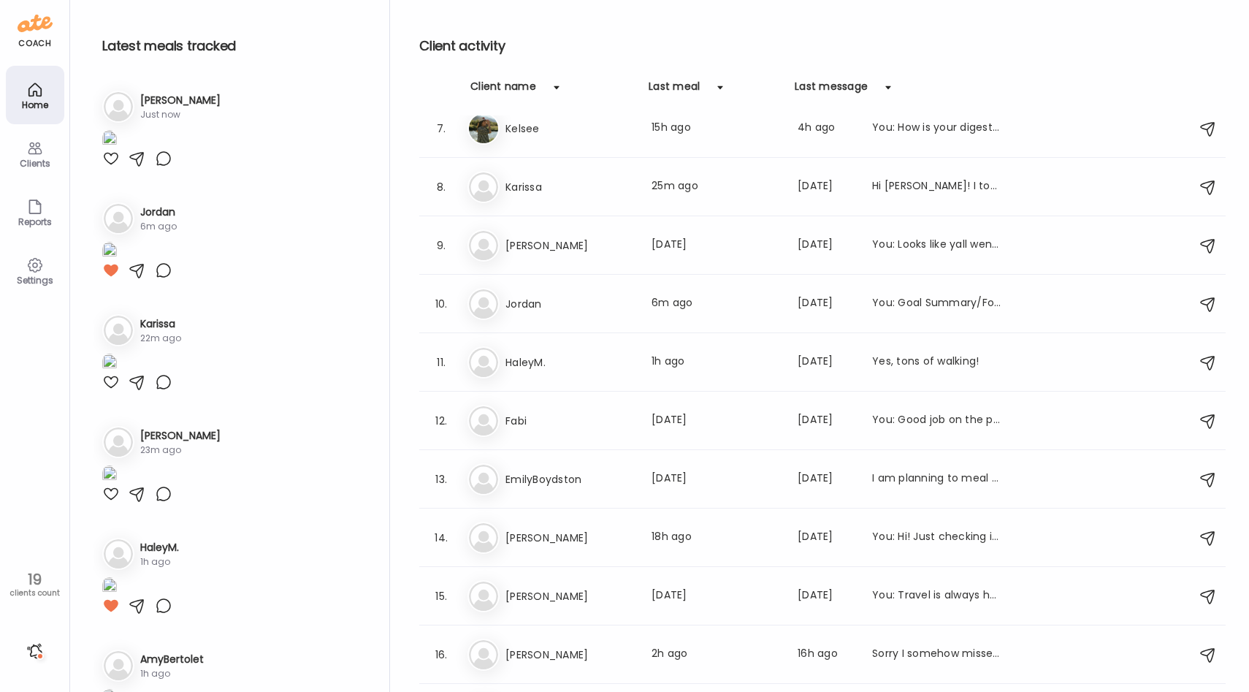
scroll to position [389, 0]
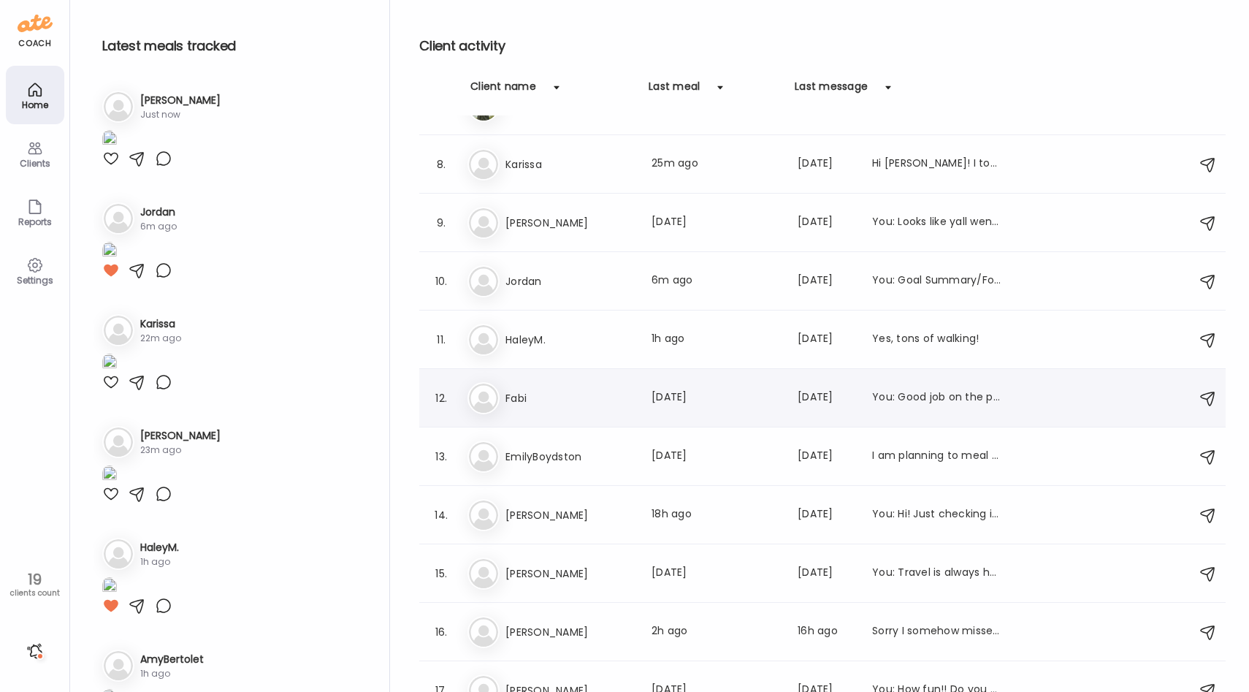
click at [586, 410] on div "[PERSON_NAME] Last meal: [DATE] Last message: [DATE] You: Good job on the porti…" at bounding box center [824, 398] width 714 height 32
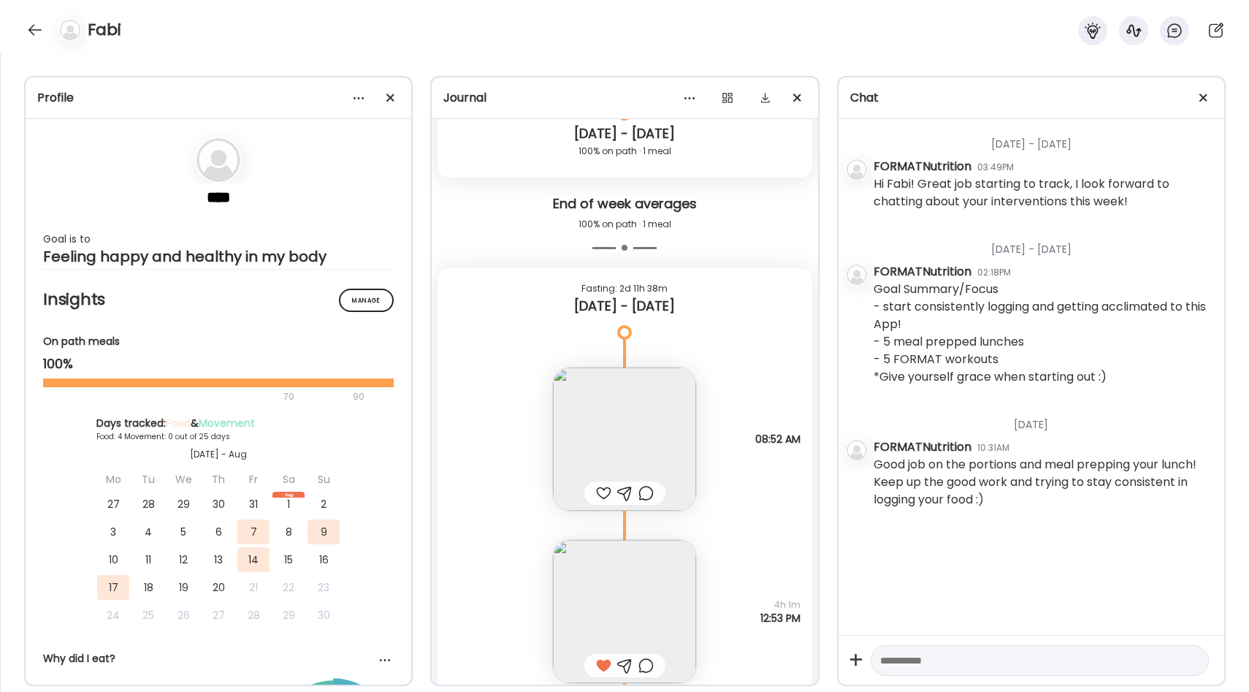
scroll to position [1605, 0]
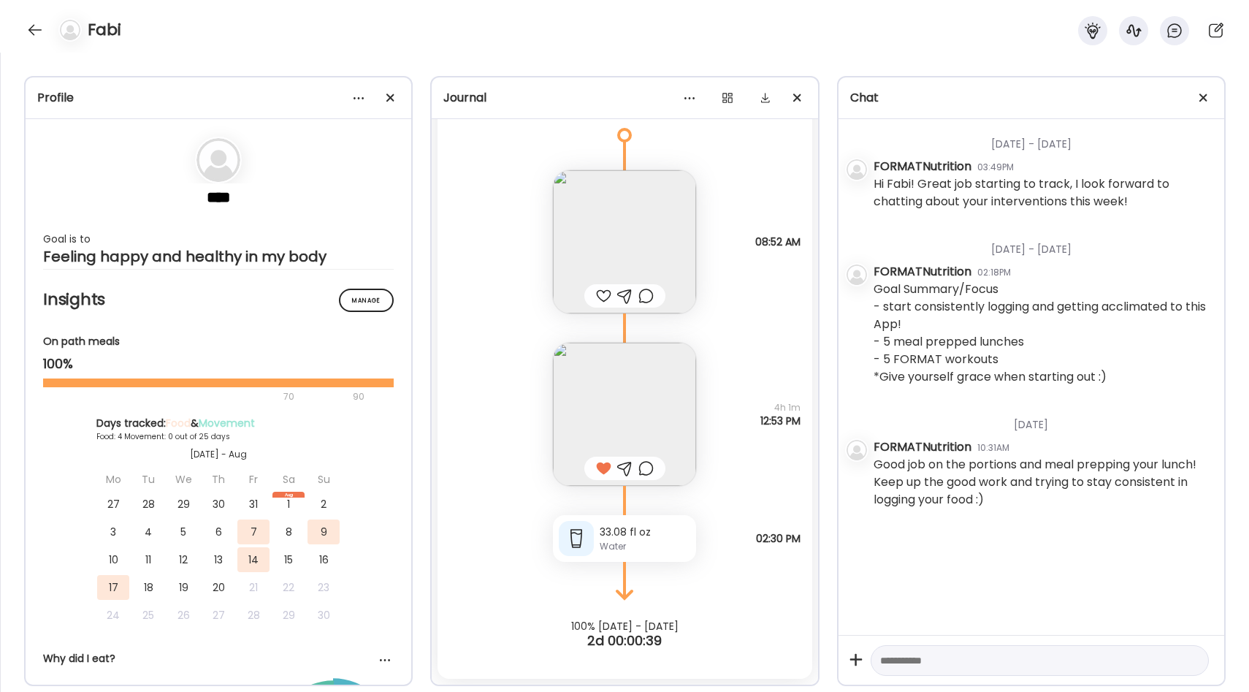
click at [908, 662] on textarea at bounding box center [1026, 660] width 293 height 18
type textarea "**********"
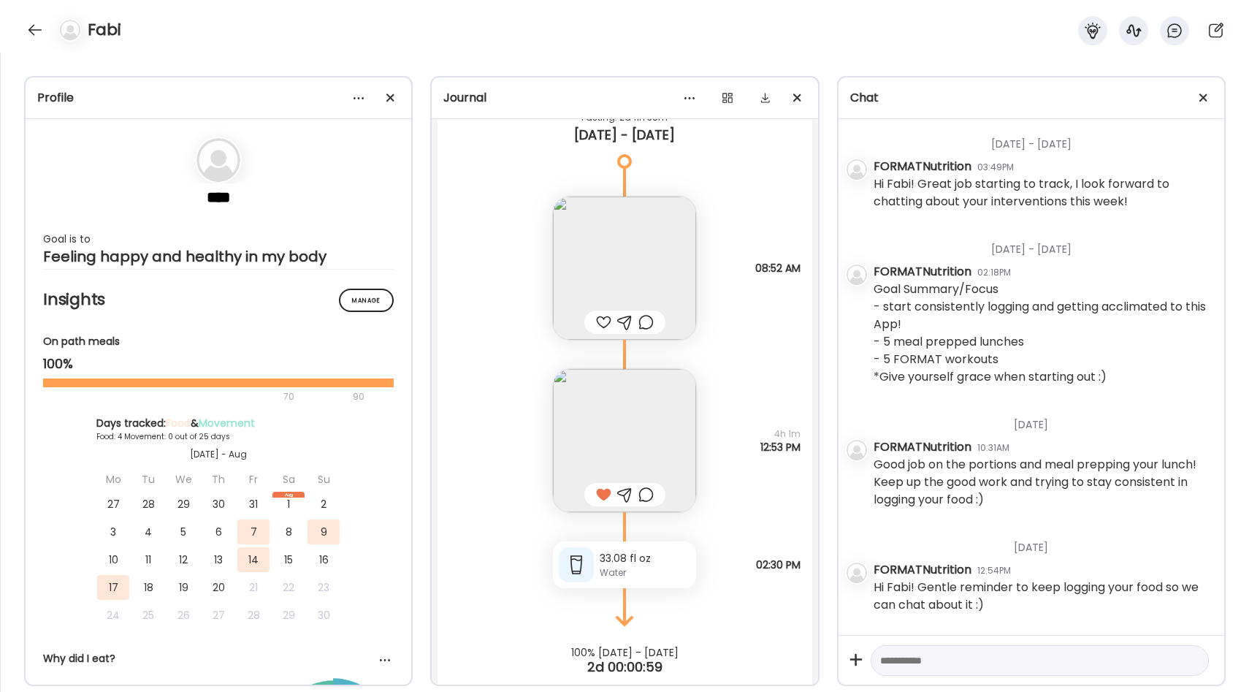
scroll to position [1569, 0]
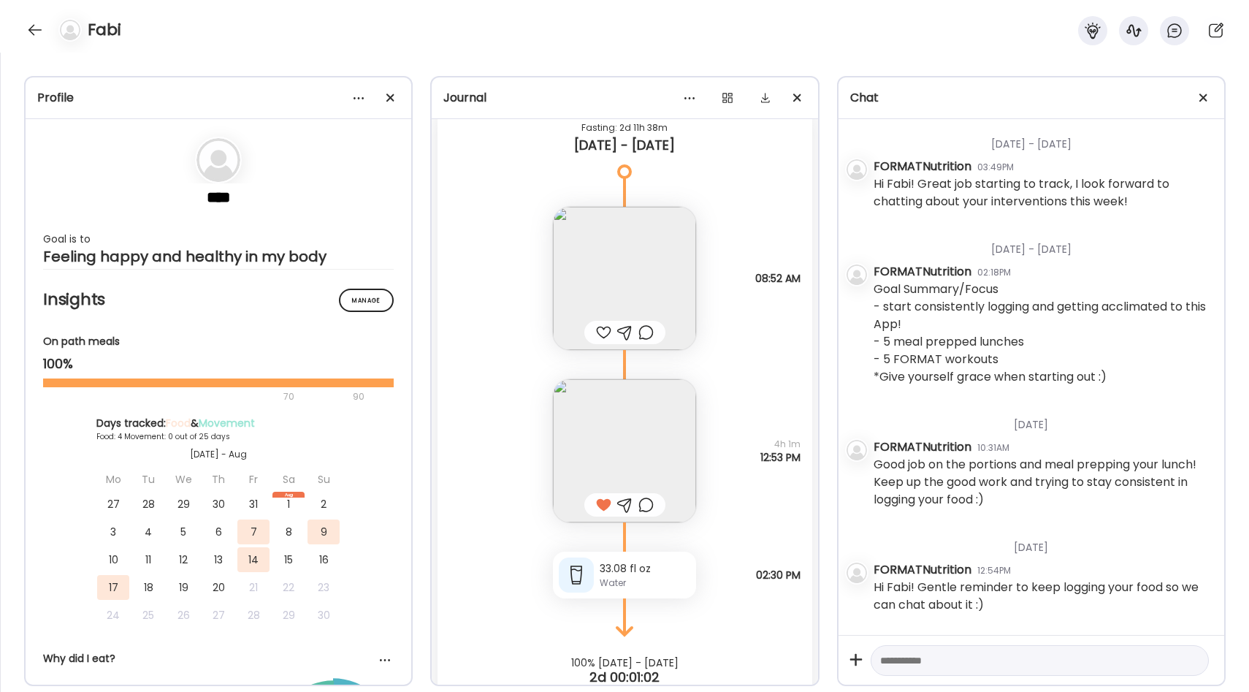
click at [605, 329] on div at bounding box center [603, 333] width 15 height 18
click at [598, 428] on img at bounding box center [624, 450] width 143 height 143
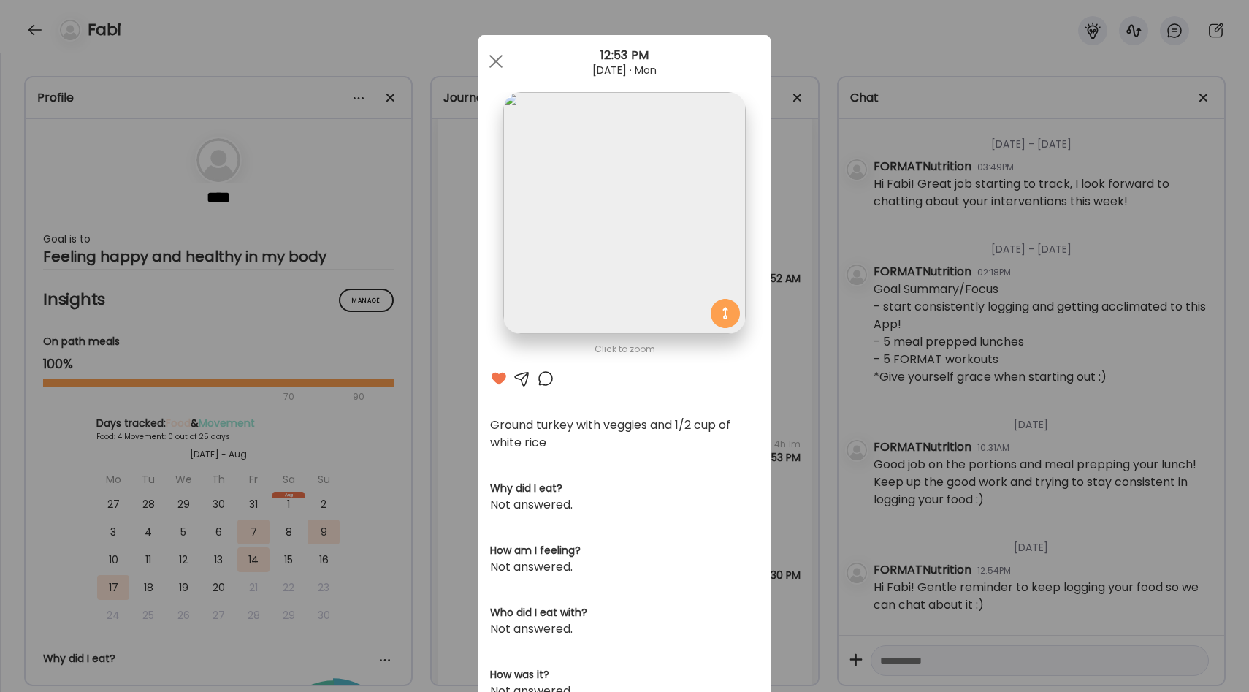
click at [780, 391] on div "Ate Coach Dashboard Wahoo! It’s official Take a moment to set up your Coach Pro…" at bounding box center [624, 346] width 1249 height 692
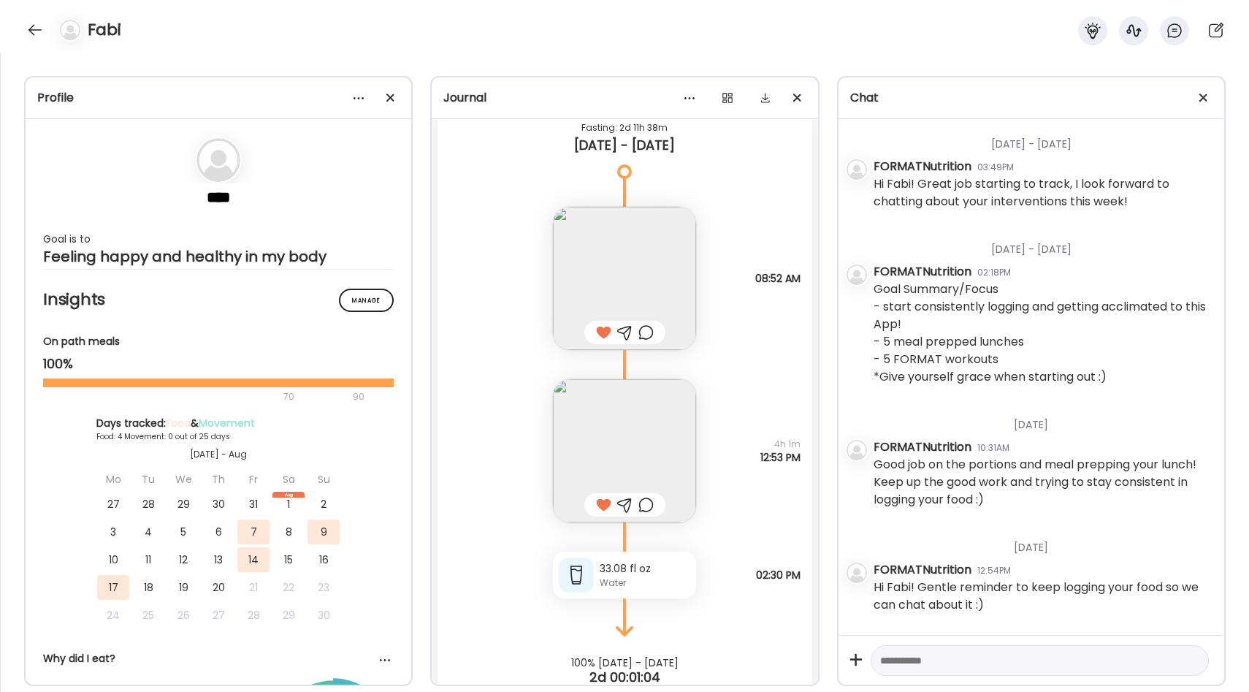
scroll to position [1605, 0]
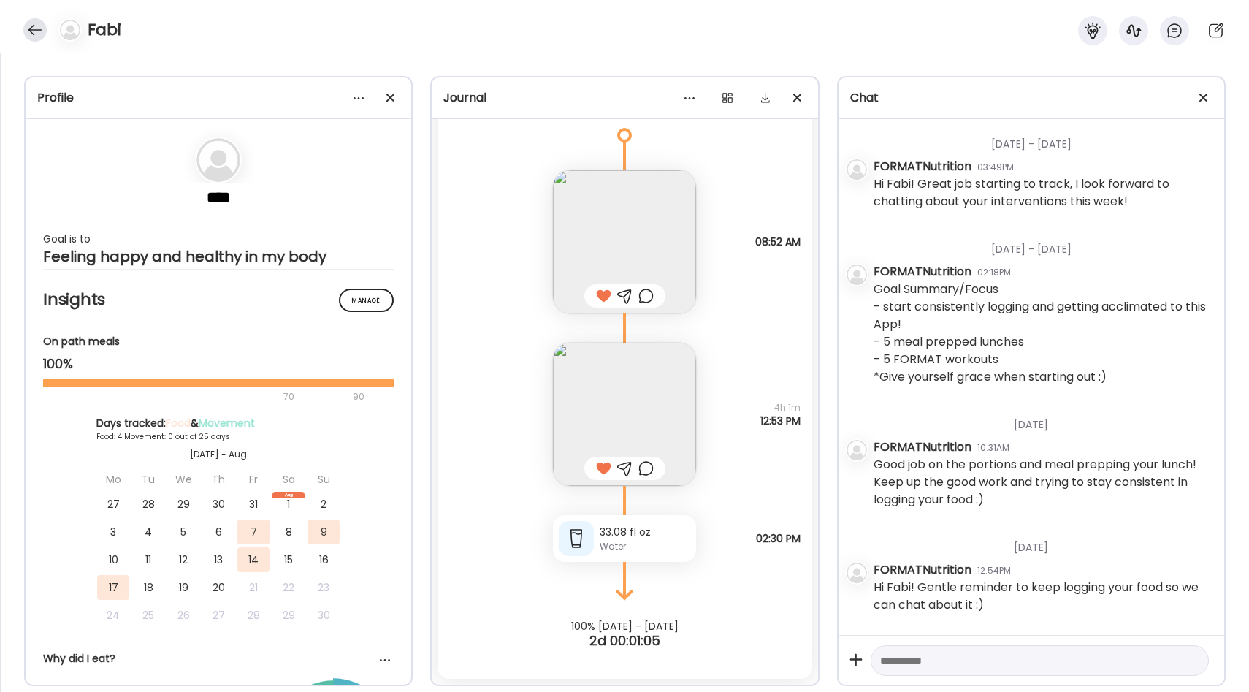
click at [36, 26] on div at bounding box center [34, 29] width 23 height 23
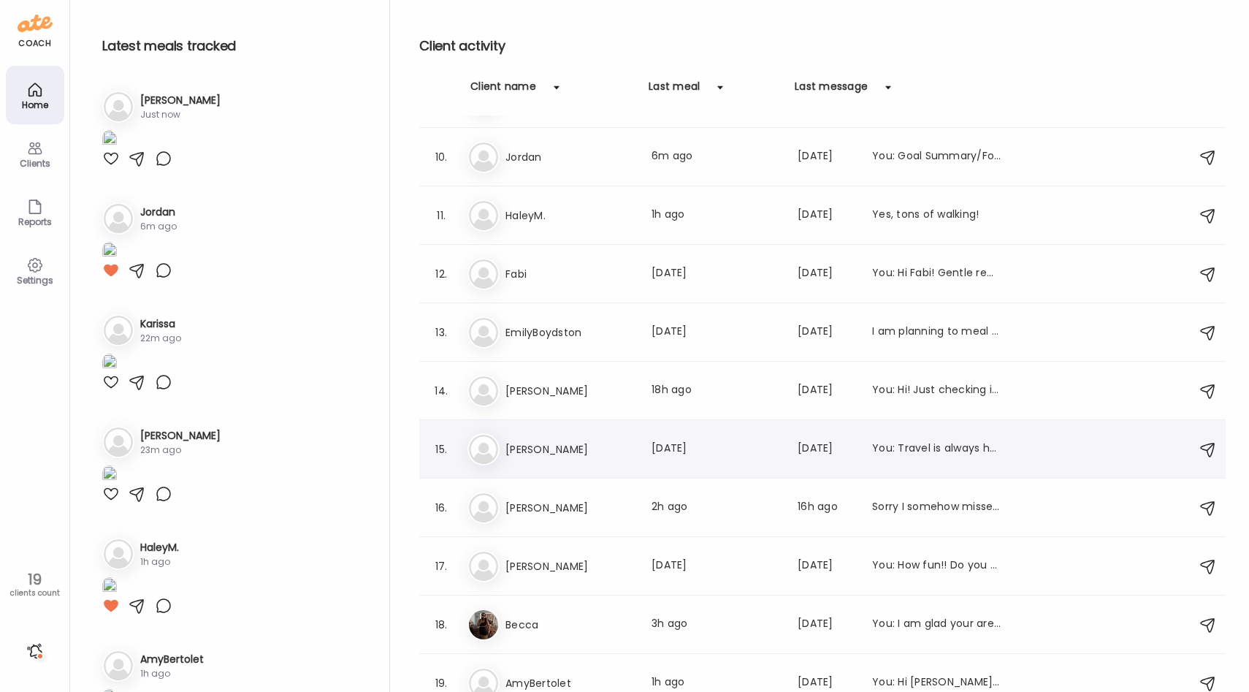
scroll to position [520, 0]
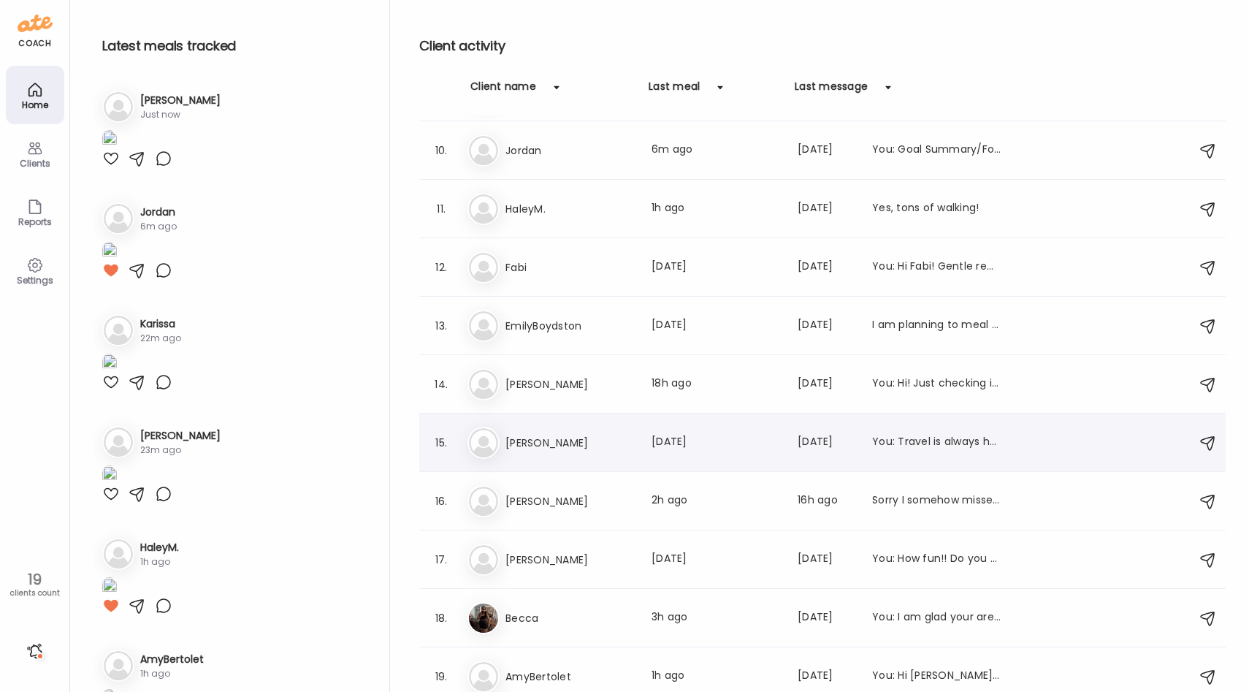
click at [561, 440] on h3 "[PERSON_NAME]" at bounding box center [569, 443] width 129 height 18
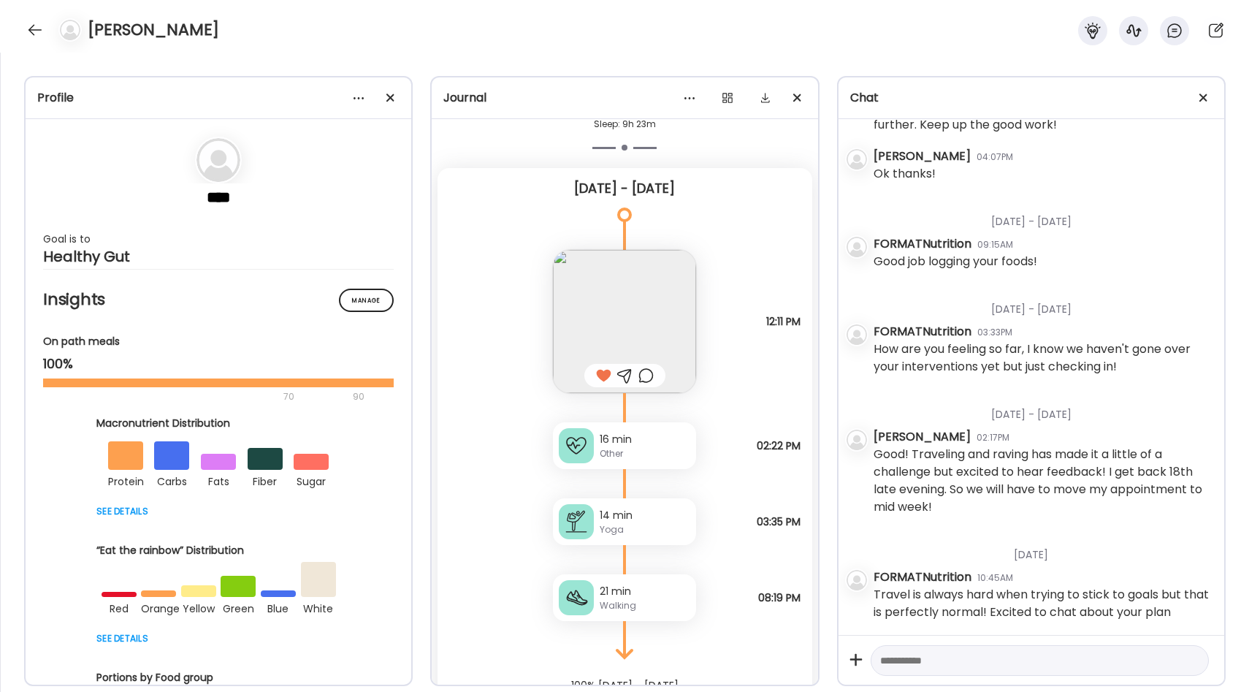
scroll to position [12247, 0]
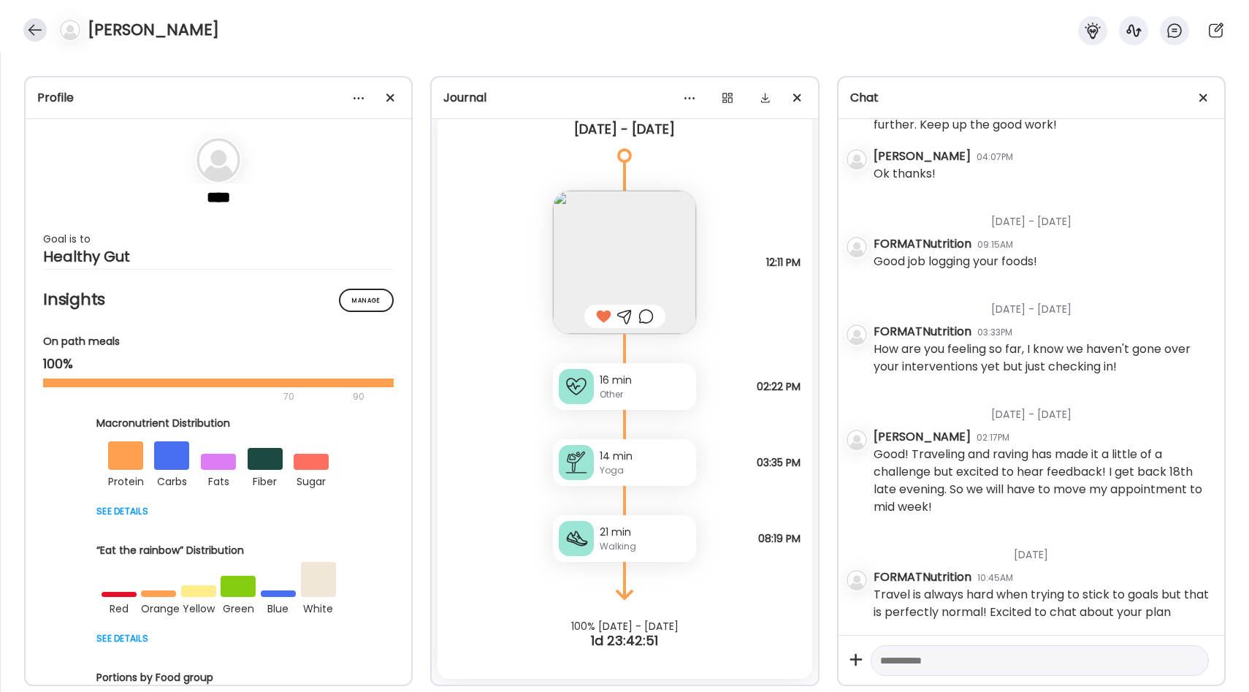
click at [30, 39] on div at bounding box center [34, 29] width 23 height 23
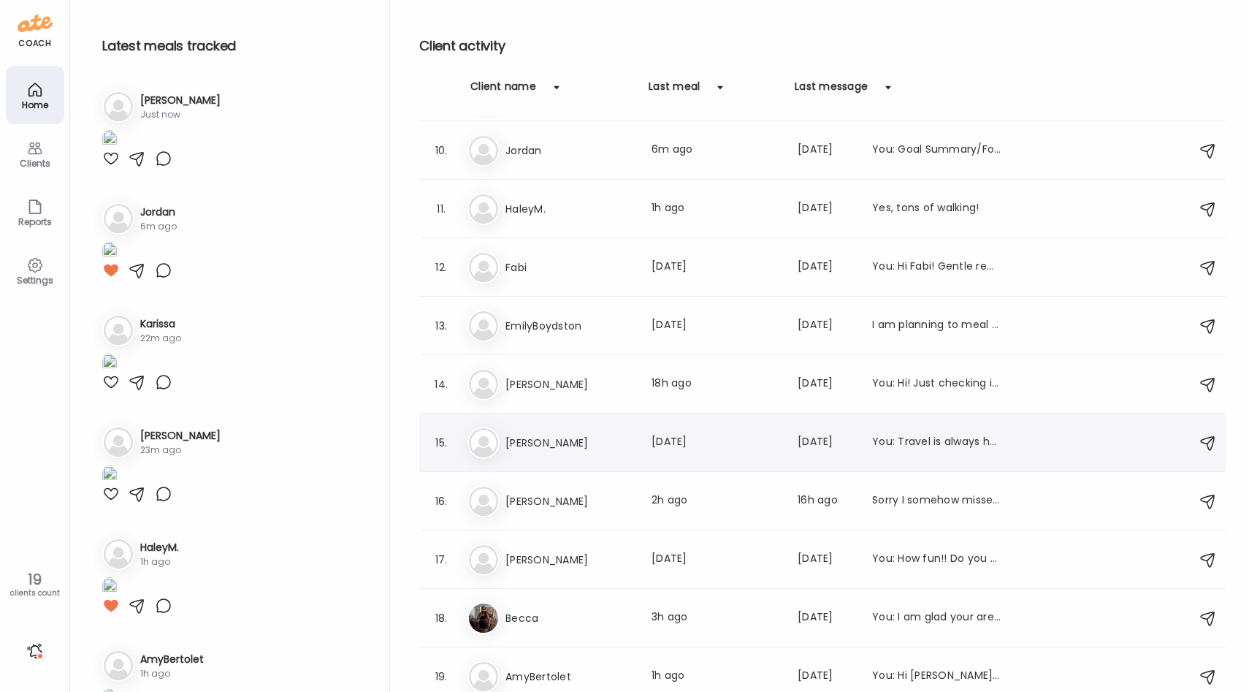
scroll to position [527, 0]
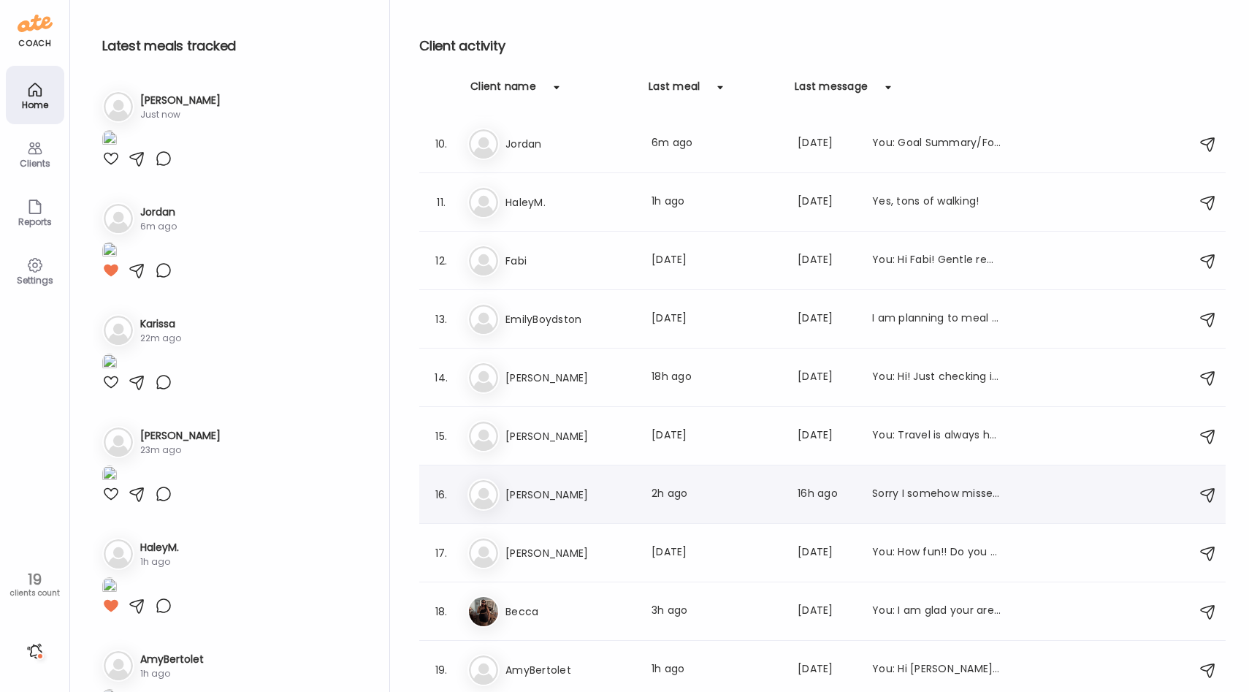
click at [582, 486] on h3 "[PERSON_NAME]" at bounding box center [569, 495] width 129 height 18
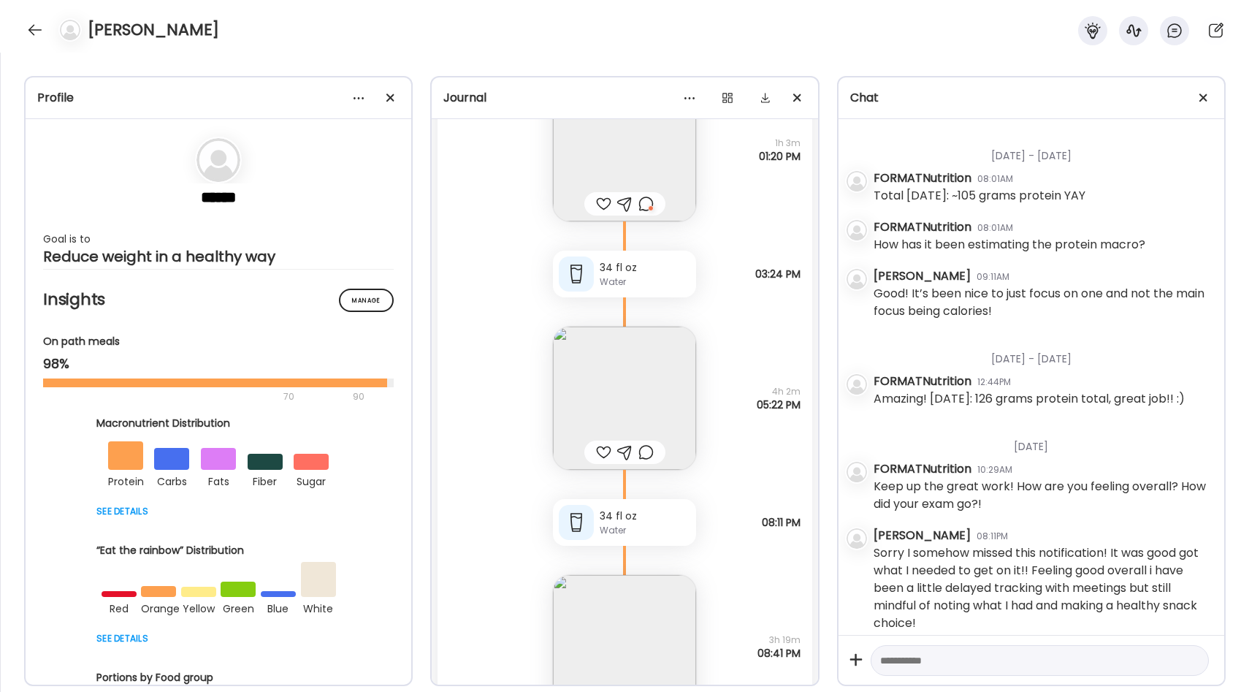
scroll to position [31603, 0]
click at [664, 412] on img at bounding box center [624, 401] width 143 height 143
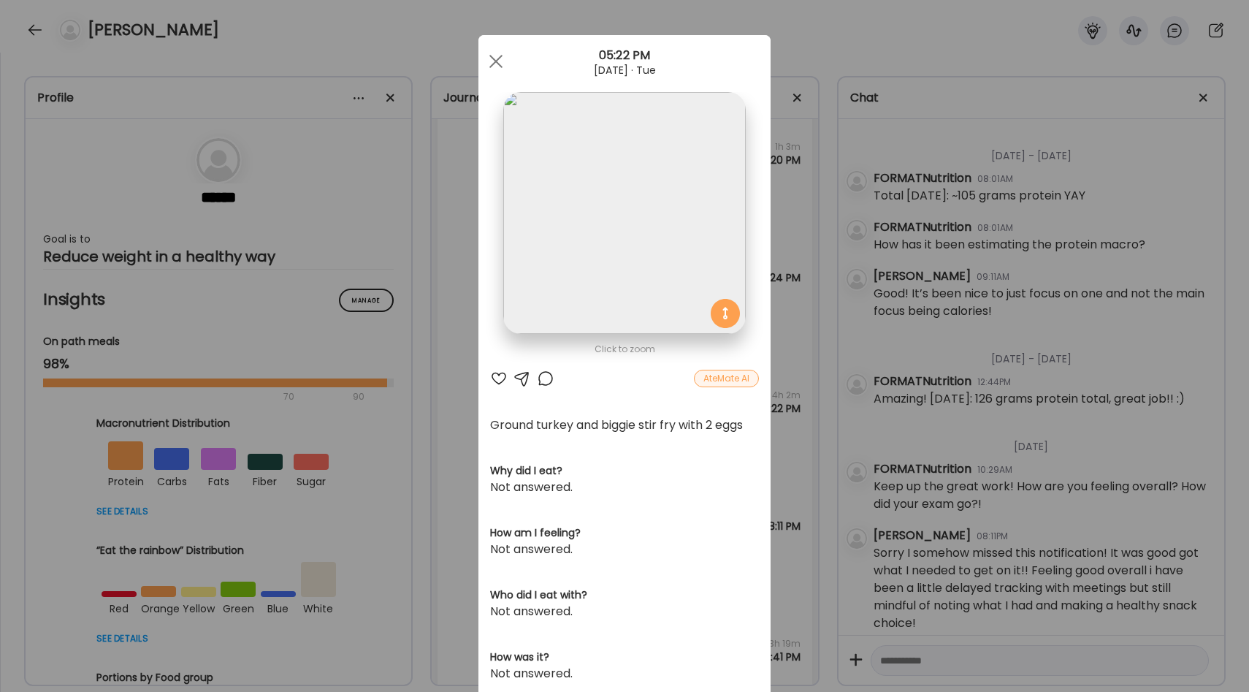
click at [788, 305] on div "Ate Coach Dashboard Wahoo! It’s official Take a moment to set up your Coach Pro…" at bounding box center [624, 346] width 1249 height 692
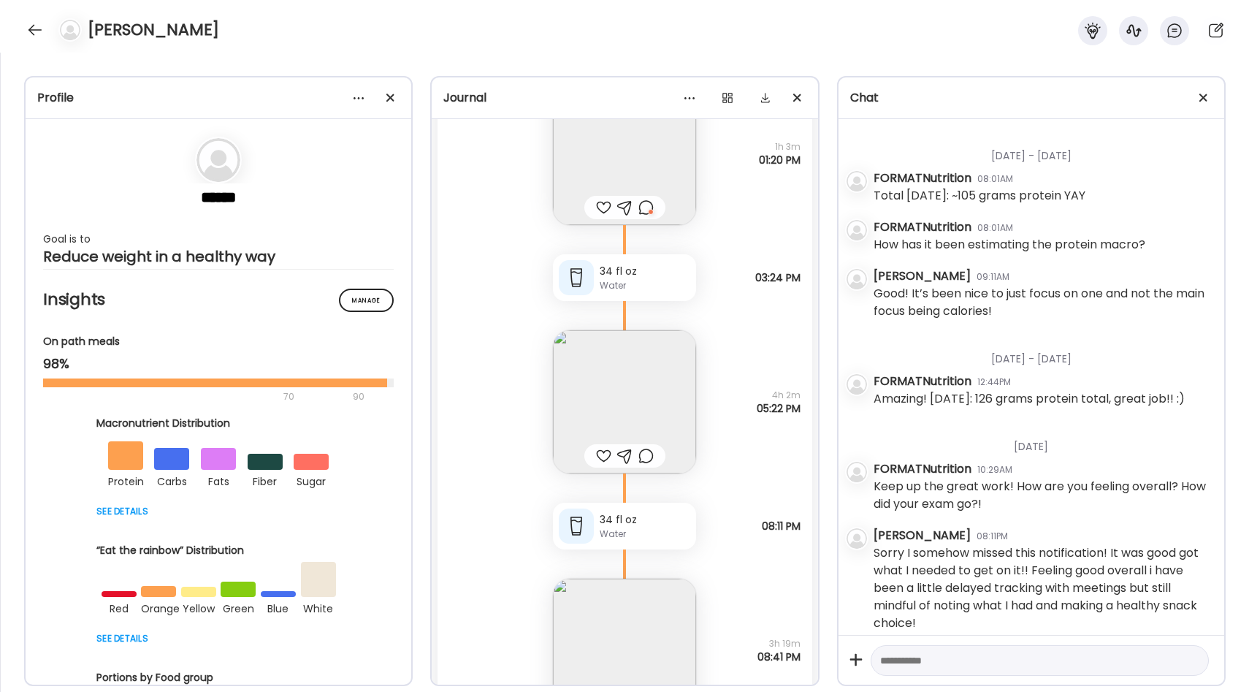
click at [605, 457] on div at bounding box center [603, 456] width 15 height 18
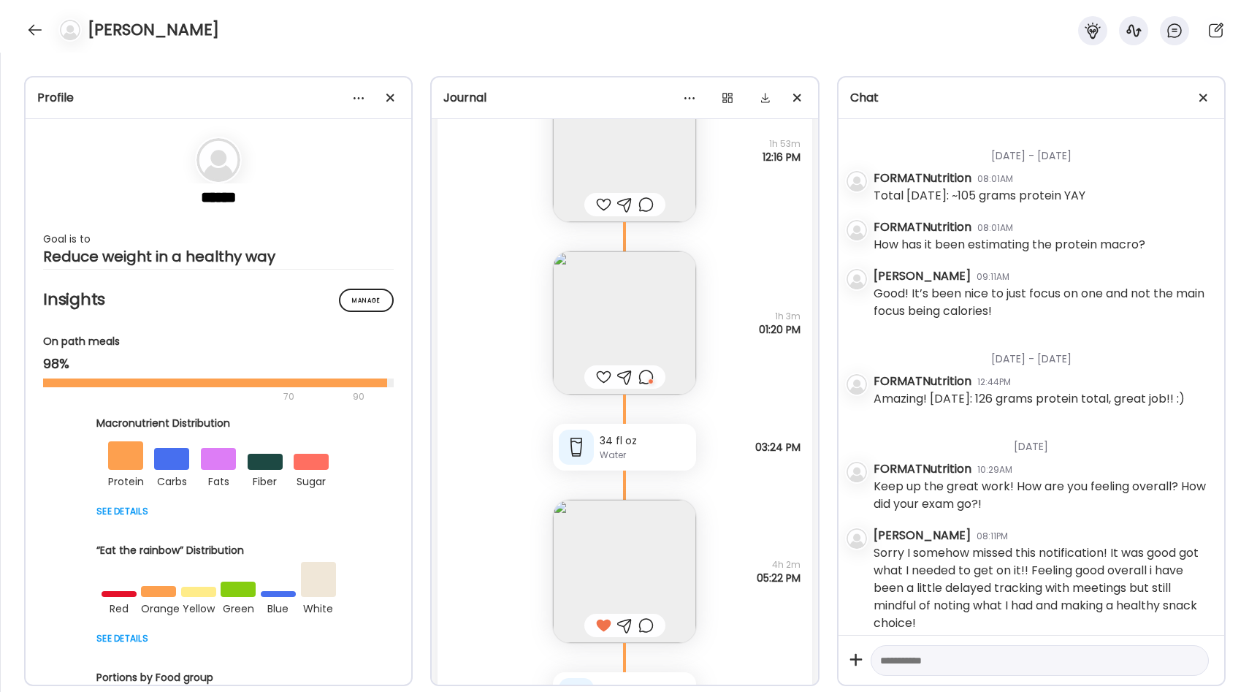
scroll to position [31431, 0]
click at [648, 334] on img at bounding box center [624, 324] width 143 height 143
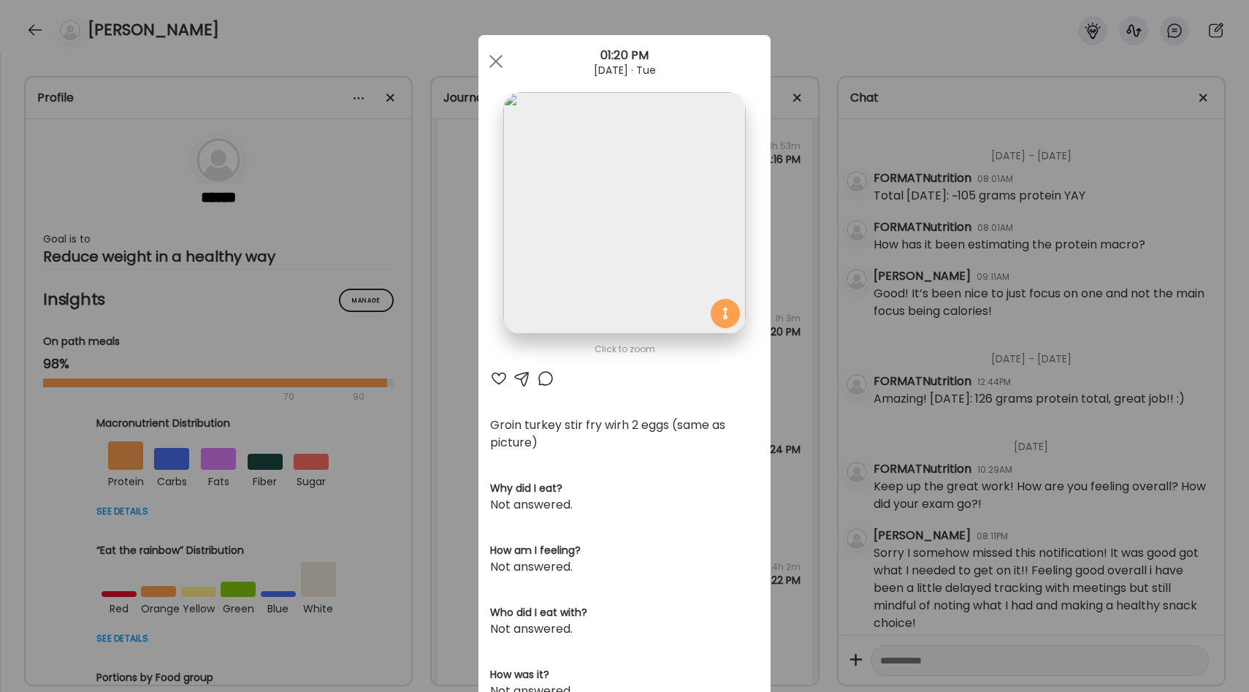
click at [543, 380] on div at bounding box center [546, 379] width 18 height 18
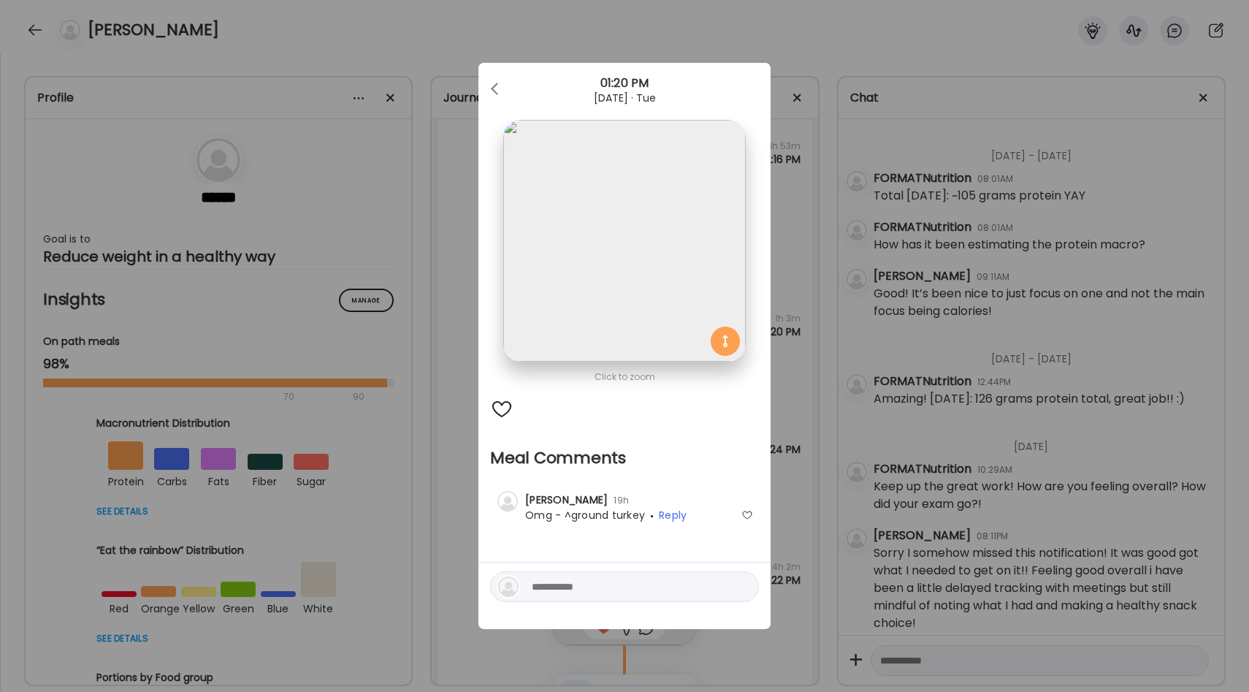
click at [746, 516] on div at bounding box center [747, 515] width 12 height 12
click at [626, 582] on textarea at bounding box center [630, 587] width 197 height 18
type textarea "***"
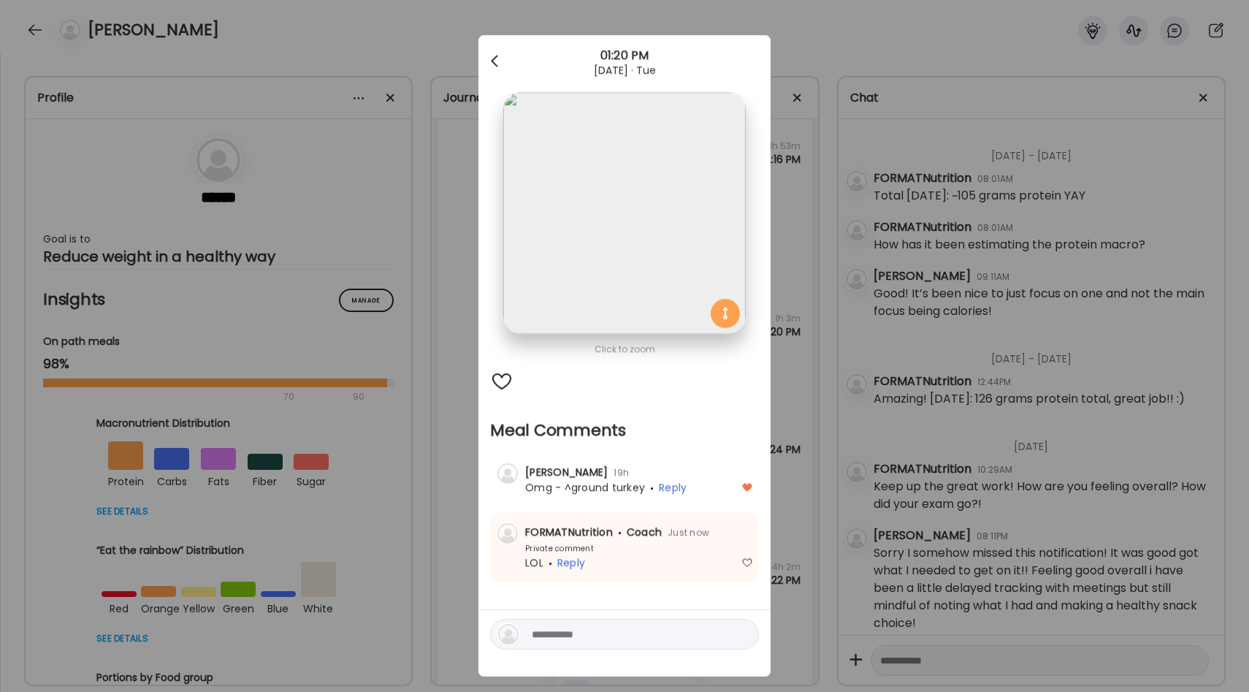
click at [494, 62] on span at bounding box center [494, 58] width 7 height 7
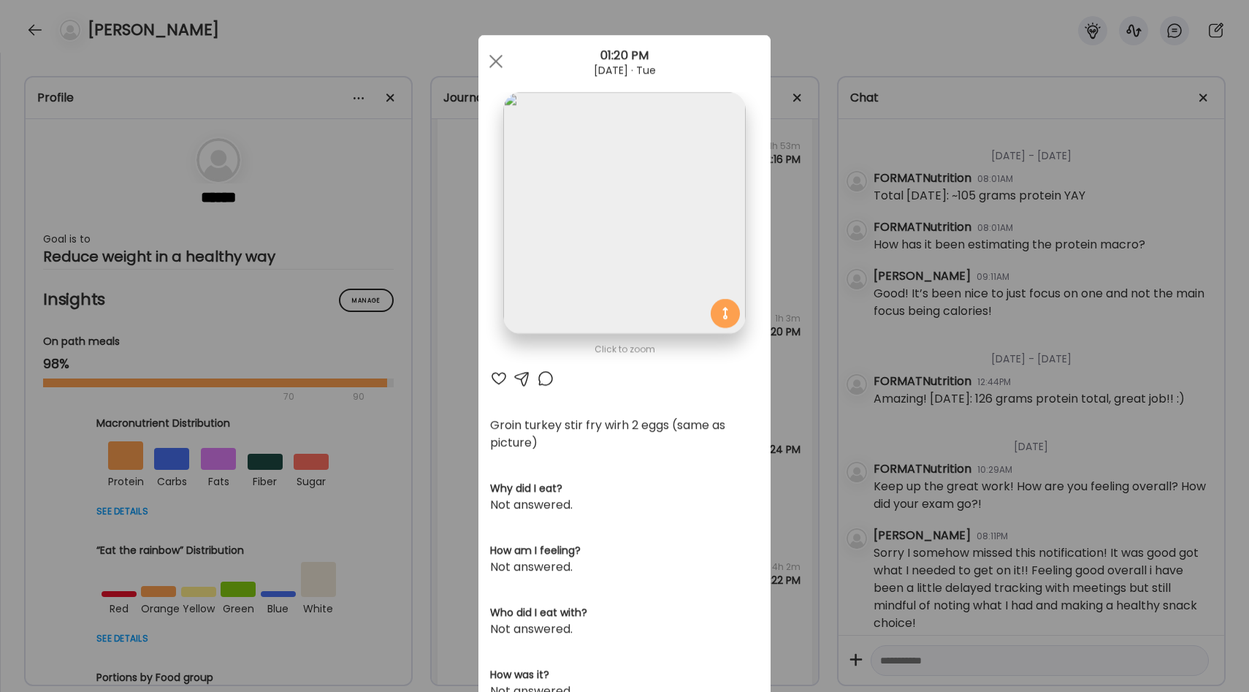
click at [777, 384] on div "Ate Coach Dashboard Wahoo! It’s official Take a moment to set up your Coach Pro…" at bounding box center [624, 346] width 1249 height 692
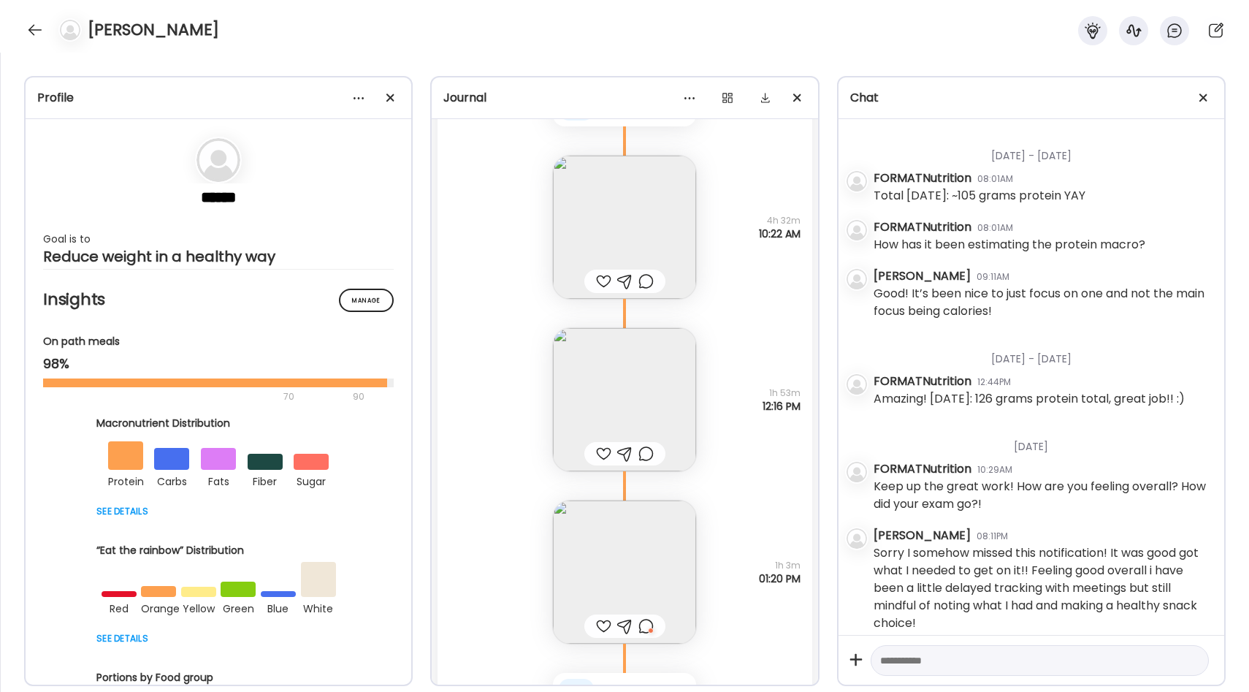
scroll to position [31139, 0]
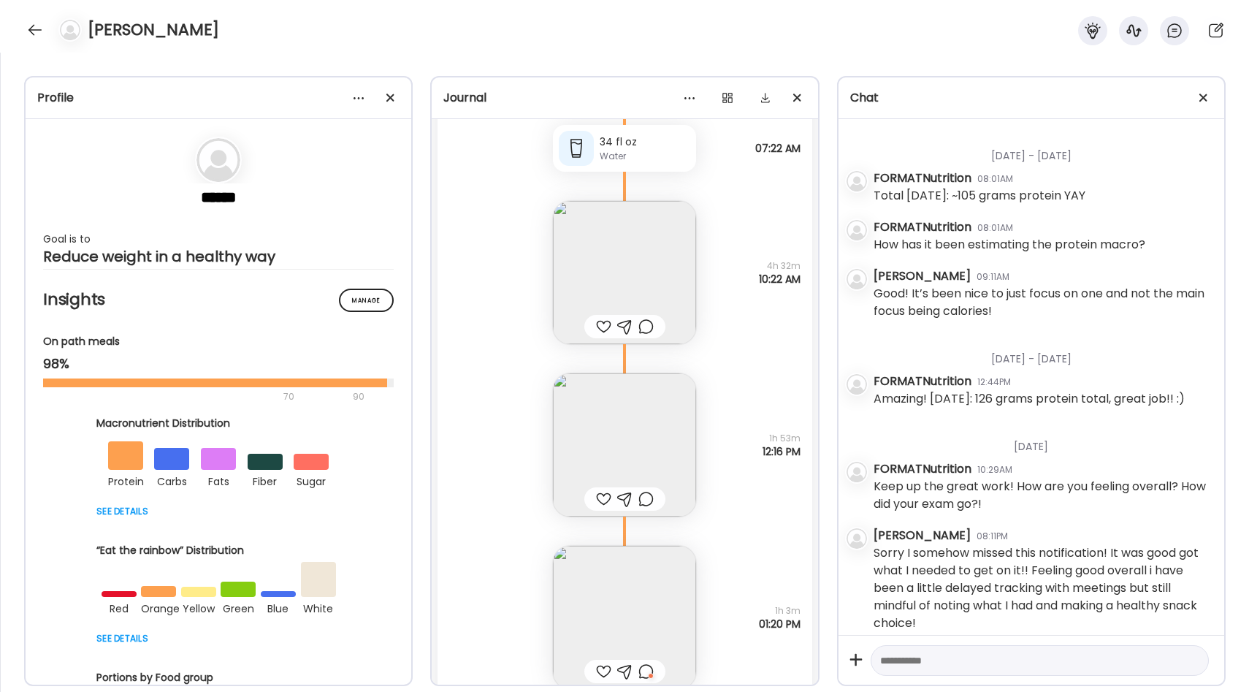
click at [602, 493] on div at bounding box center [603, 499] width 15 height 18
click at [638, 447] on img at bounding box center [624, 444] width 143 height 143
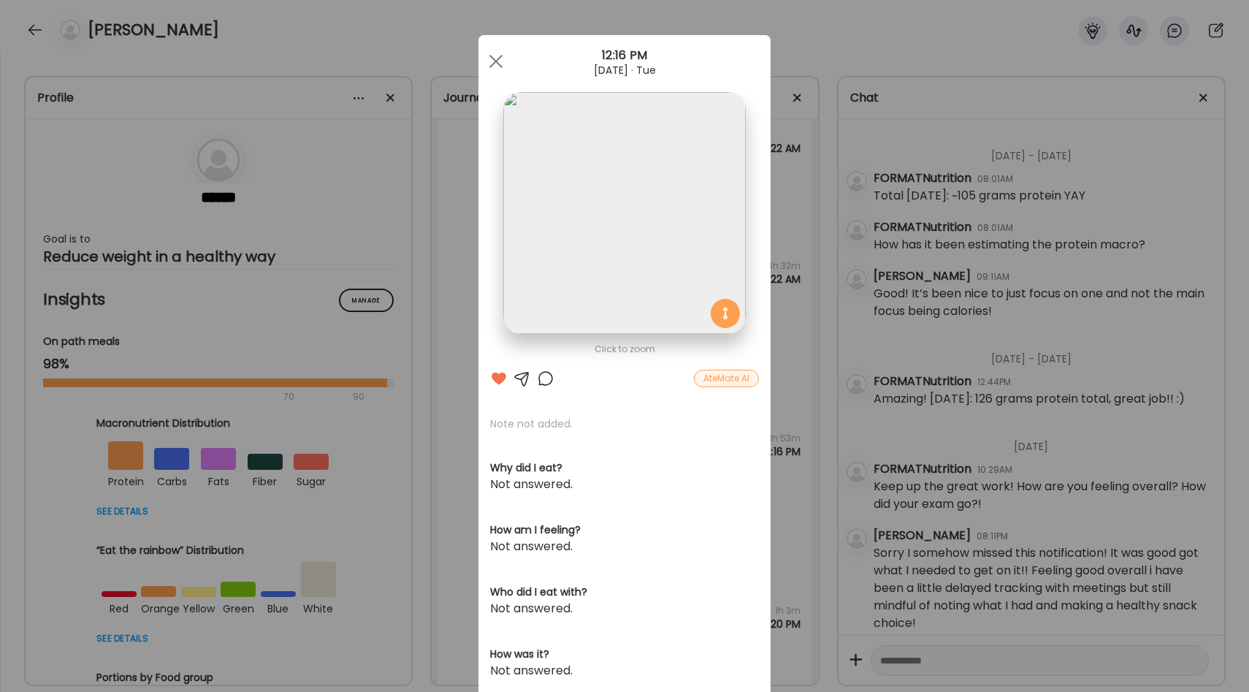
click at [790, 402] on div "Ate Coach Dashboard Wahoo! It’s official Take a moment to set up your Coach Pro…" at bounding box center [624, 346] width 1249 height 692
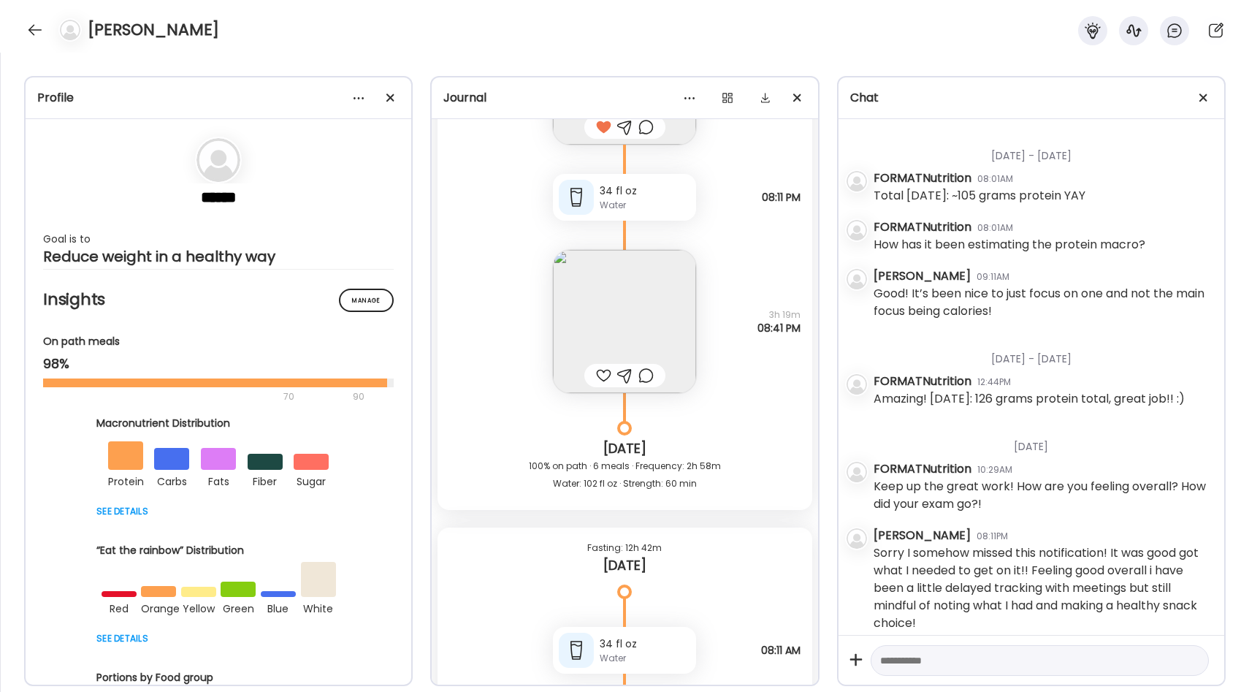
scroll to position [31931, 0]
click at [660, 320] on img at bounding box center [624, 321] width 143 height 143
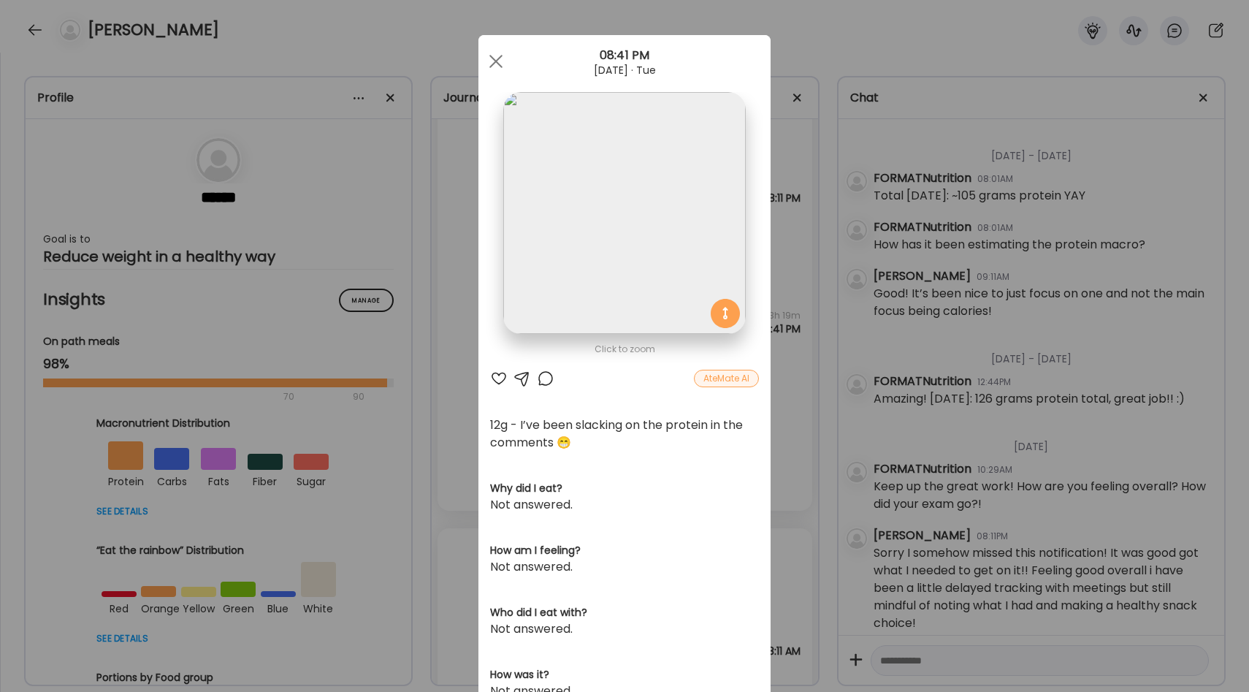
click at [781, 334] on div "Ate Coach Dashboard Wahoo! It’s official Take a moment to set up your Coach Pro…" at bounding box center [624, 346] width 1249 height 692
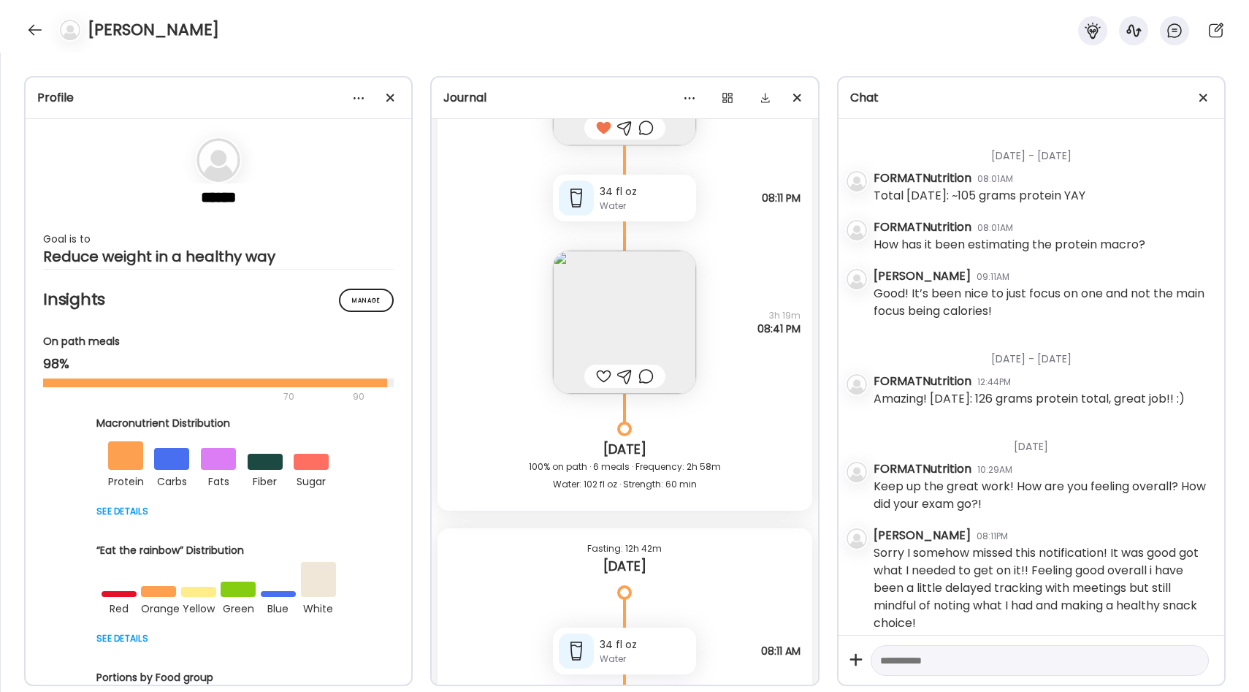
click at [600, 371] on div at bounding box center [603, 376] width 15 height 18
click at [648, 375] on div at bounding box center [645, 376] width 15 height 18
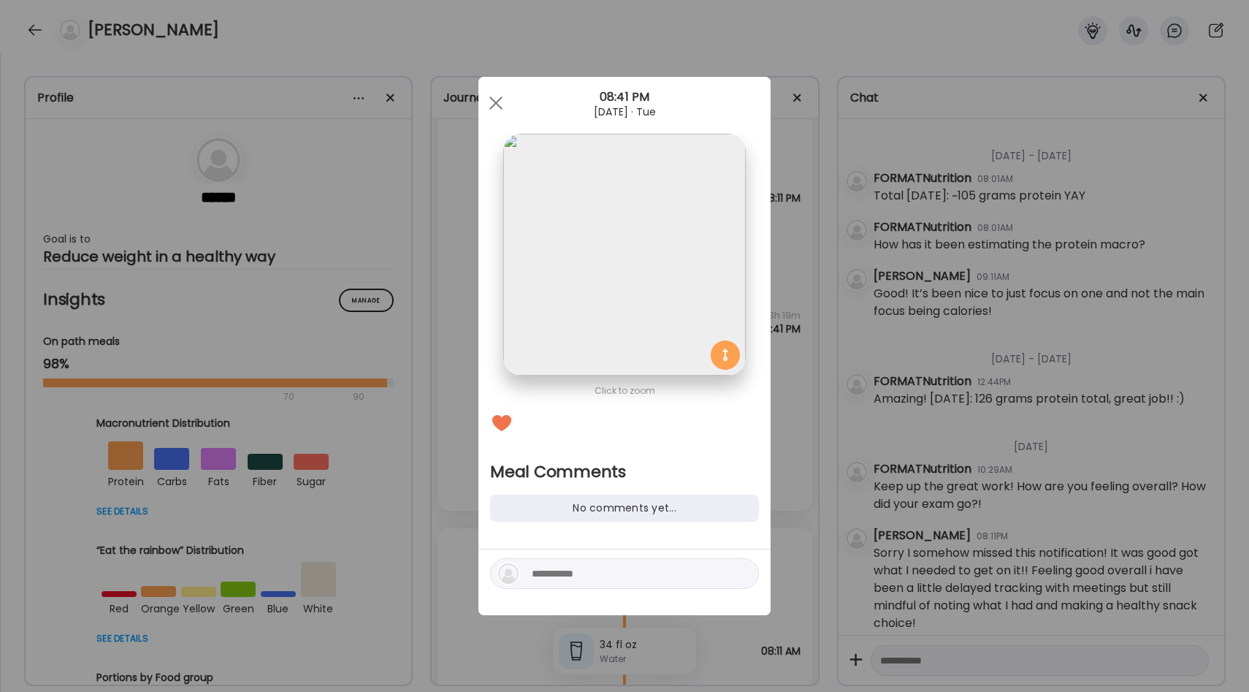
click at [561, 568] on textarea at bounding box center [630, 574] width 197 height 18
type textarea "**********"
click at [741, 579] on div at bounding box center [742, 573] width 20 height 20
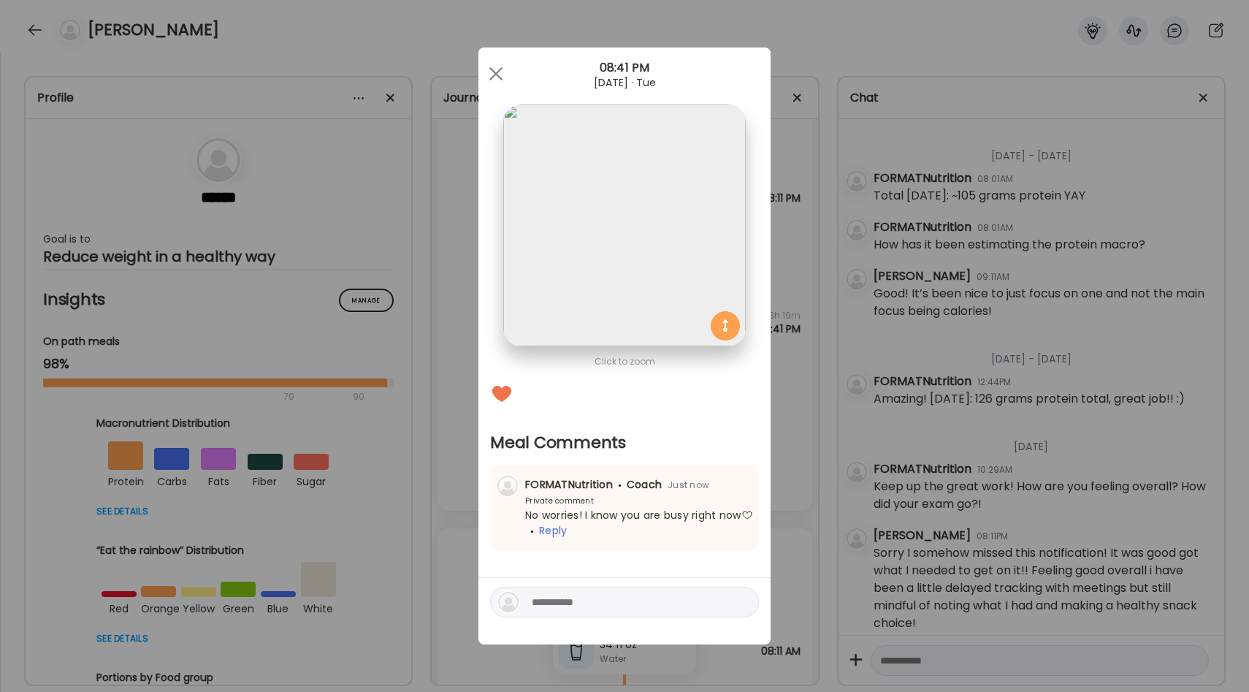
click at [782, 478] on div "Ate Coach Dashboard Wahoo! It’s official Take a moment to set up your Coach Pro…" at bounding box center [624, 346] width 1249 height 692
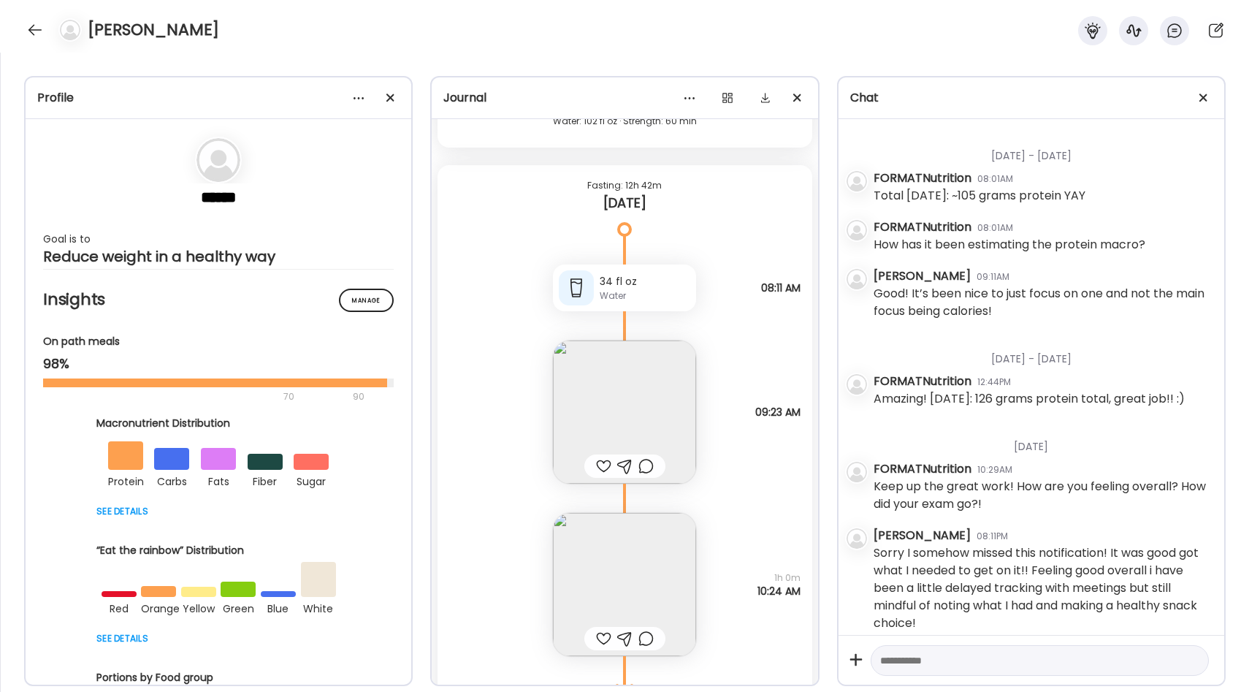
scroll to position [32388, 0]
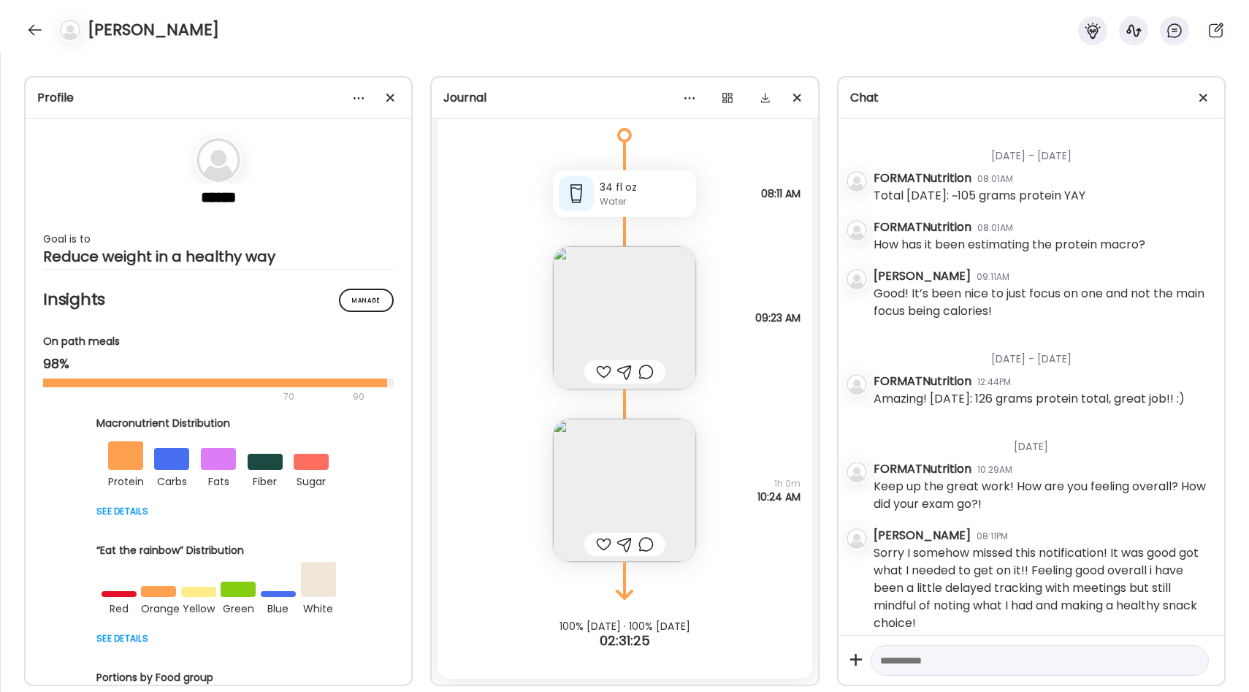
click at [917, 664] on textarea at bounding box center [1026, 660] width 293 height 18
type textarea "*"
drag, startPoint x: 1128, startPoint y: 645, endPoint x: 1095, endPoint y: 646, distance: 33.6
click at [1095, 646] on textarea "**********" at bounding box center [1026, 651] width 293 height 35
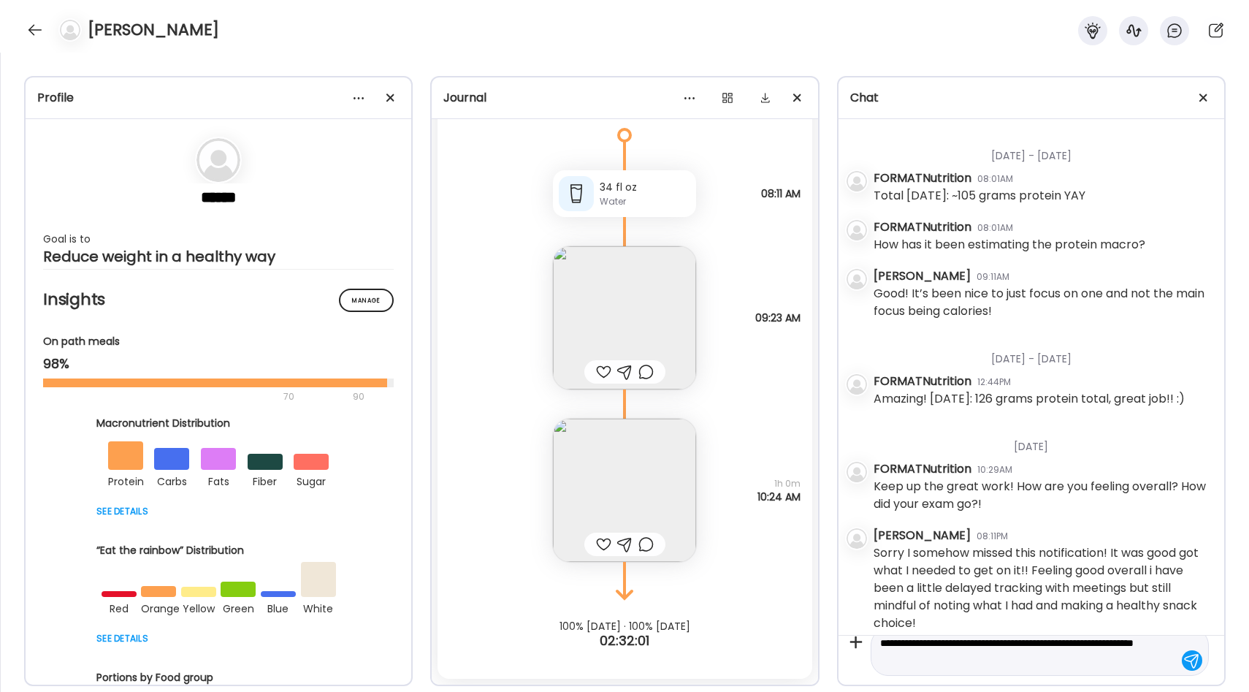
click at [880, 662] on textarea "**********" at bounding box center [1026, 651] width 293 height 35
click at [987, 665] on textarea "**********" at bounding box center [1026, 651] width 293 height 35
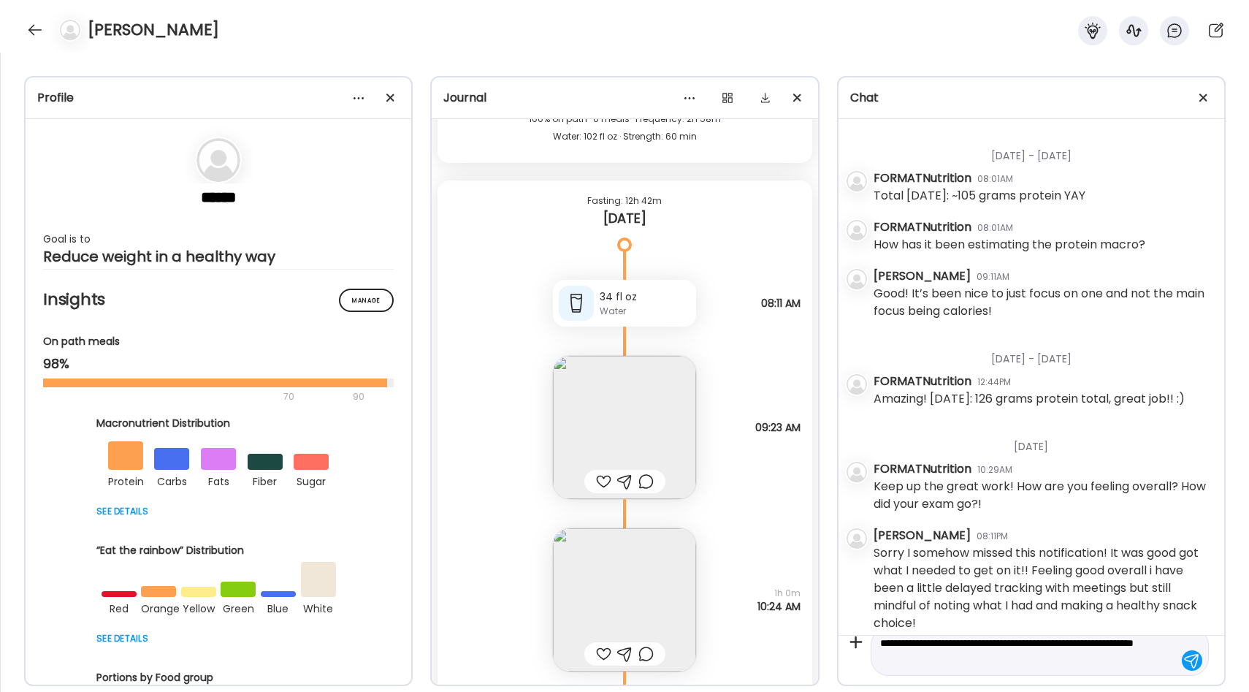
scroll to position [32270, 0]
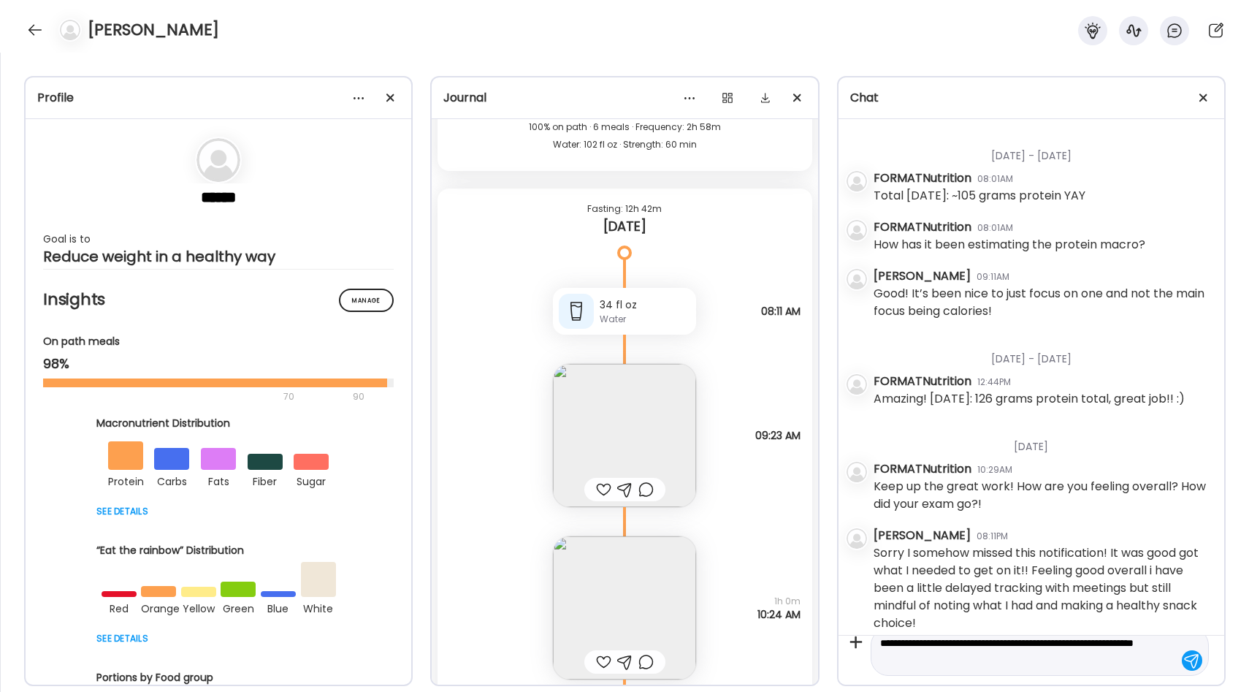
click at [658, 435] on img at bounding box center [624, 435] width 143 height 143
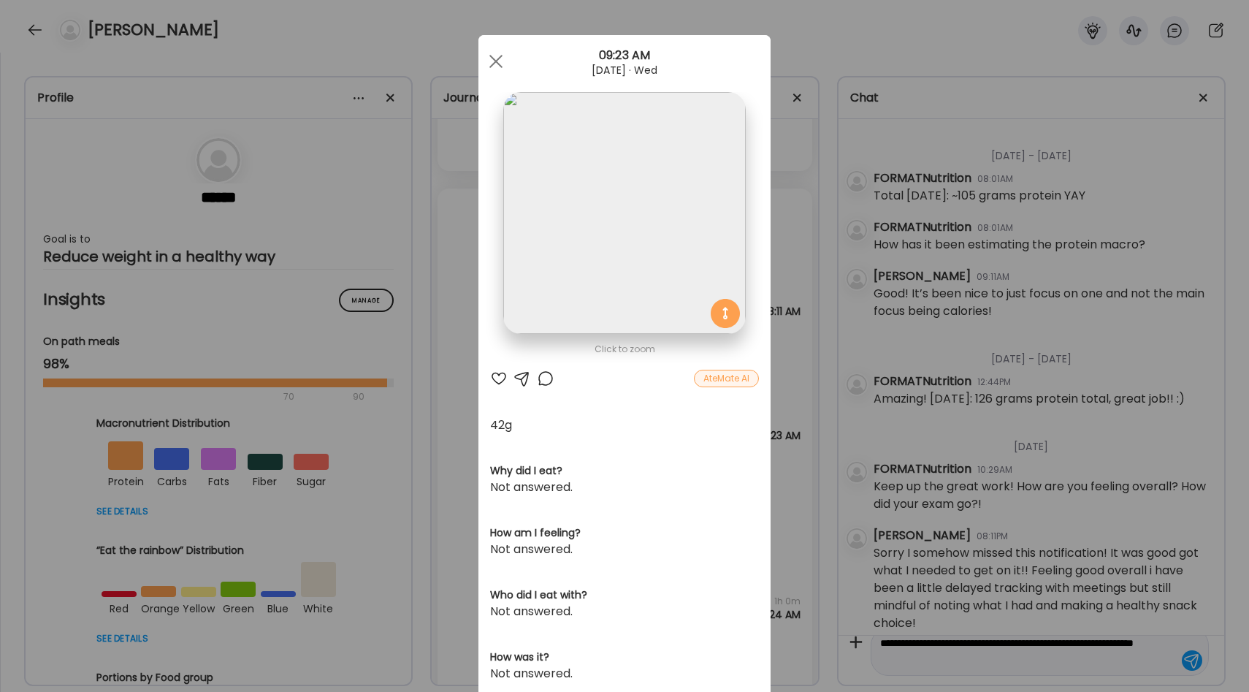
click at [781, 445] on div "Ate Coach Dashboard Wahoo! It’s official Take a moment to set up your Coach Pro…" at bounding box center [624, 346] width 1249 height 692
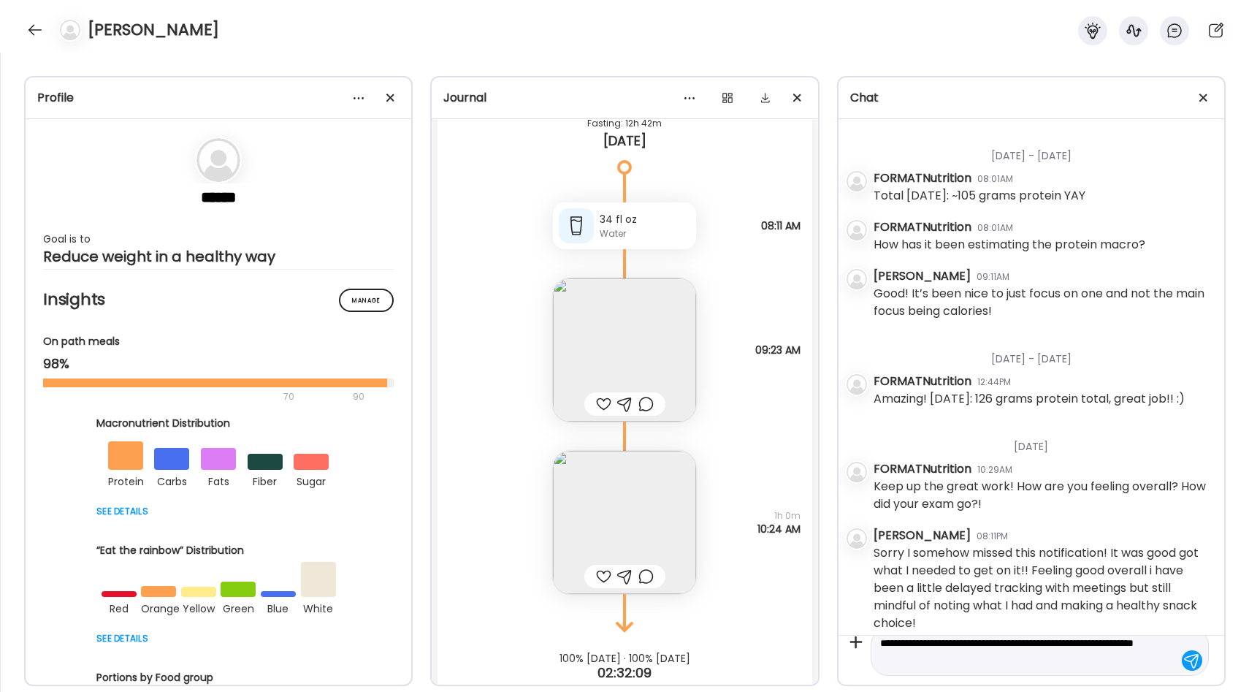
scroll to position [32388, 0]
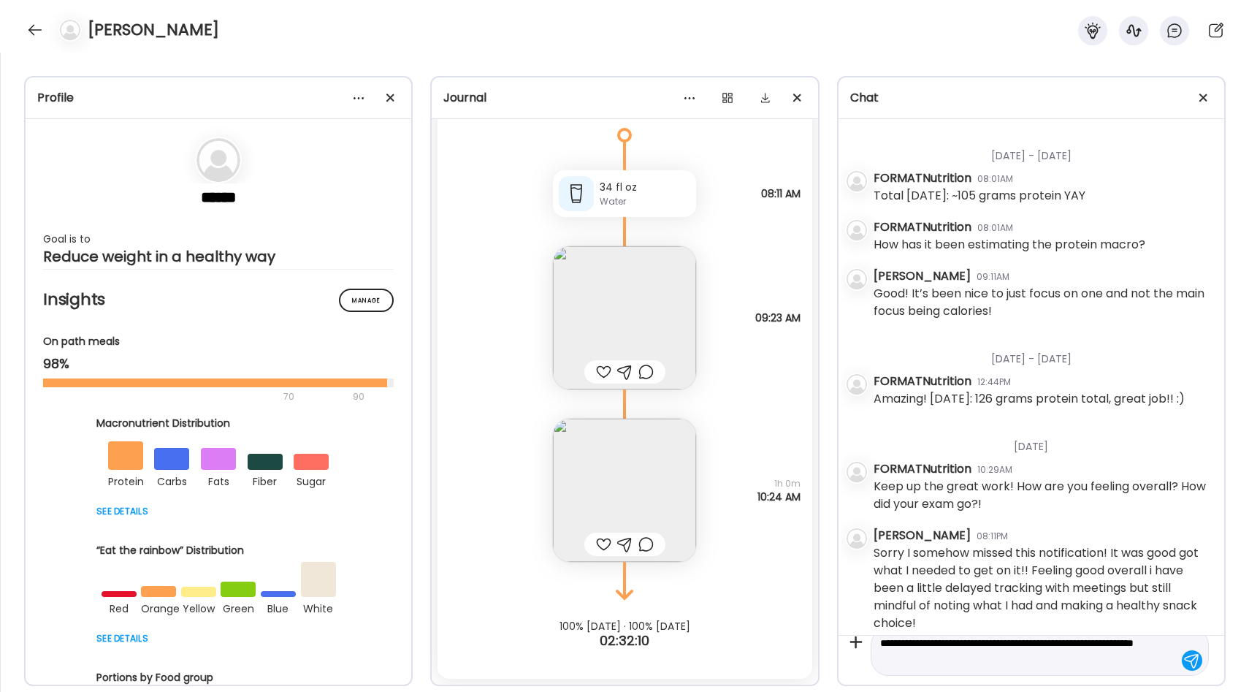
click at [665, 461] on img at bounding box center [624, 489] width 143 height 143
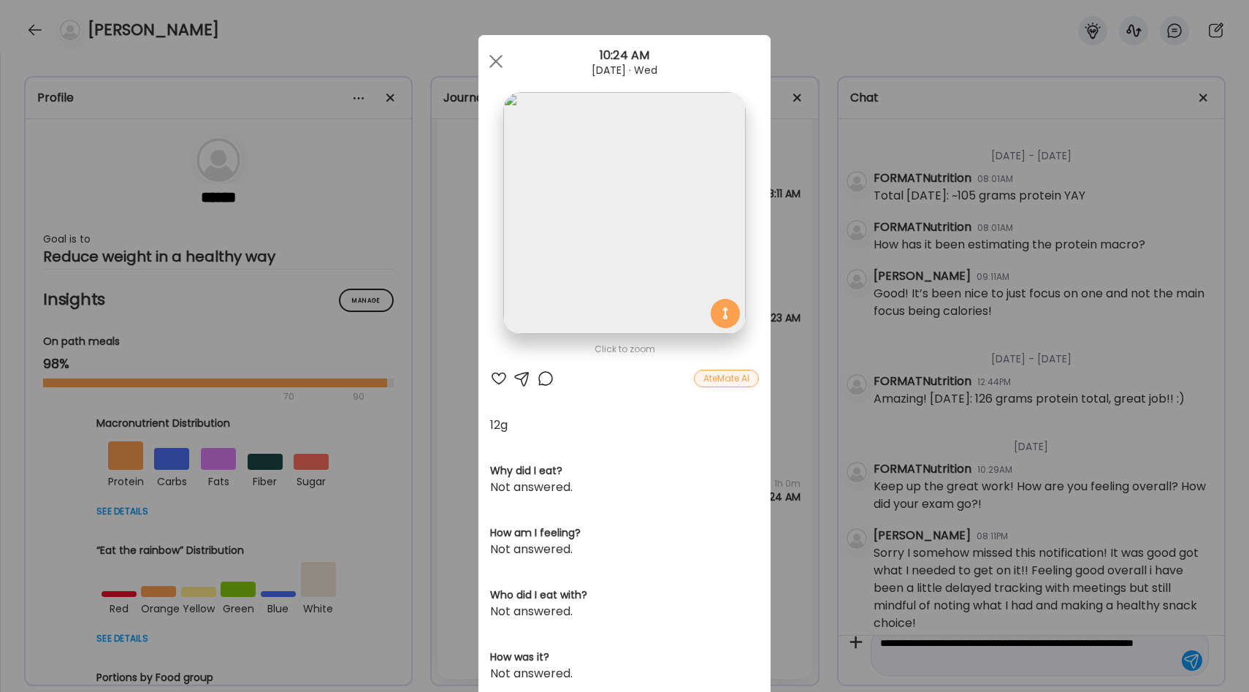
click at [773, 426] on div "Ate Coach Dashboard Wahoo! It’s official Take a moment to set up your Coach Pro…" at bounding box center [624, 346] width 1249 height 692
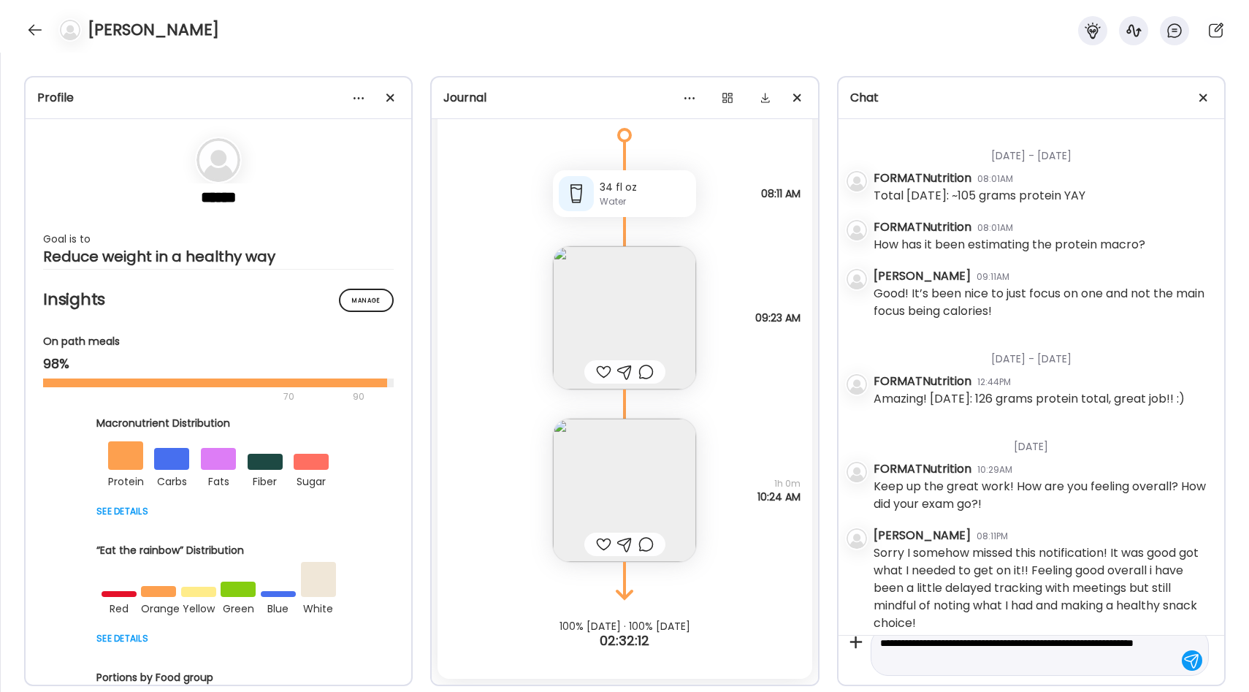
click at [997, 663] on textarea "**********" at bounding box center [1026, 651] width 293 height 35
type textarea "**********"
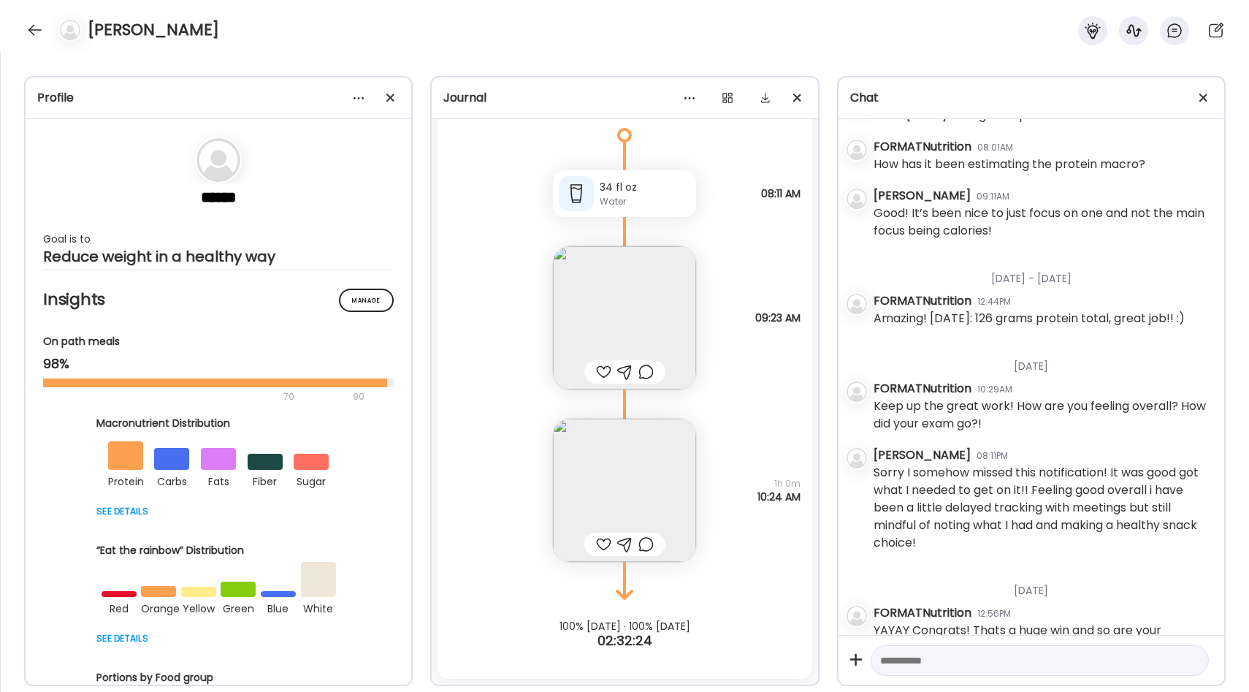
scroll to position [1187, 0]
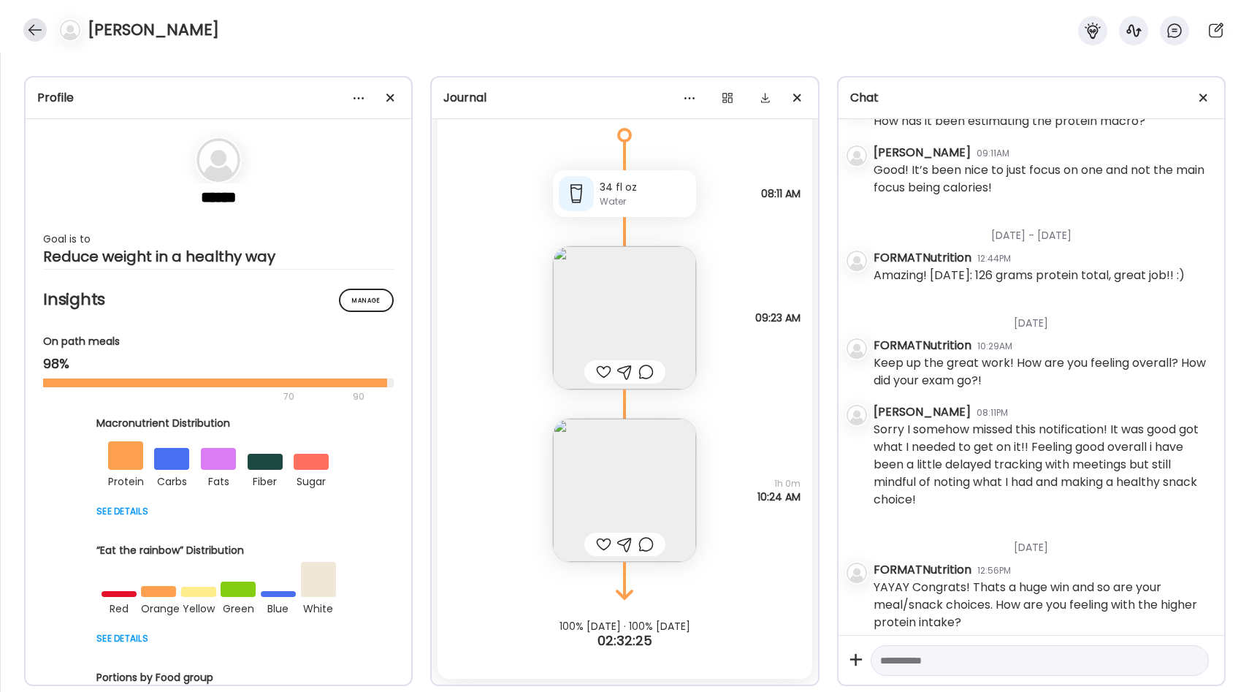
click at [37, 28] on div at bounding box center [34, 29] width 23 height 23
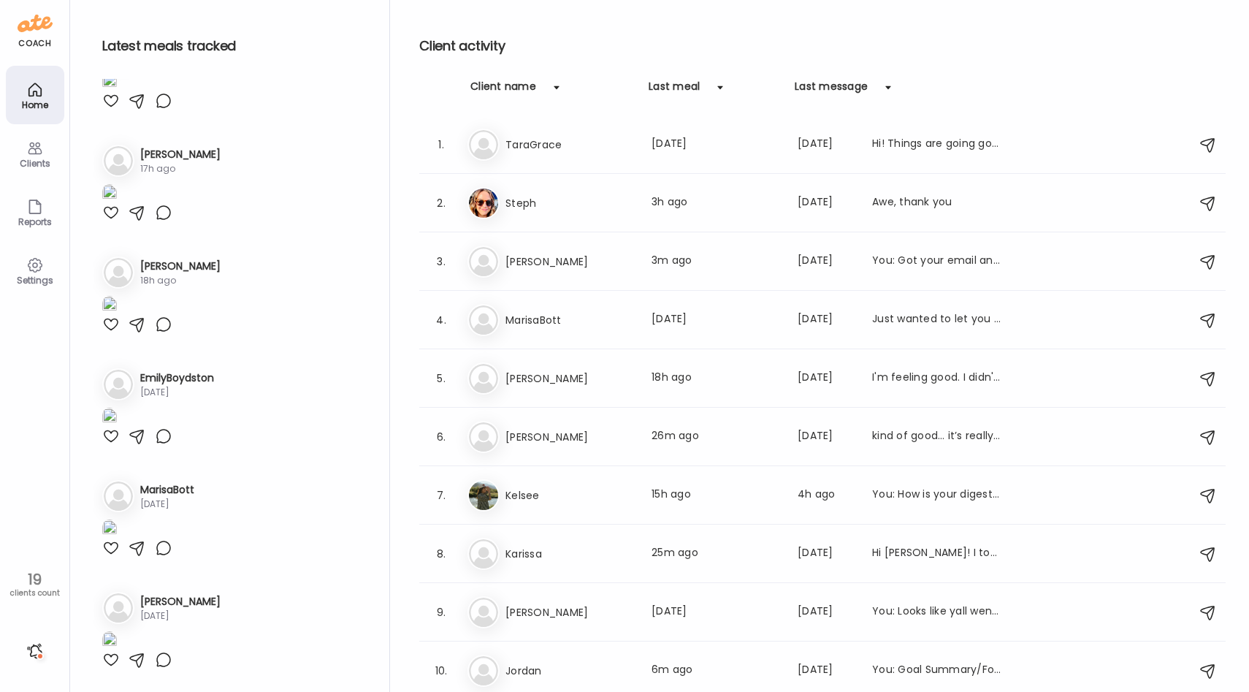
scroll to position [1141, 0]
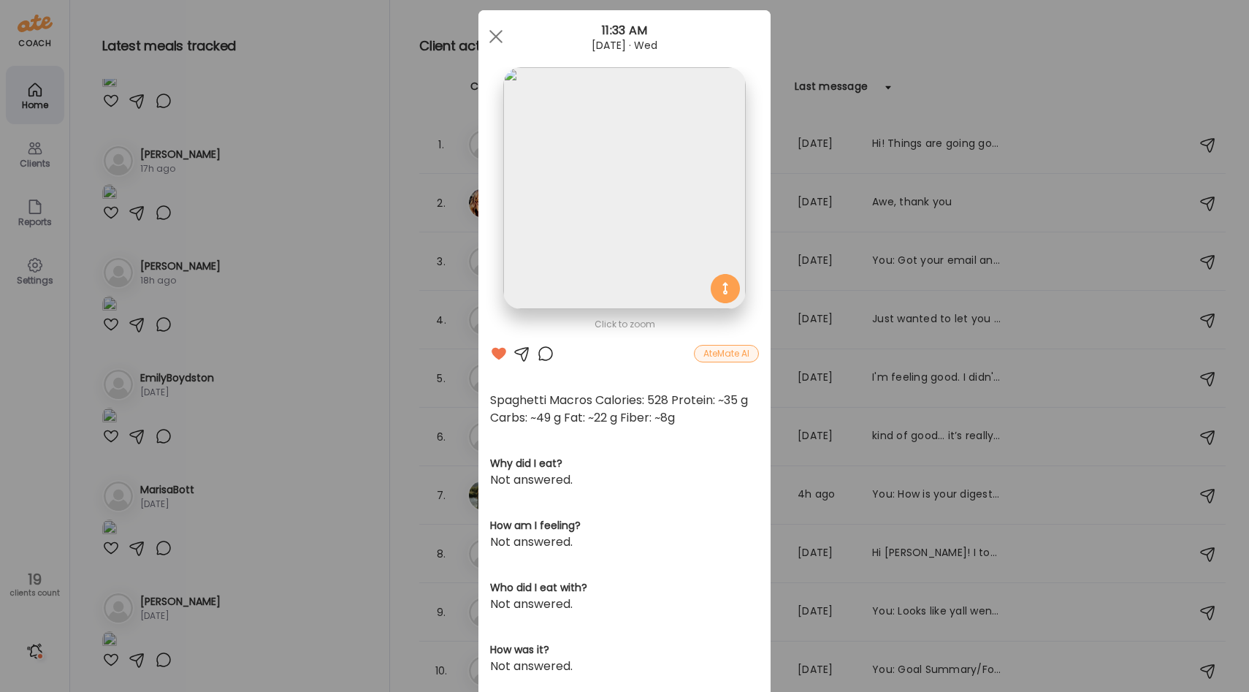
scroll to position [12, 0]
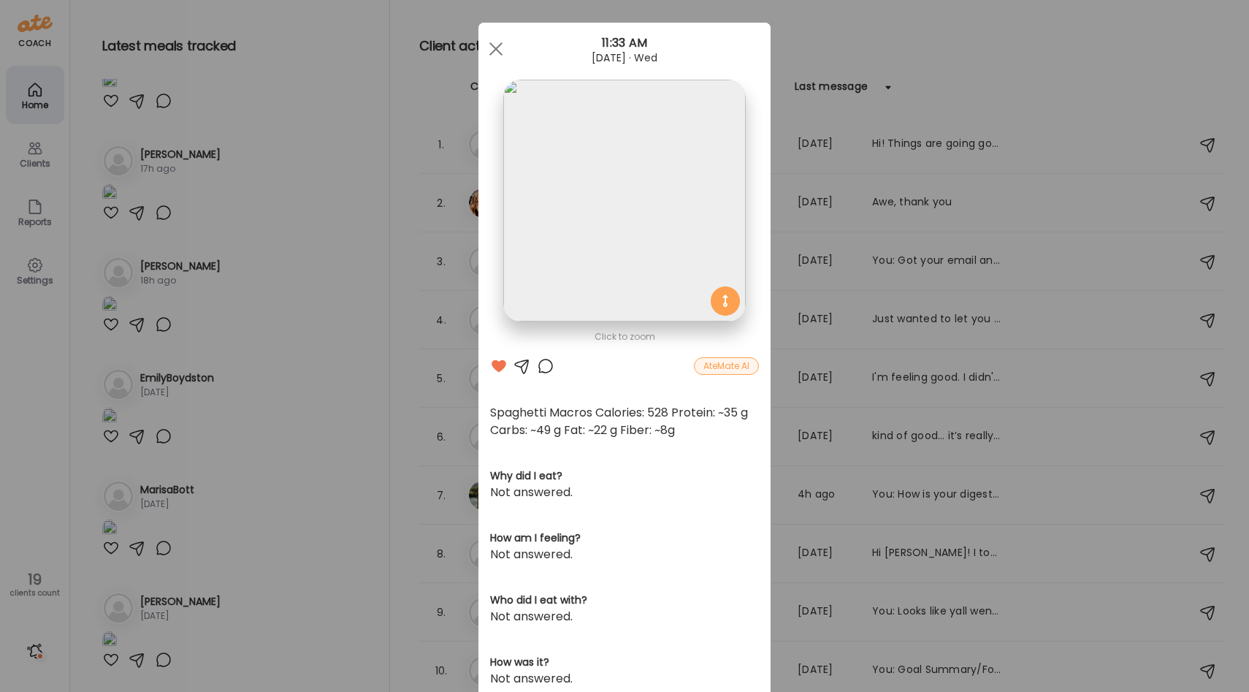
click at [318, 386] on div "Ate Coach Dashboard Wahoo! It’s official Take a moment to set up your Coach Pro…" at bounding box center [624, 346] width 1249 height 692
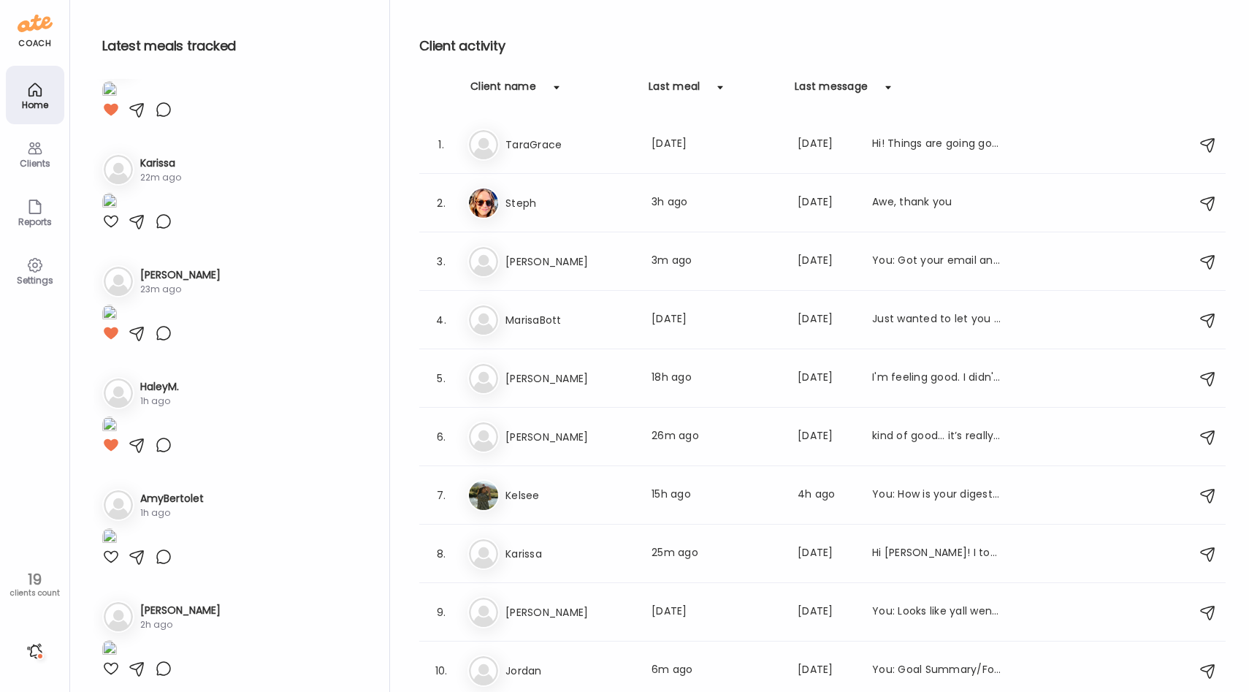
scroll to position [0, 0]
